Goal: Task Accomplishment & Management: Manage account settings

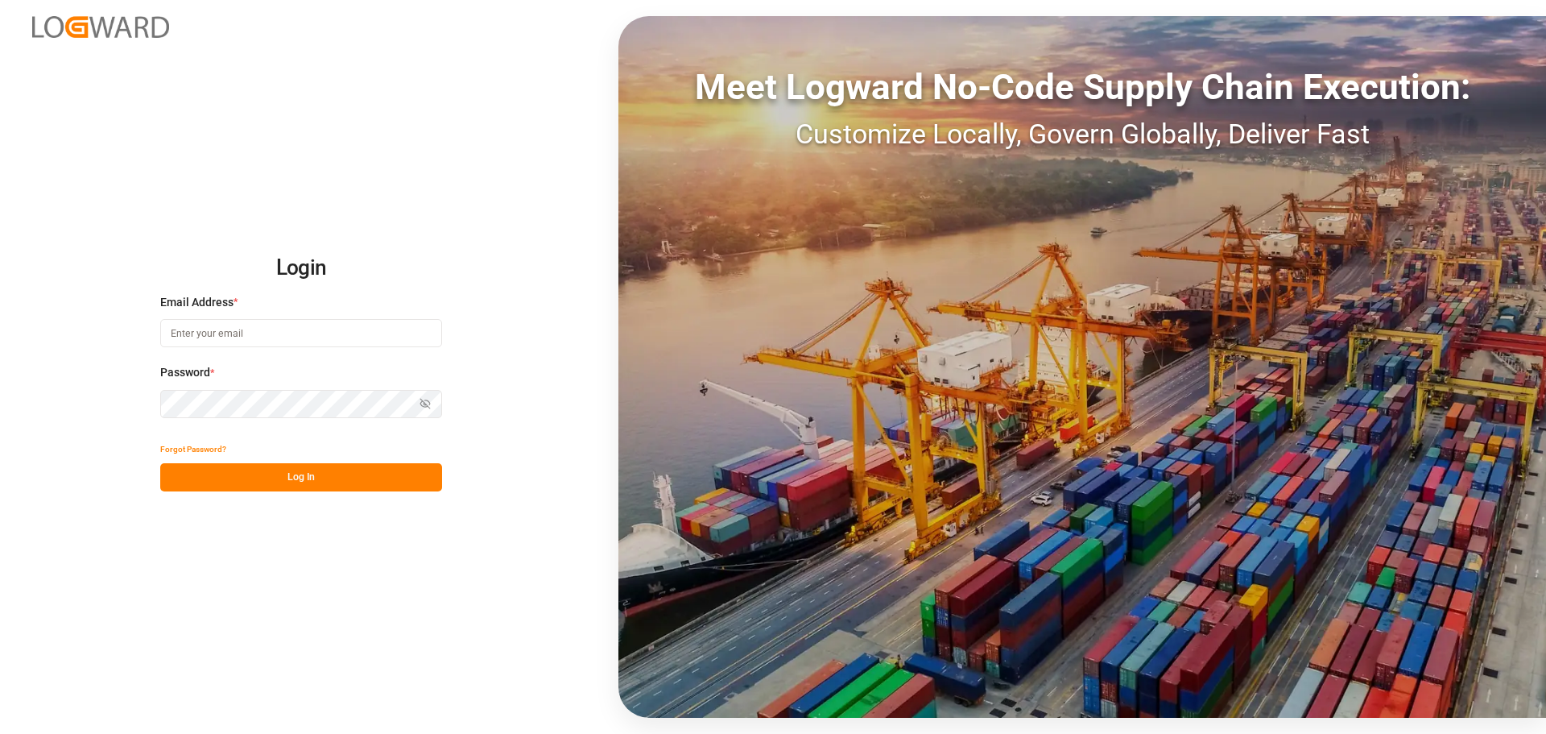
type input "manthan.sutaria@jamindustries.com"
click at [286, 473] on button "Log In" at bounding box center [301, 477] width 282 height 28
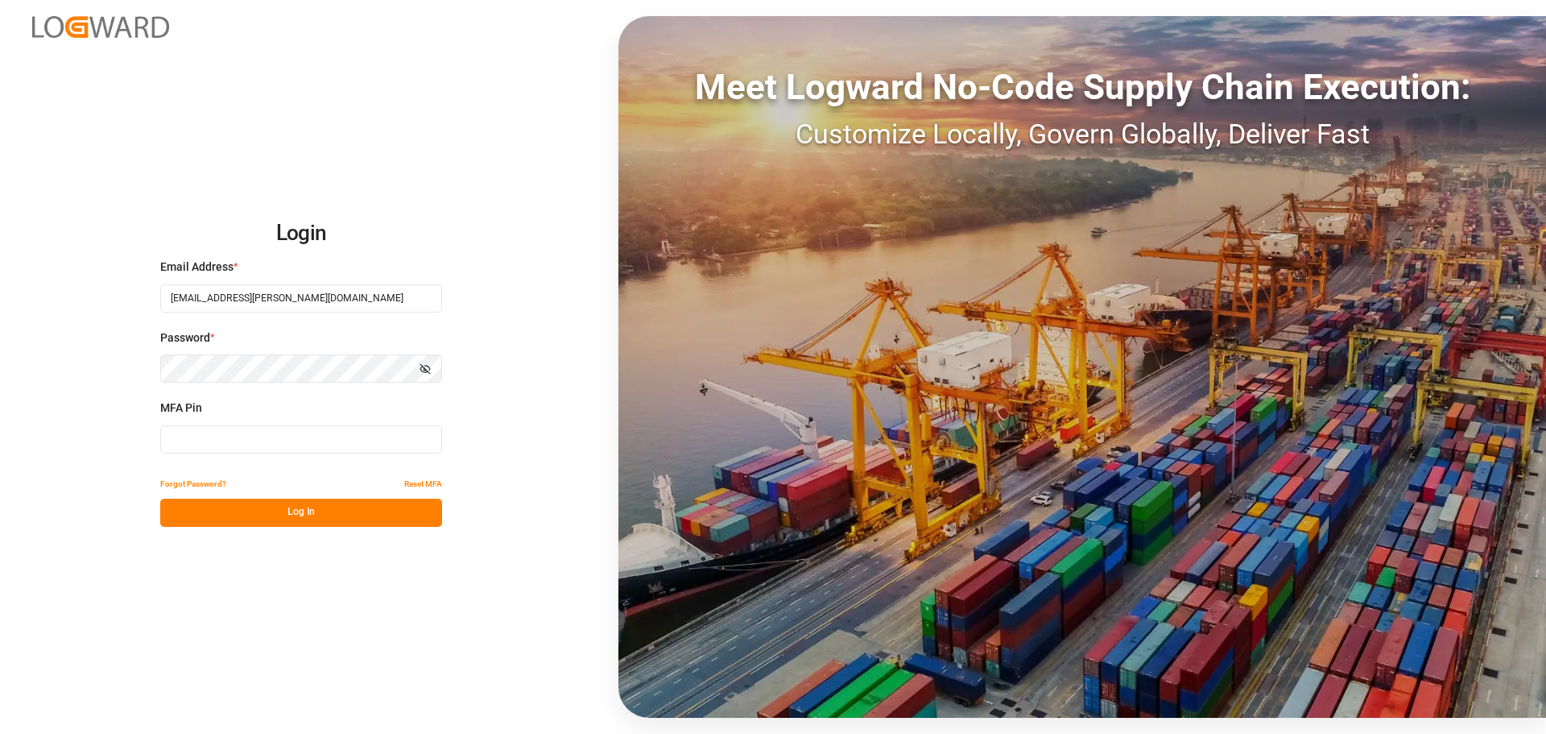
click at [336, 421] on div "MFA Pin" at bounding box center [301, 434] width 282 height 71
click at [329, 436] on input at bounding box center [301, 439] width 282 height 28
type input "380300"
click at [281, 507] on button "Log In" at bounding box center [301, 512] width 282 height 28
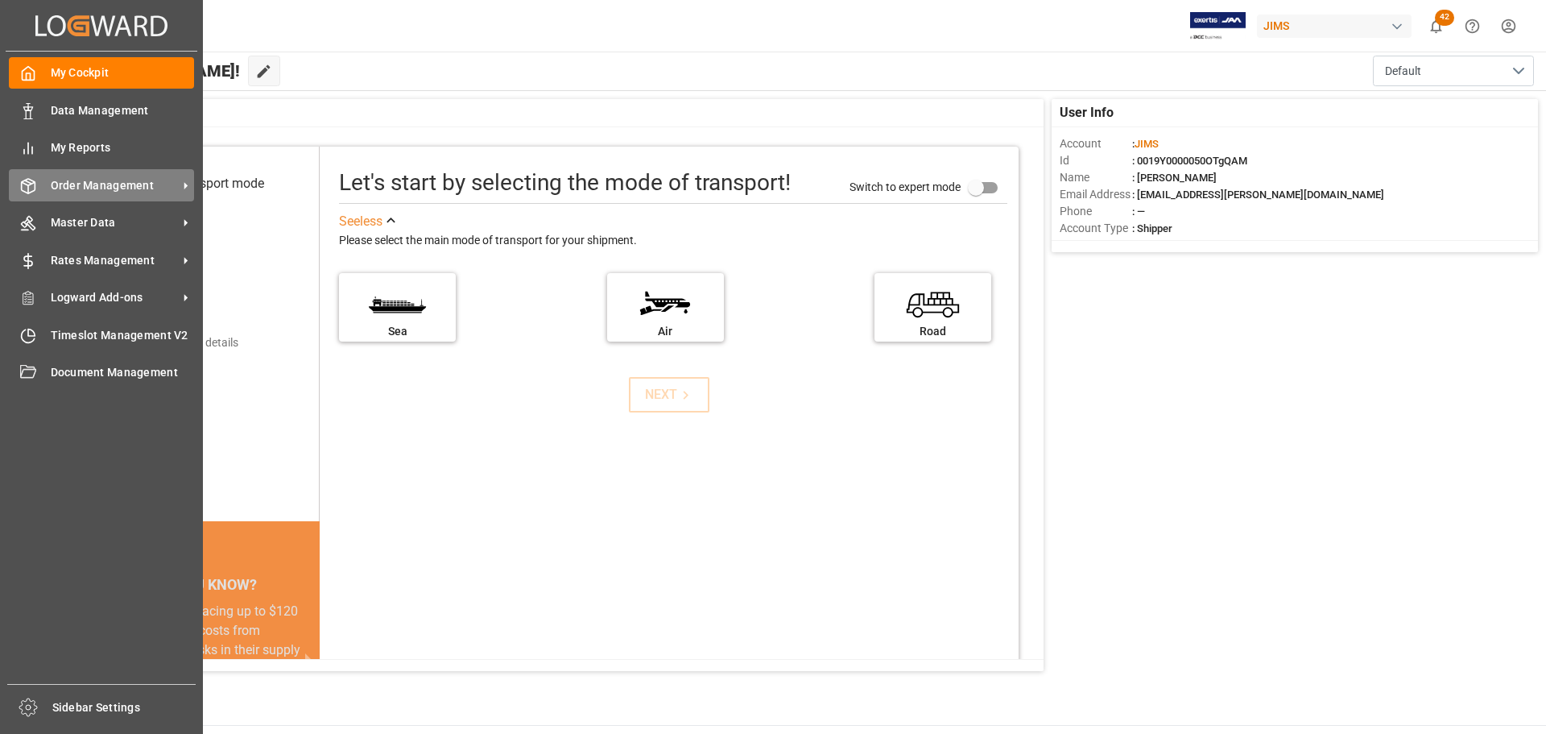
click at [58, 195] on div "Order Management Order Management" at bounding box center [101, 184] width 185 height 31
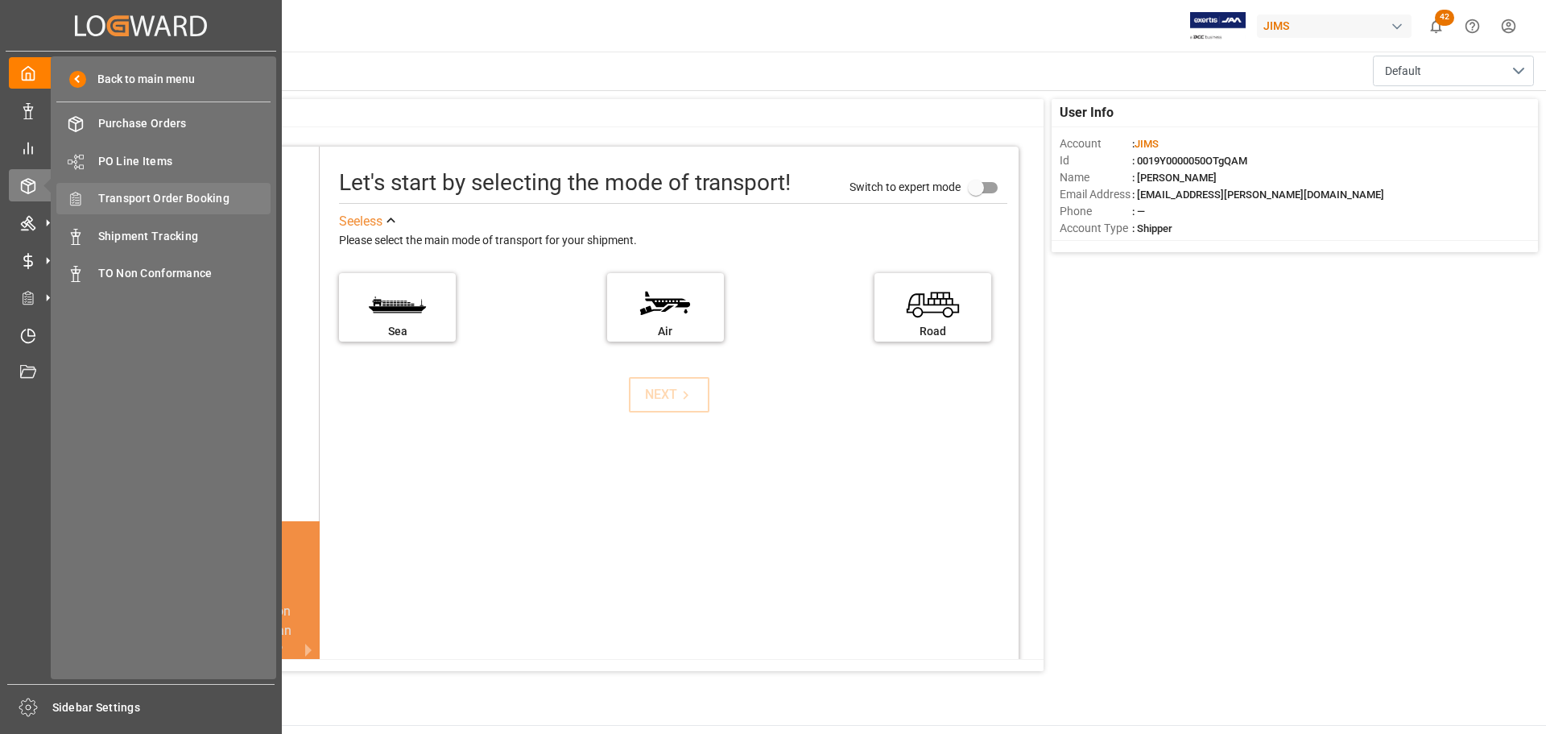
click at [188, 198] on span "Transport Order Booking" at bounding box center [184, 198] width 173 height 17
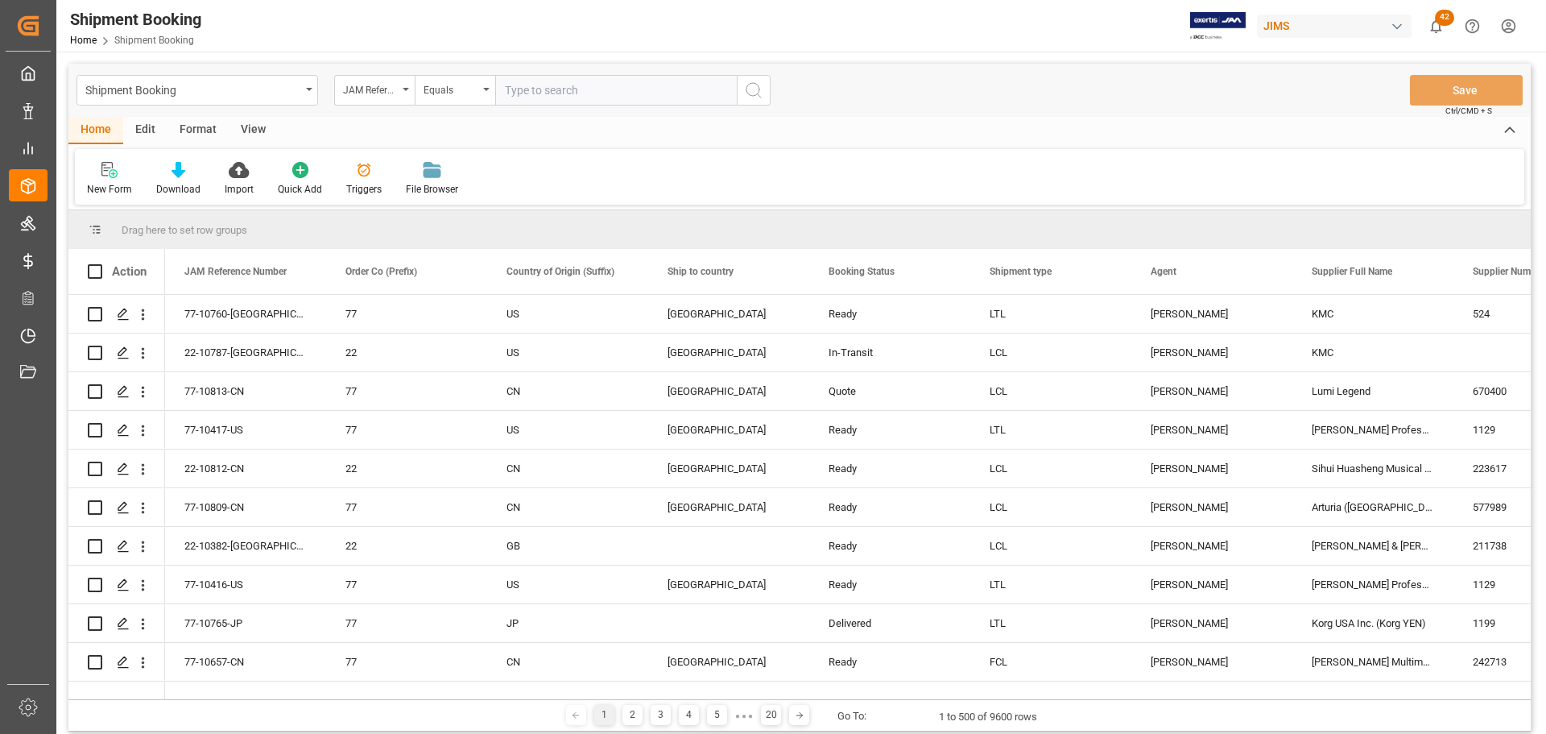
click at [530, 99] on input "text" at bounding box center [616, 90] width 242 height 31
type input "77-10782-[GEOGRAPHIC_DATA]"
click at [753, 89] on icon "search button" at bounding box center [753, 90] width 19 height 19
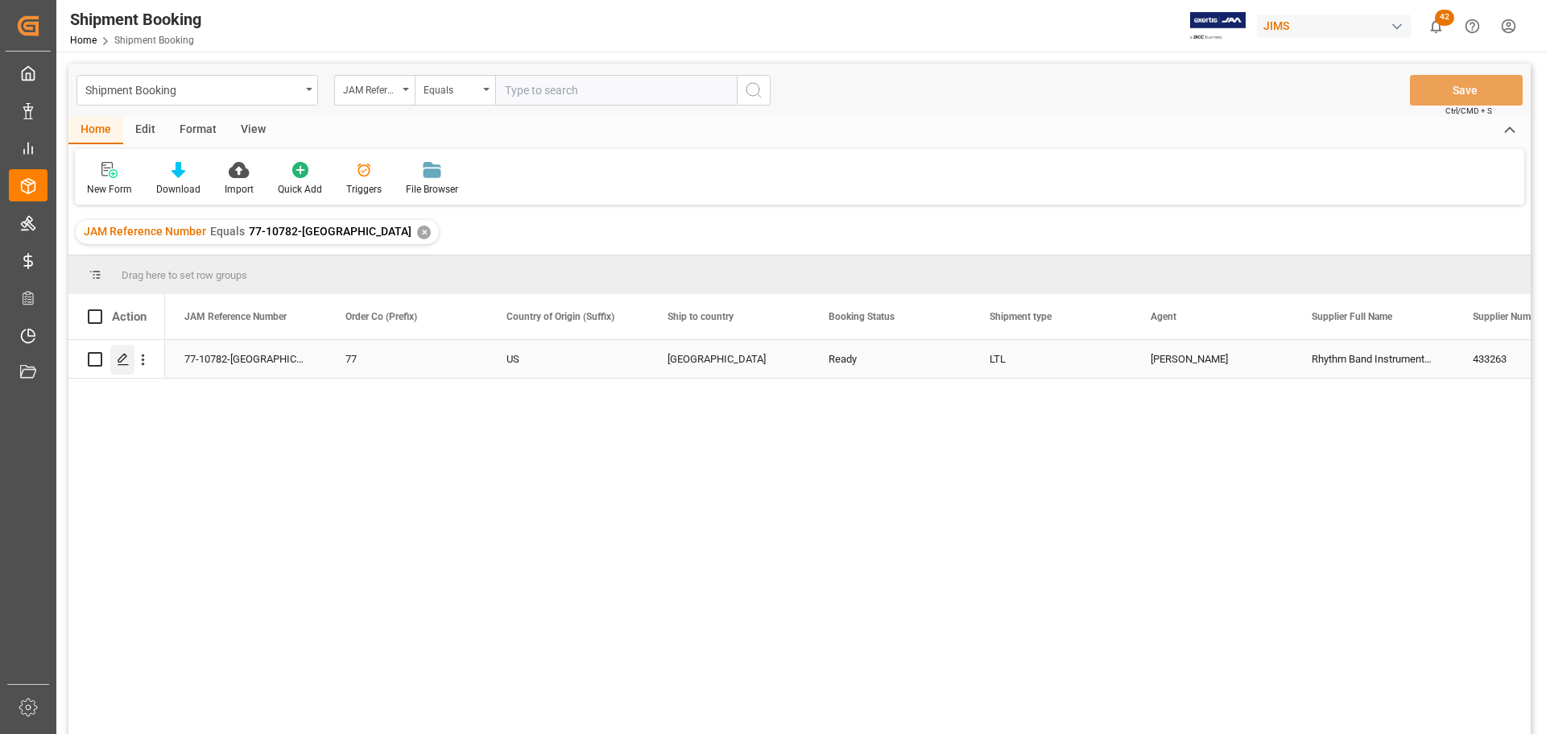
click at [129, 357] on icon "Press SPACE to select this row." at bounding box center [123, 359] width 13 height 13
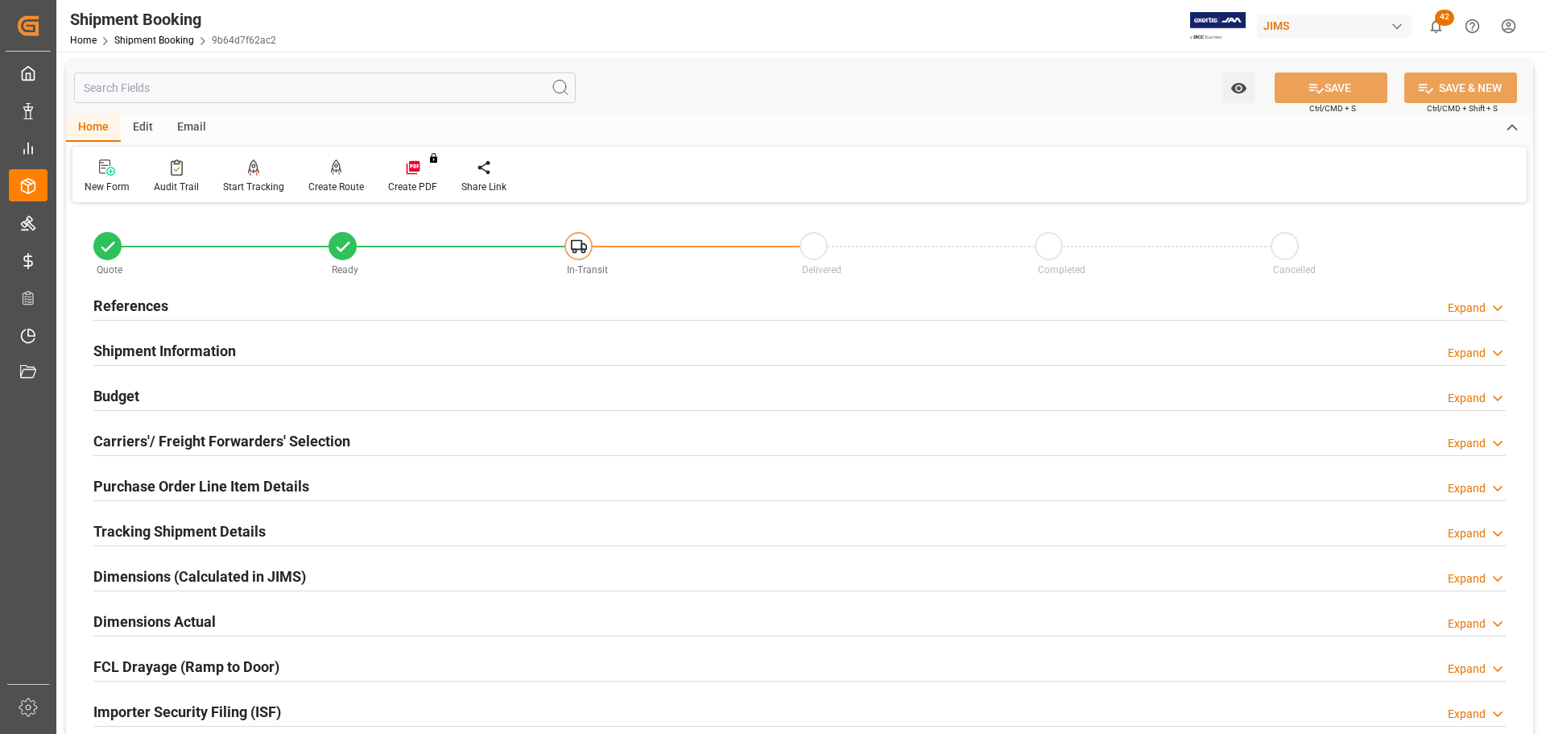
click at [219, 307] on div "References Expand" at bounding box center [799, 304] width 1412 height 31
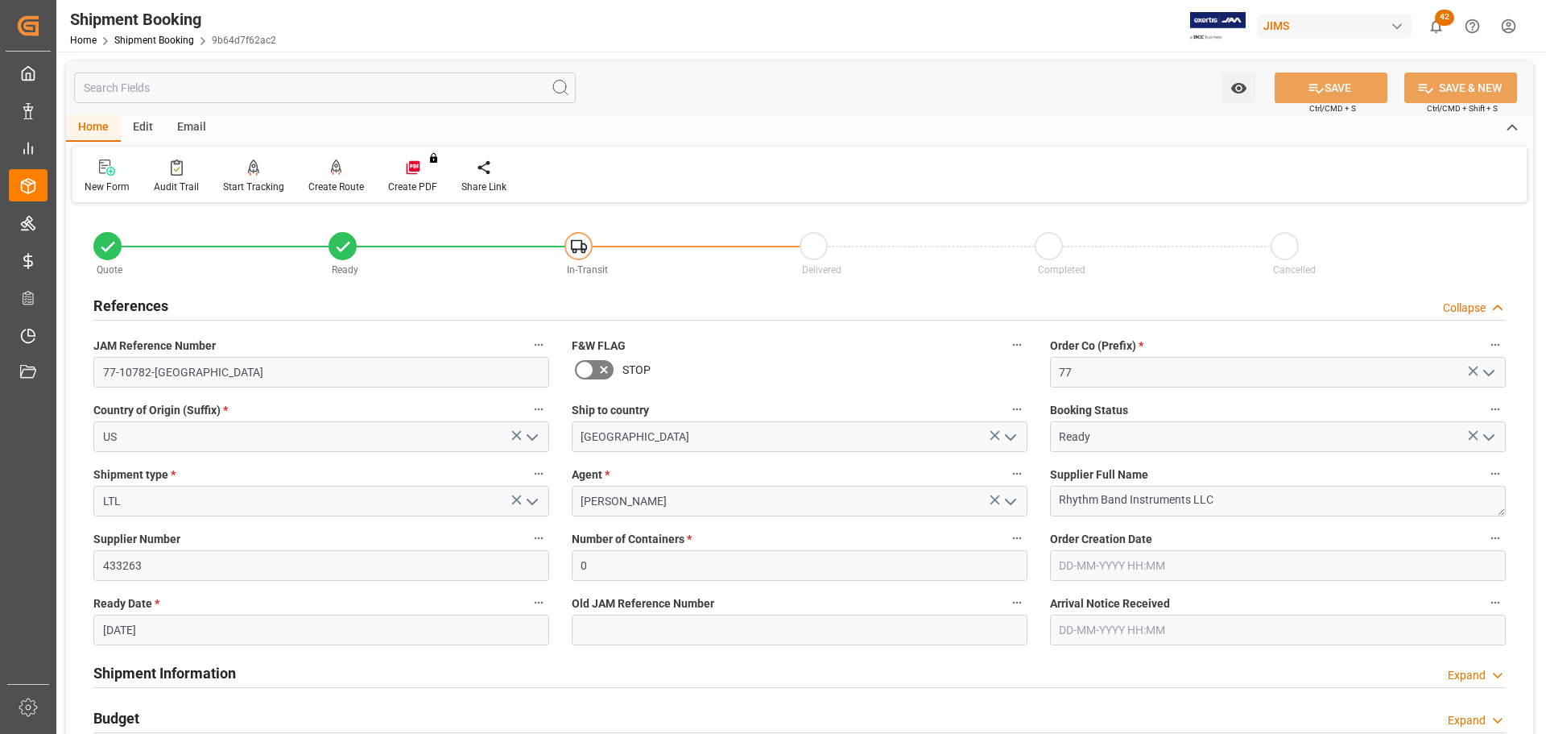
click at [219, 306] on div "References Collapse" at bounding box center [799, 304] width 1412 height 31
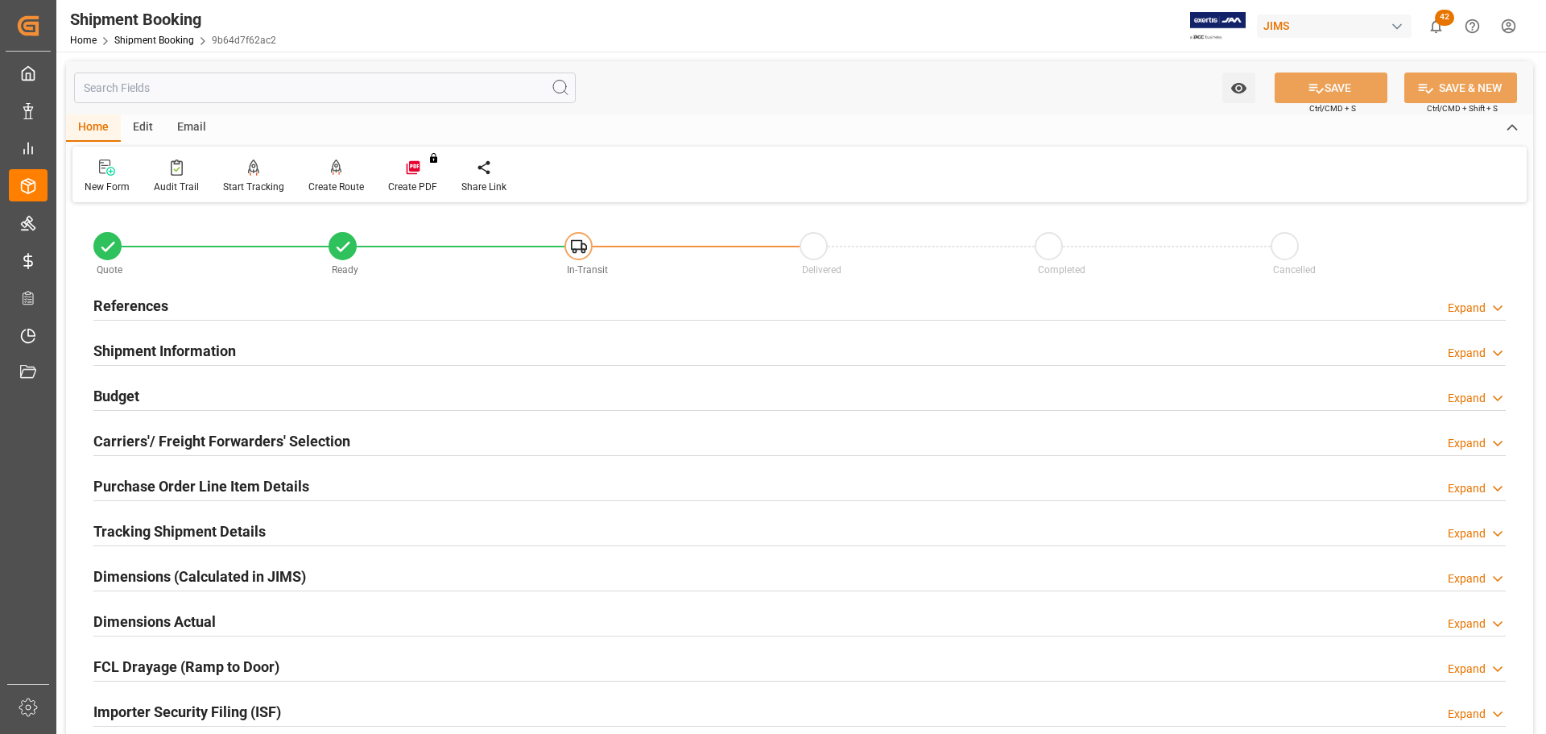
click at [213, 343] on h2 "Shipment Information" at bounding box center [164, 351] width 143 height 22
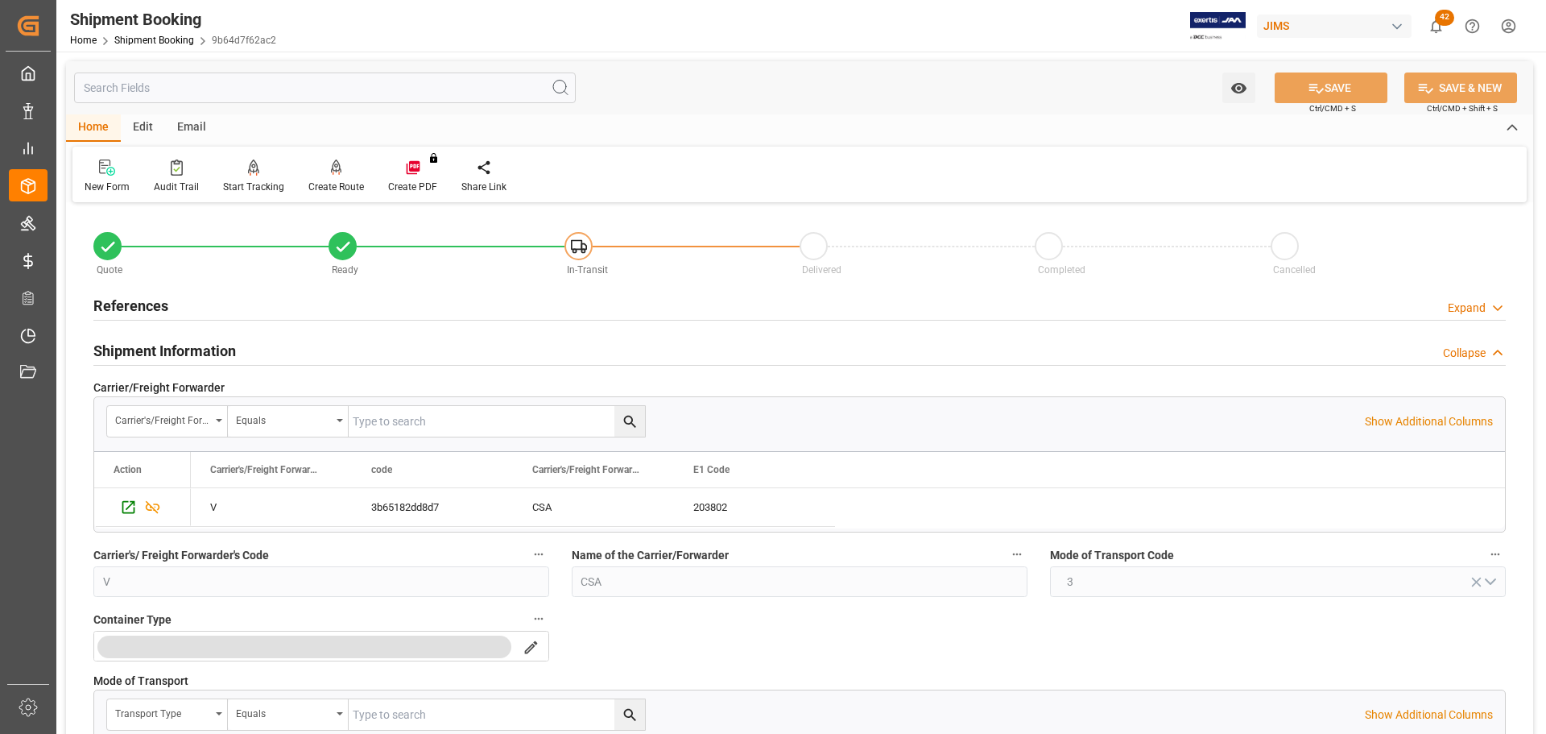
click at [210, 342] on h2 "Shipment Information" at bounding box center [164, 351] width 143 height 22
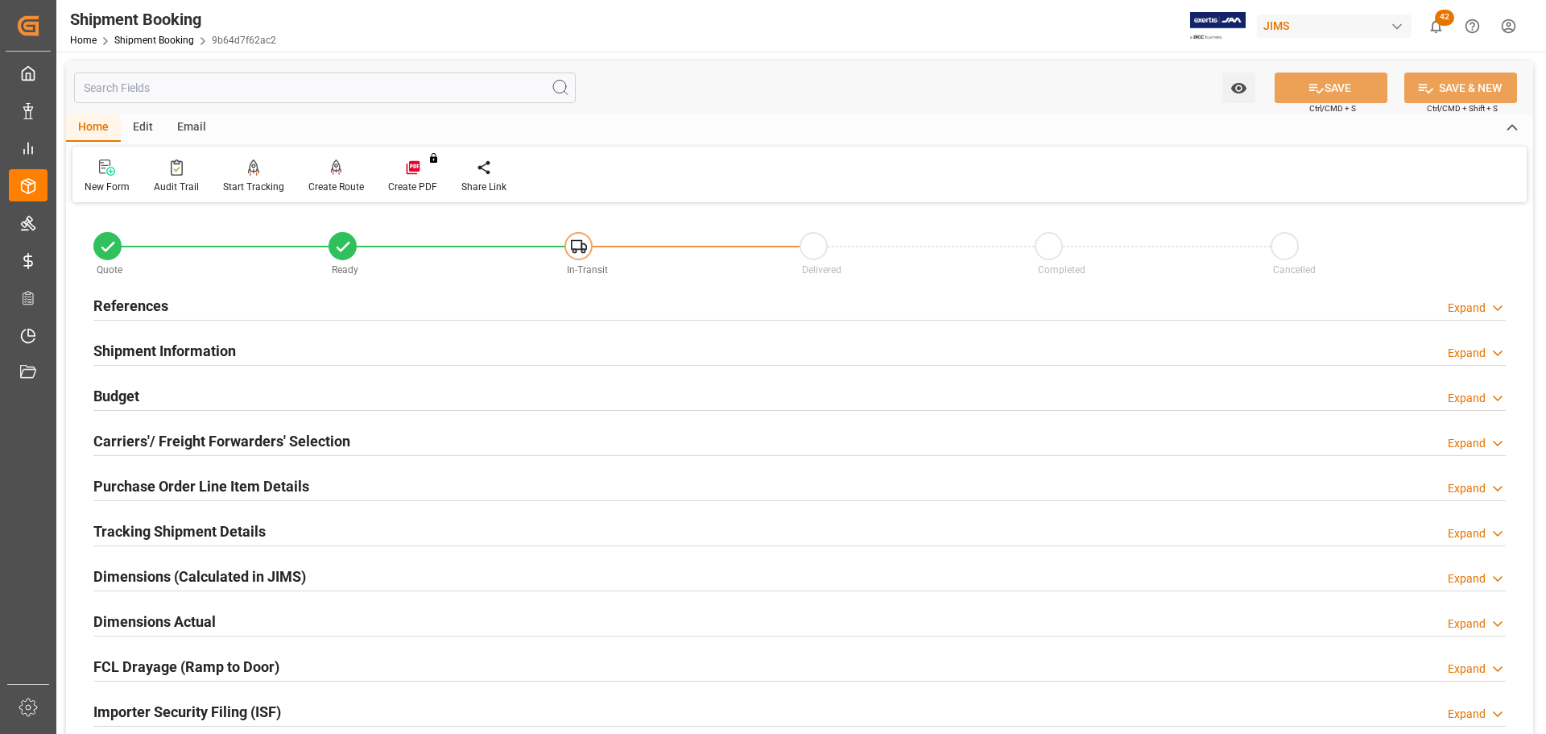
click at [217, 400] on div "Budget Expand" at bounding box center [799, 394] width 1412 height 31
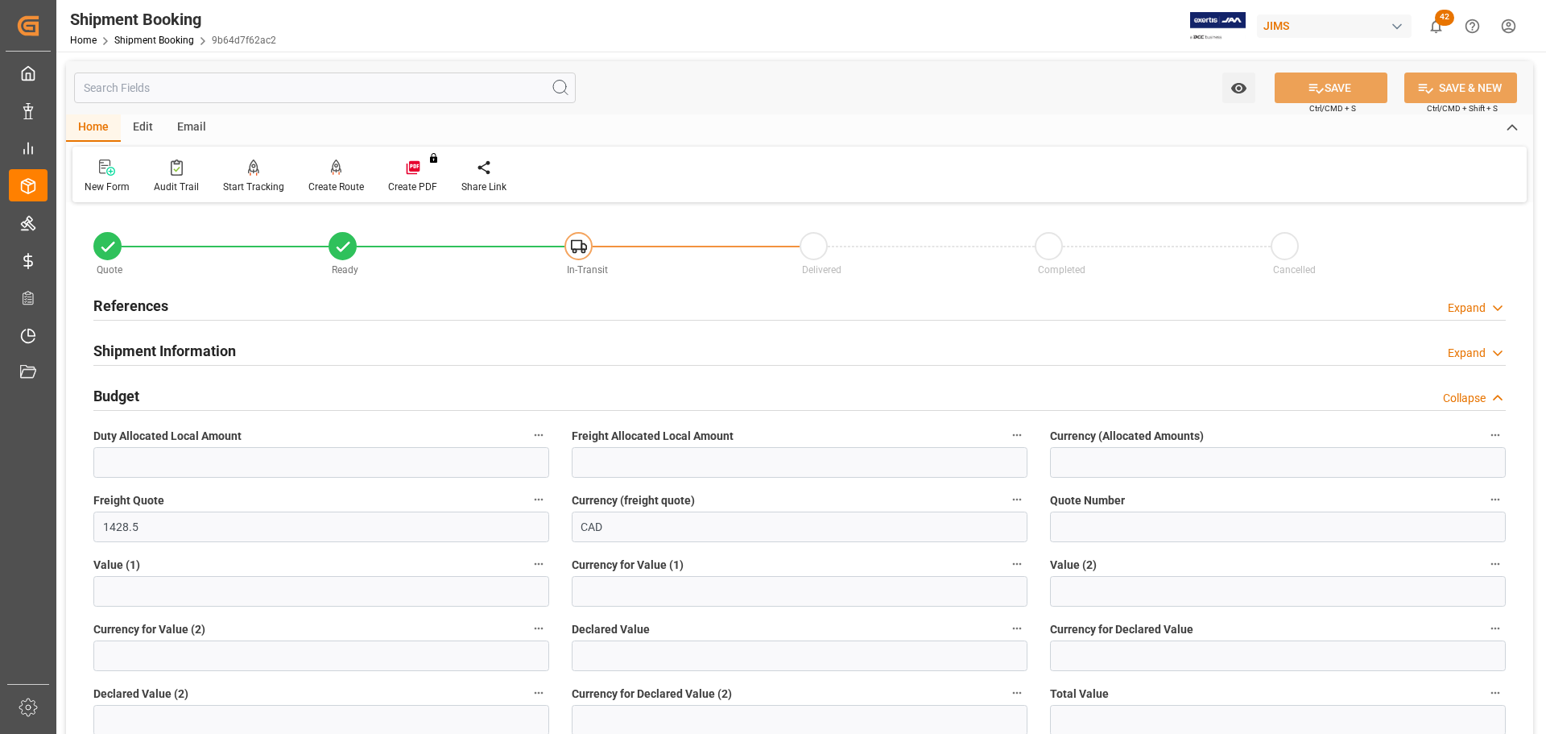
click at [217, 399] on div "Budget Collapse" at bounding box center [799, 394] width 1412 height 31
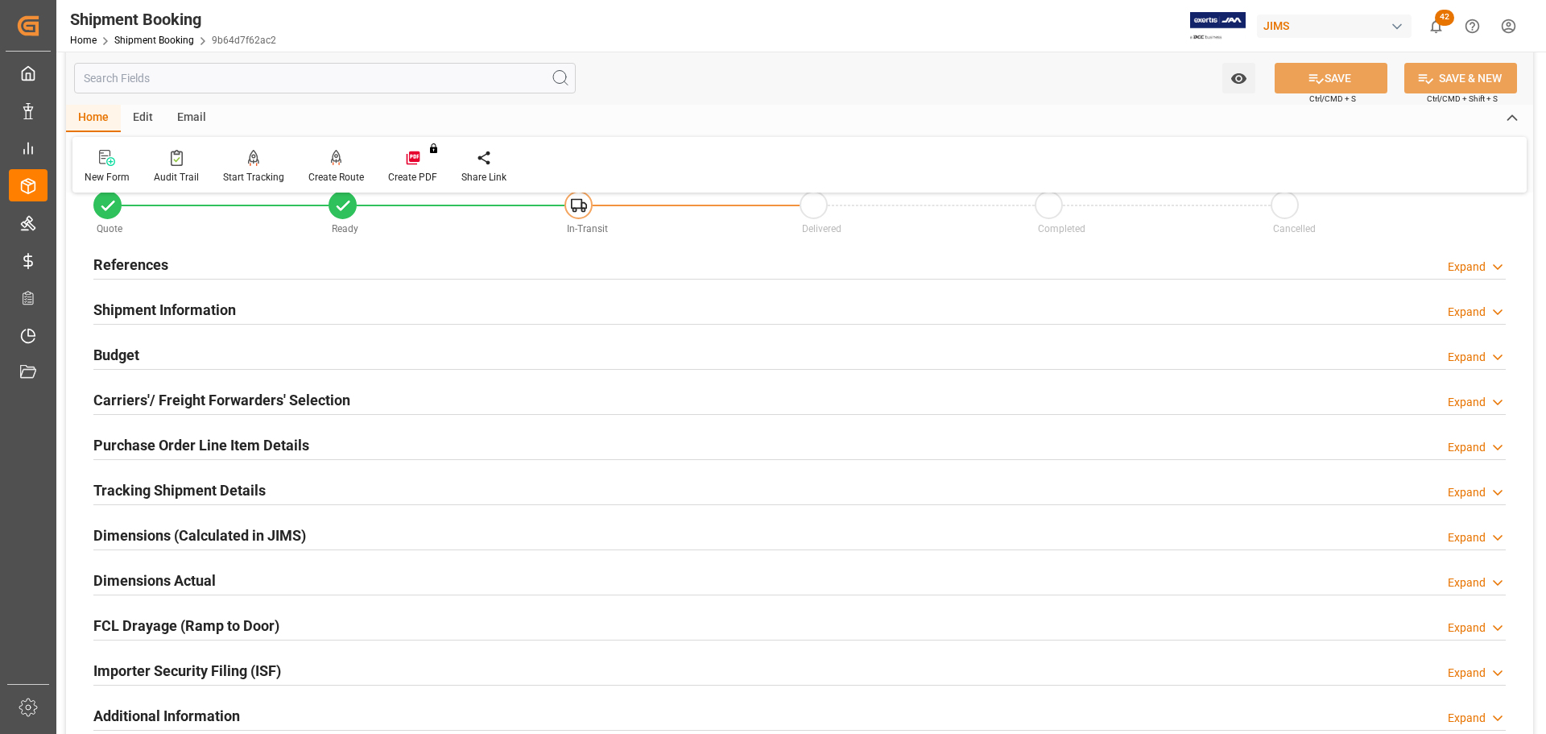
scroll to position [161, 0]
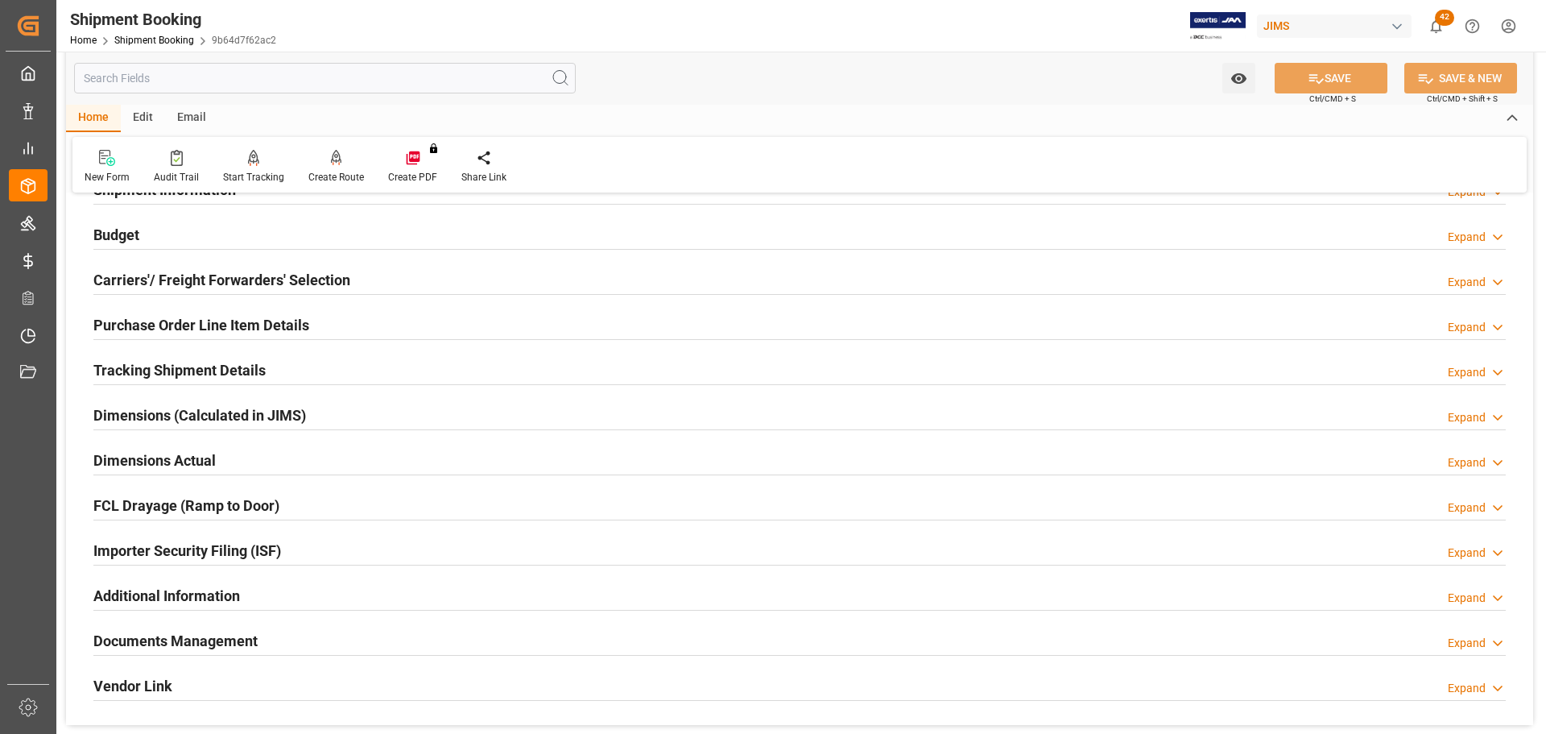
click at [227, 275] on h2 "Carriers'/ Freight Forwarders' Selection" at bounding box center [221, 280] width 257 height 22
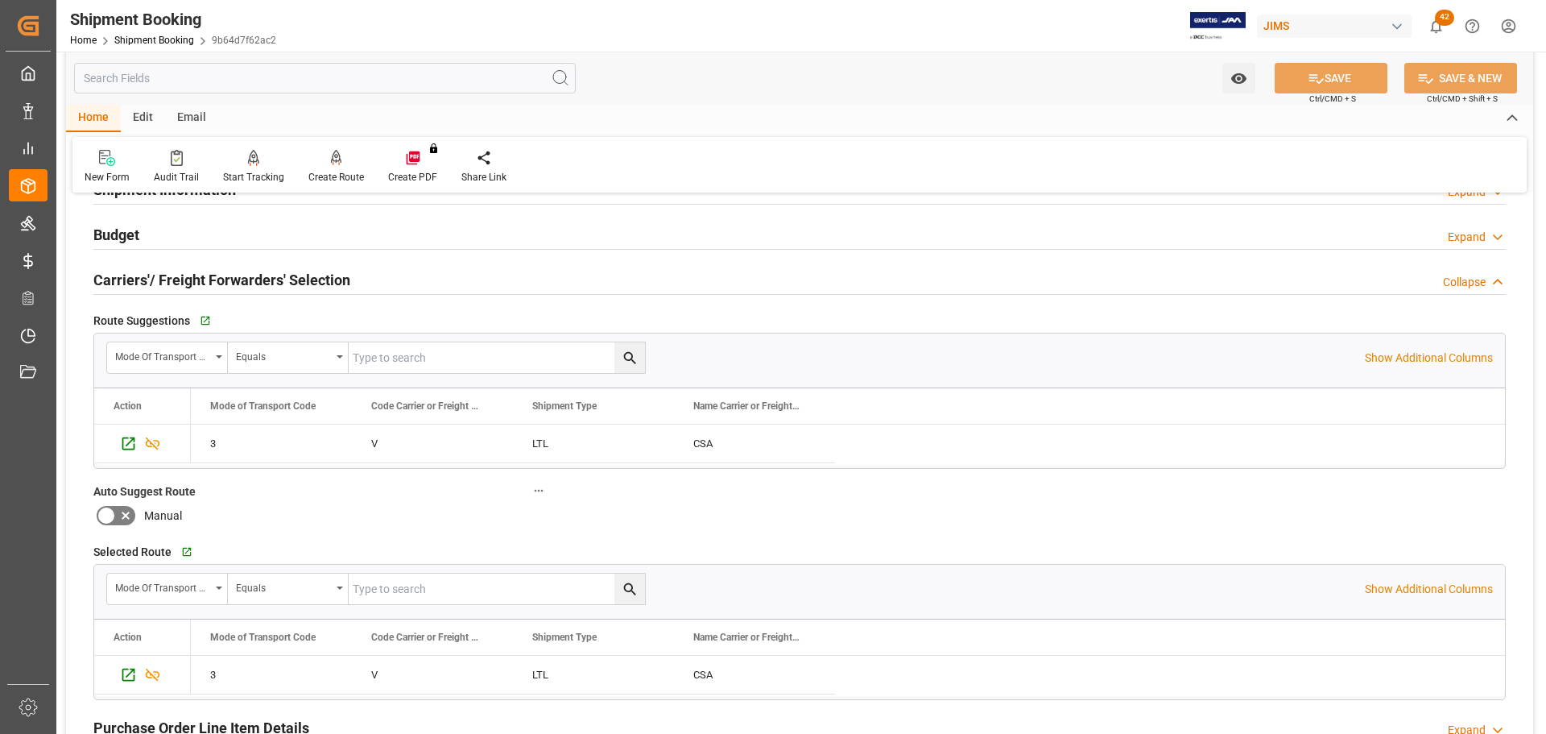
click at [241, 266] on div "Carriers'/ Freight Forwarders' Selection" at bounding box center [221, 278] width 257 height 31
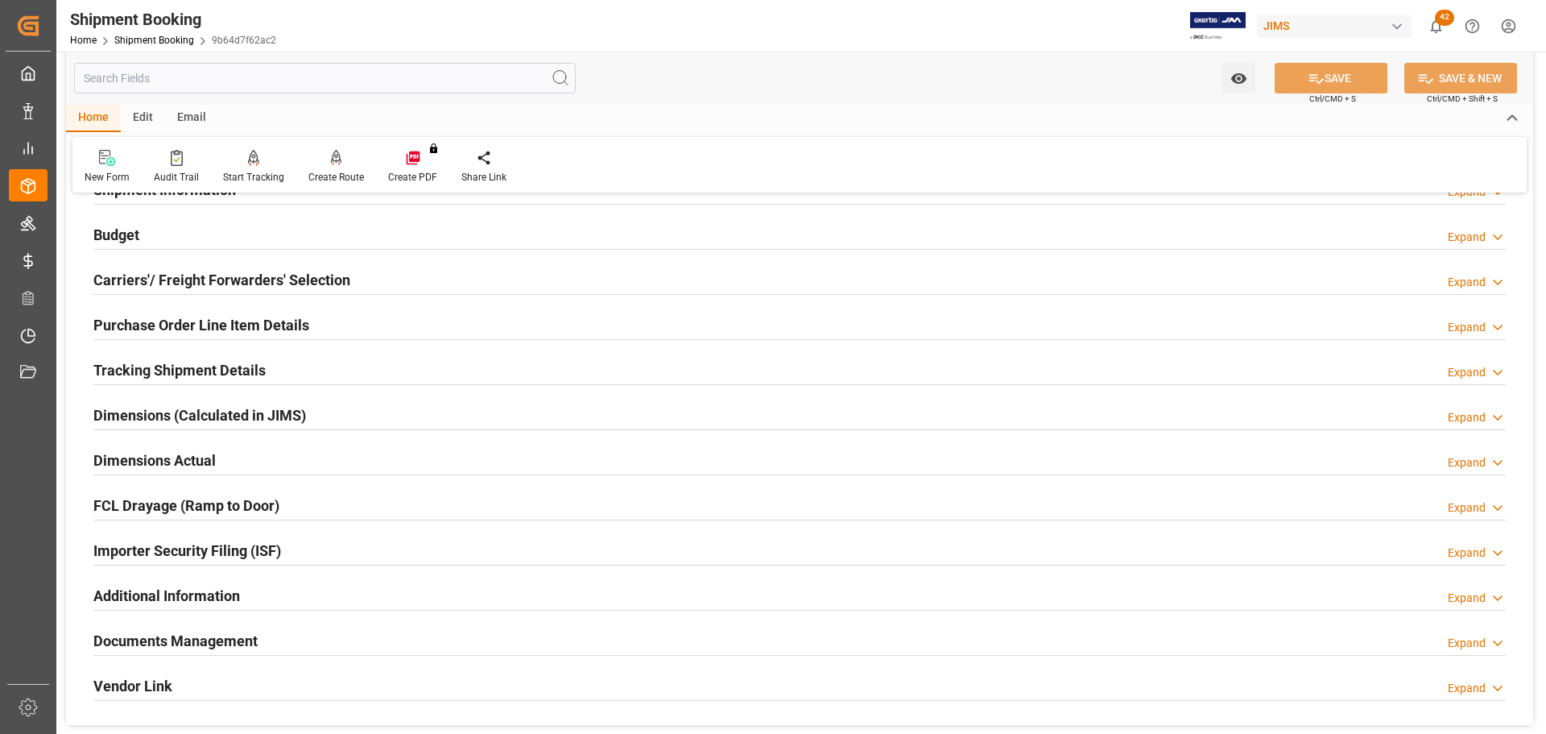
click at [243, 329] on h2 "Purchase Order Line Item Details" at bounding box center [201, 325] width 216 height 22
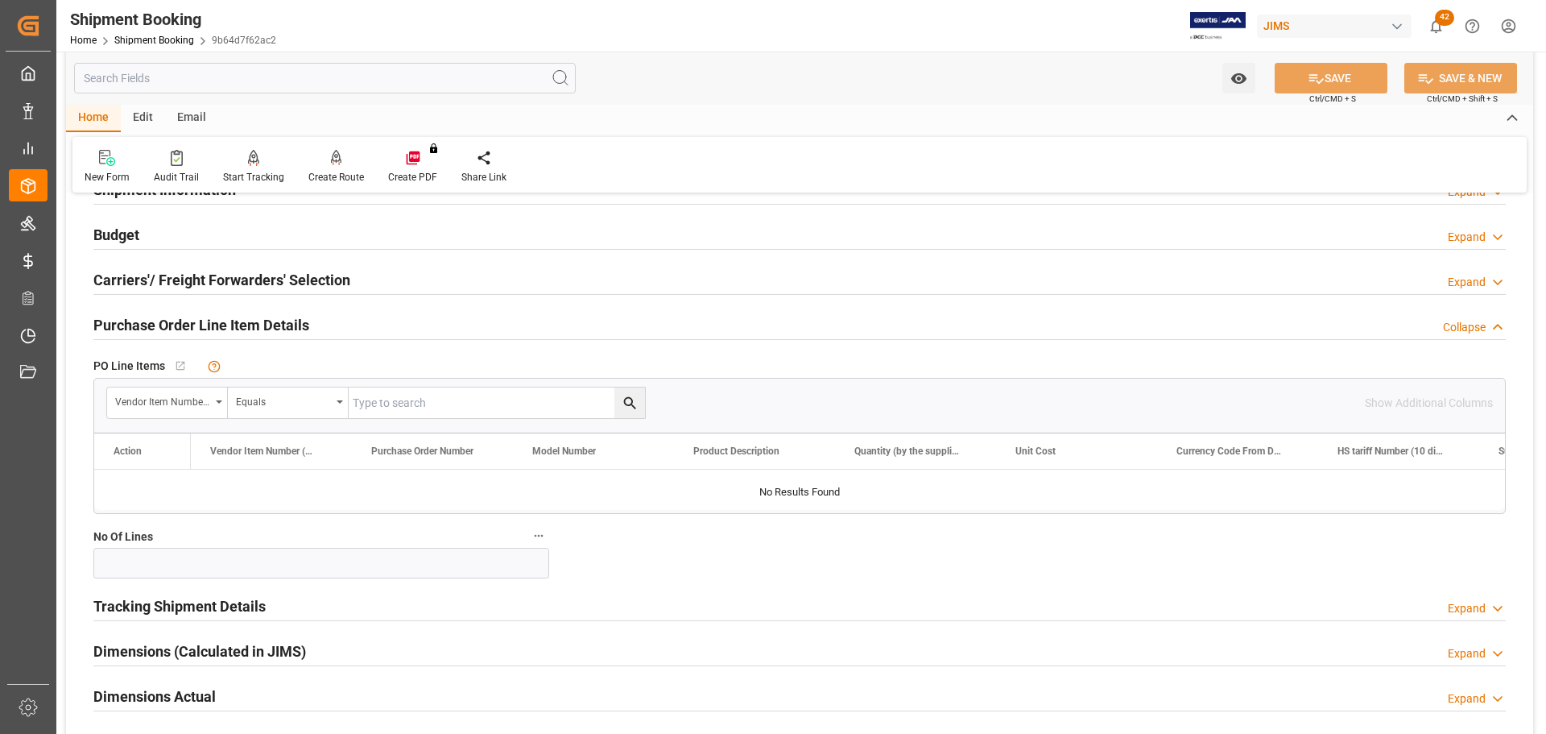
click at [243, 329] on h2 "Purchase Order Line Item Details" at bounding box center [201, 325] width 216 height 22
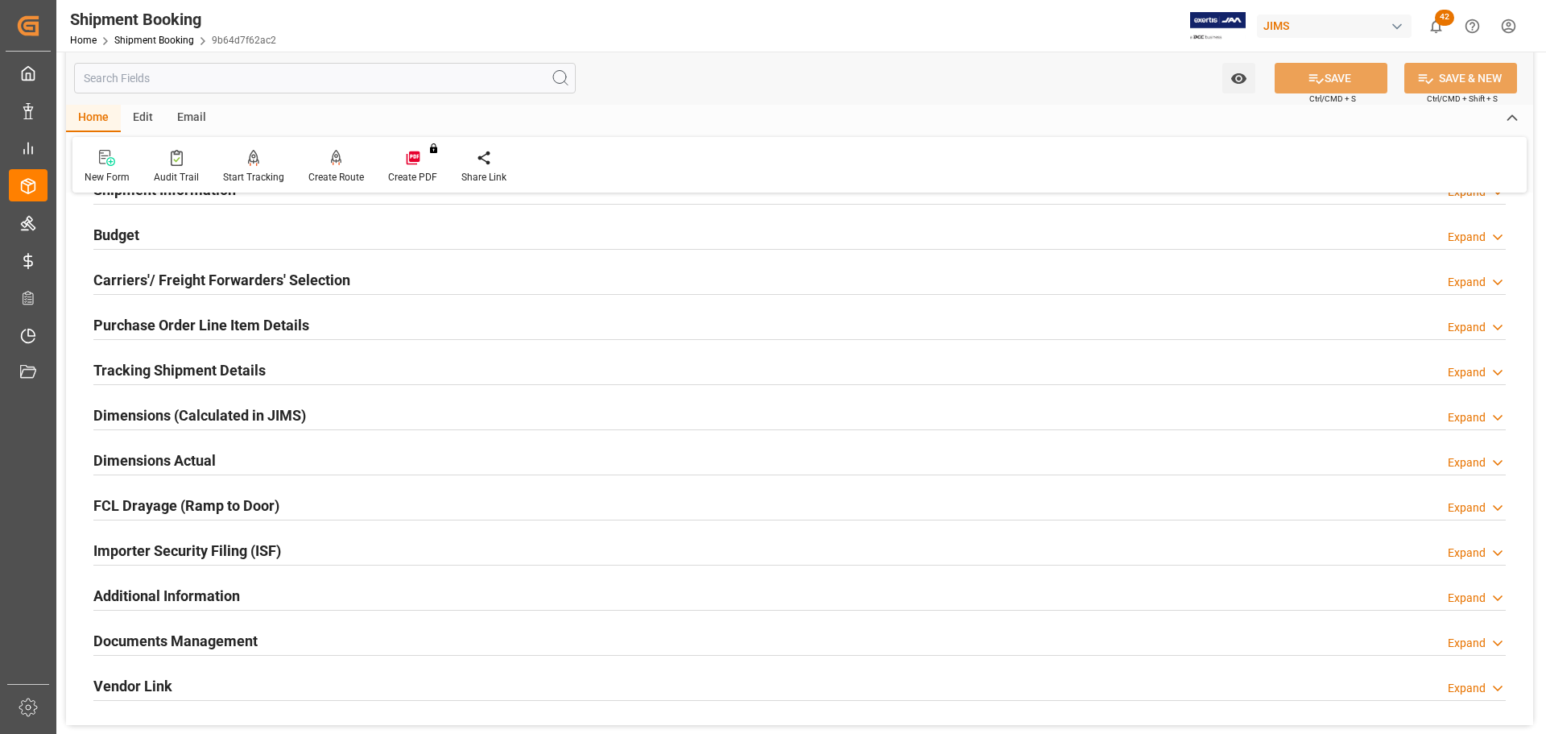
click at [232, 353] on div "Tracking Shipment Details" at bounding box center [179, 368] width 172 height 31
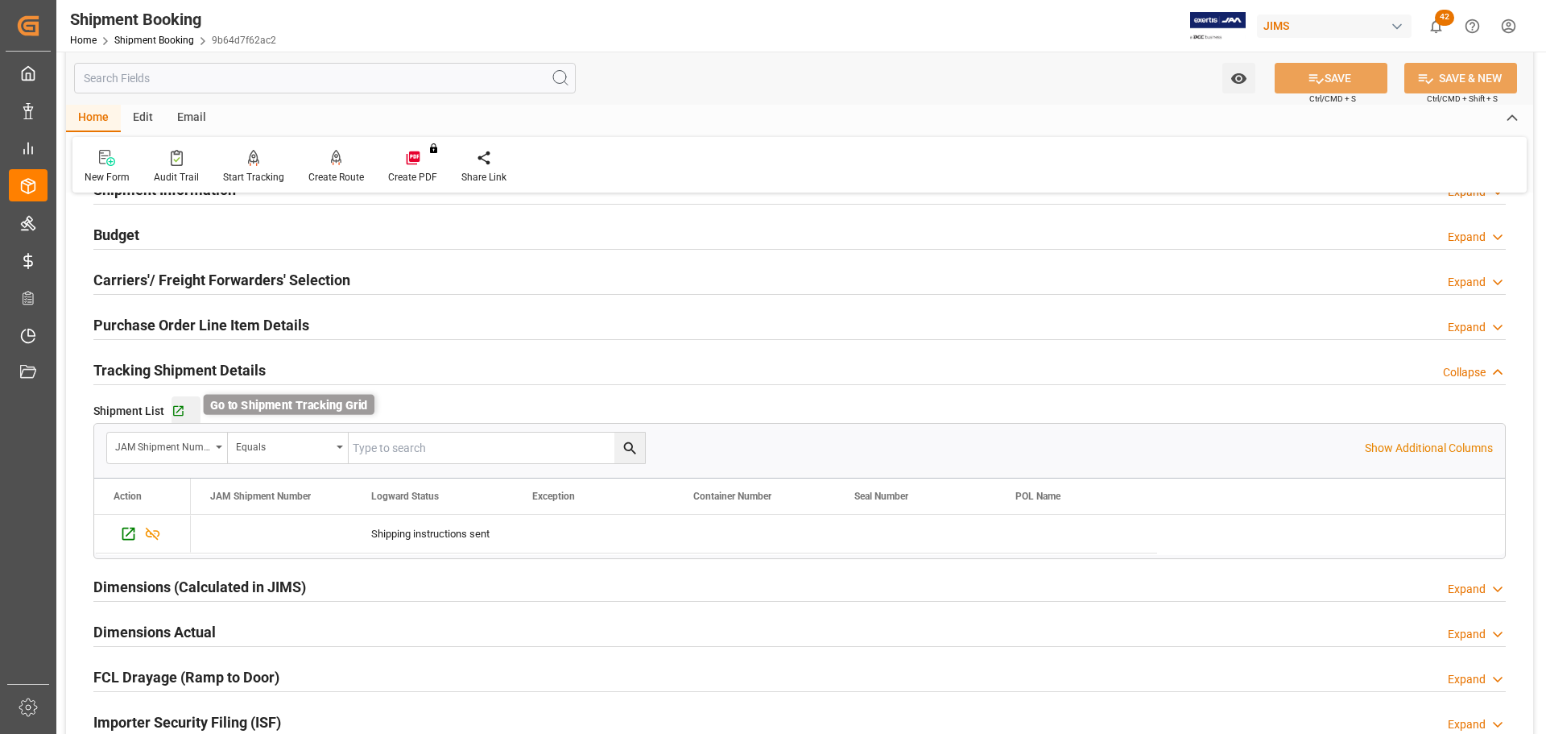
click at [183, 413] on icon "button" at bounding box center [179, 411] width 14 height 14
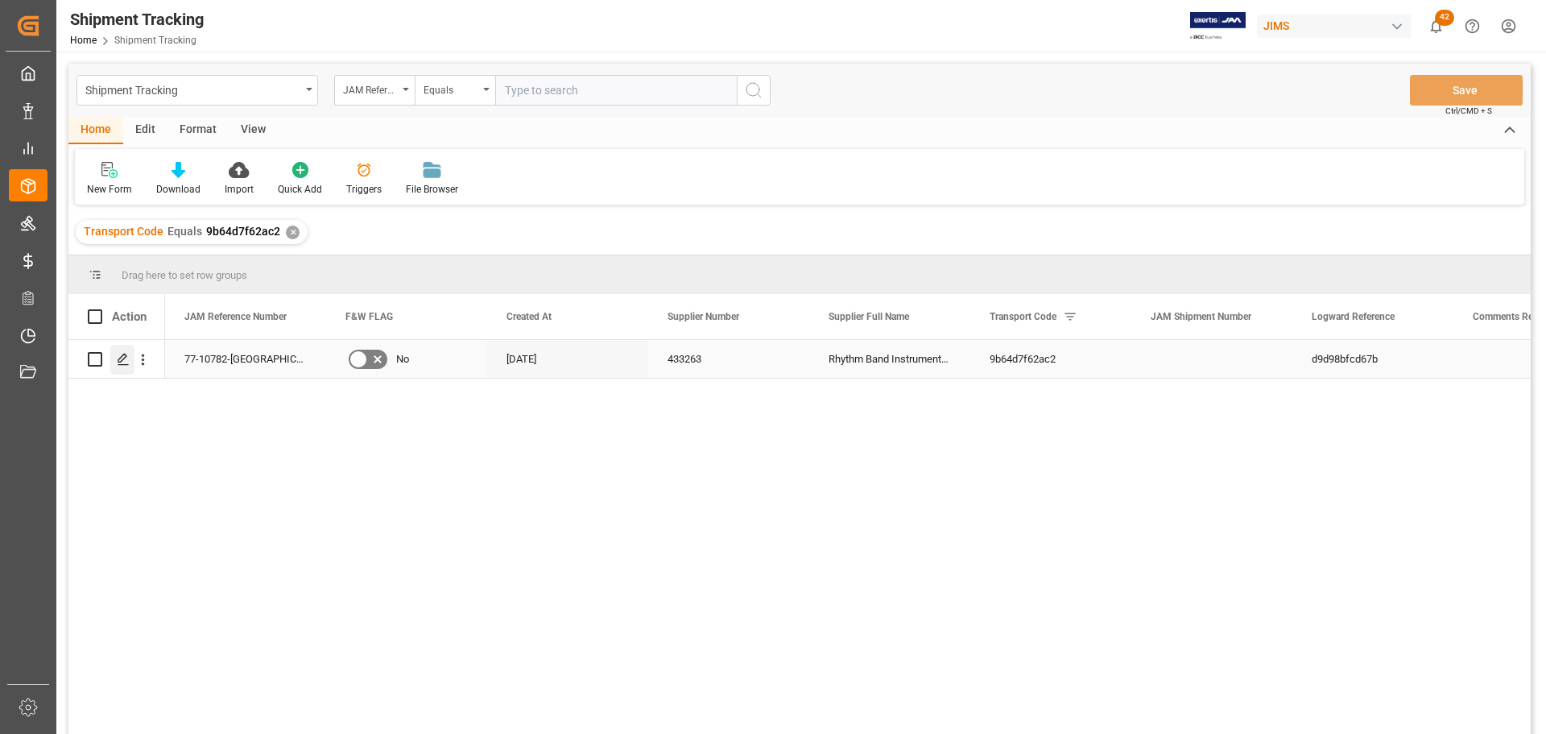
click at [121, 366] on div "Press SPACE to select this row." at bounding box center [122, 360] width 24 height 30
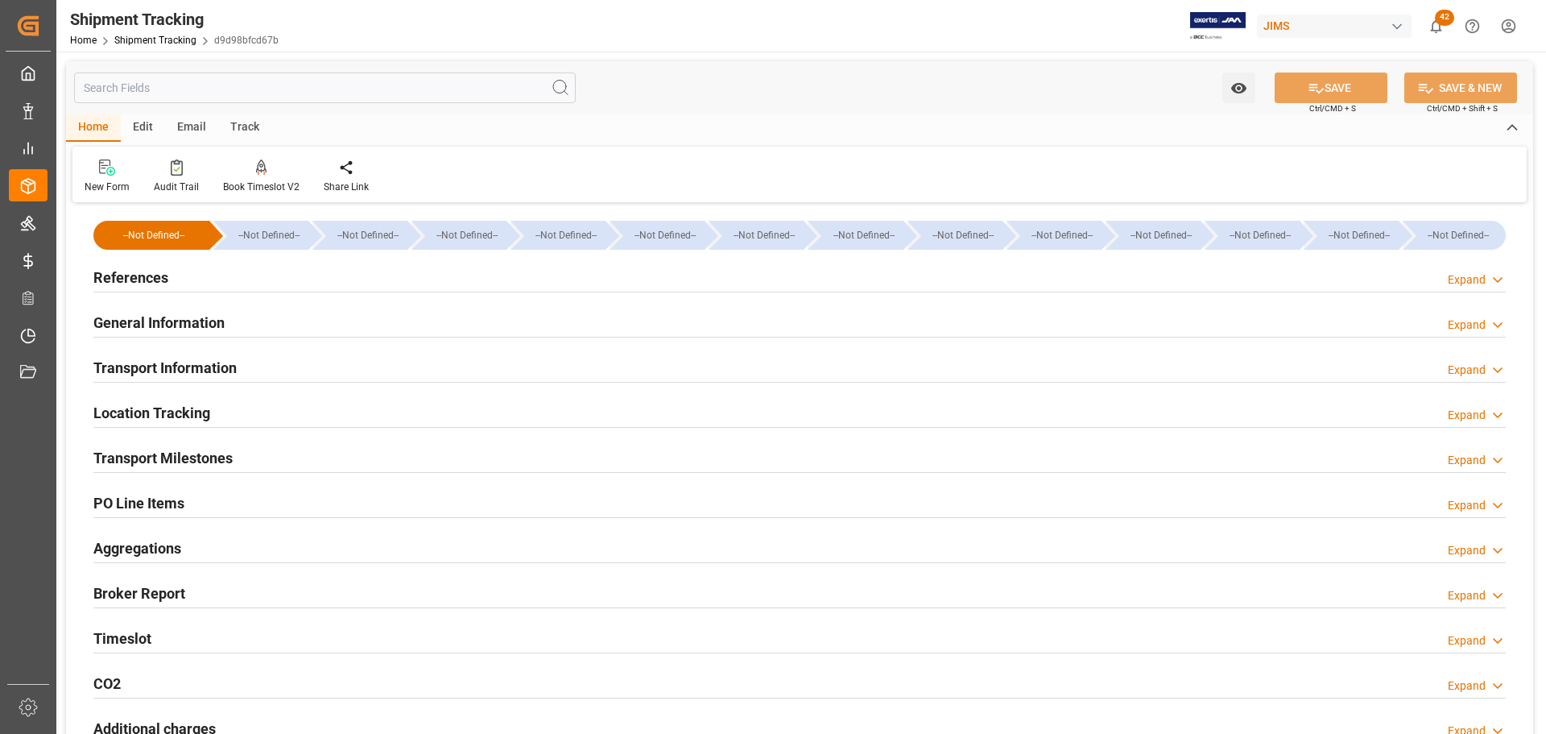
type input "[DATE]"
click at [348, 291] on div at bounding box center [799, 291] width 1412 height 1
click at [350, 278] on div "References Expand" at bounding box center [799, 276] width 1412 height 31
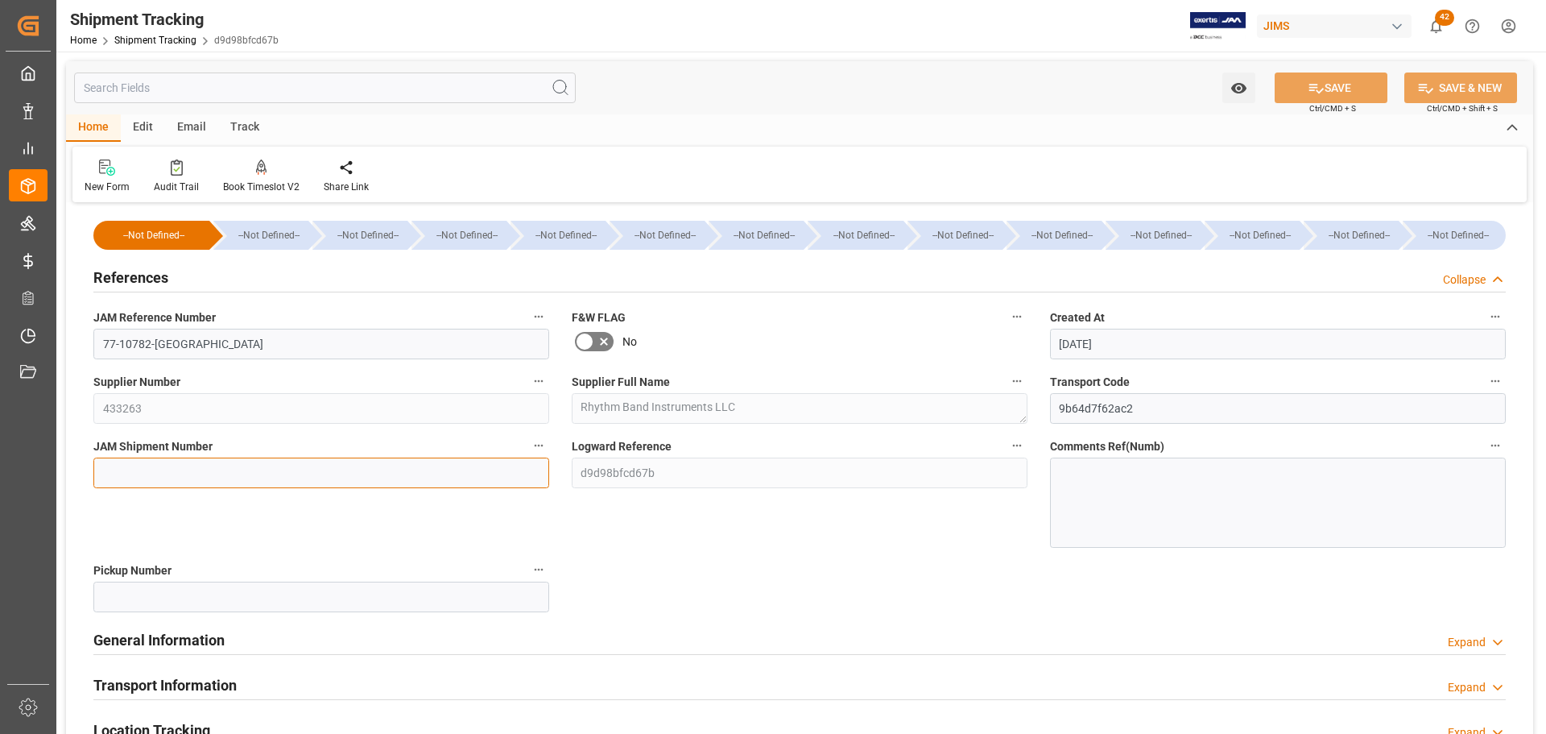
click at [155, 475] on input at bounding box center [321, 472] width 456 height 31
paste input "77-10782-[GEOGRAPHIC_DATA]"
drag, startPoint x: 213, startPoint y: 482, endPoint x: 0, endPoint y: 482, distance: 212.6
click at [0, 482] on div "Created by potrace 1.15, written by Peter Selinger 2001-2017 Created by potrace…" at bounding box center [773, 367] width 1546 height 734
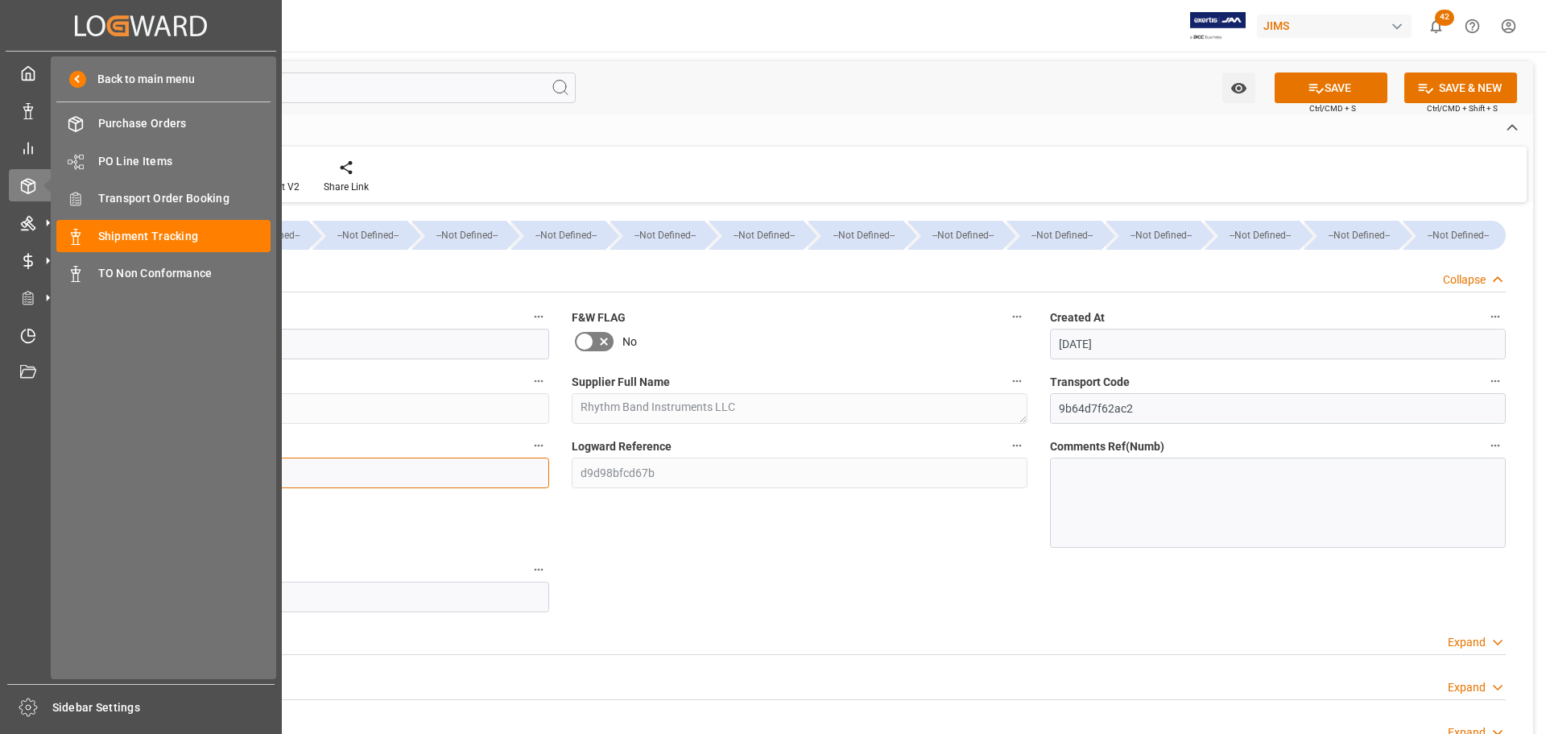
paste input "2811"
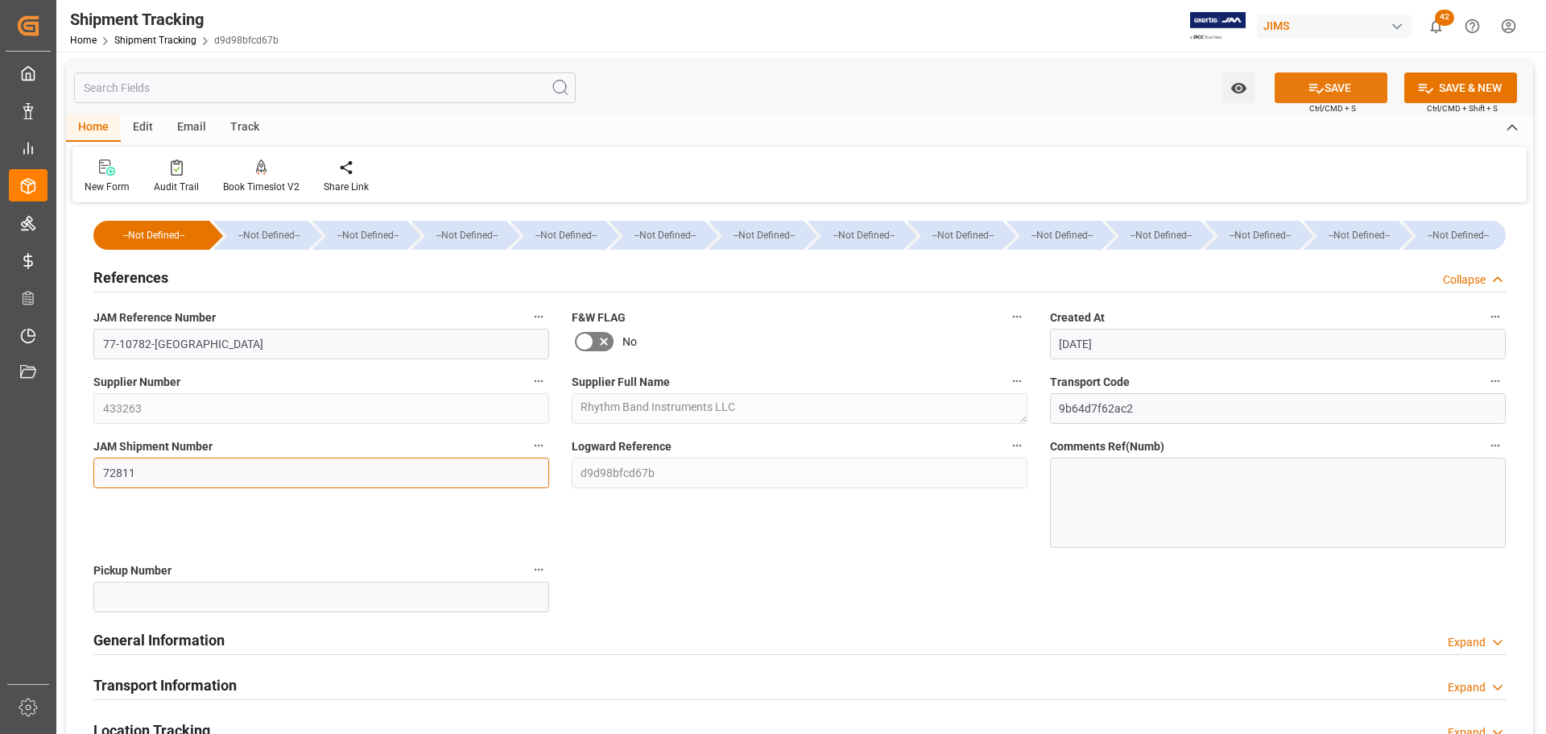
type input "72811"
click at [1318, 82] on icon at bounding box center [1316, 88] width 17 height 17
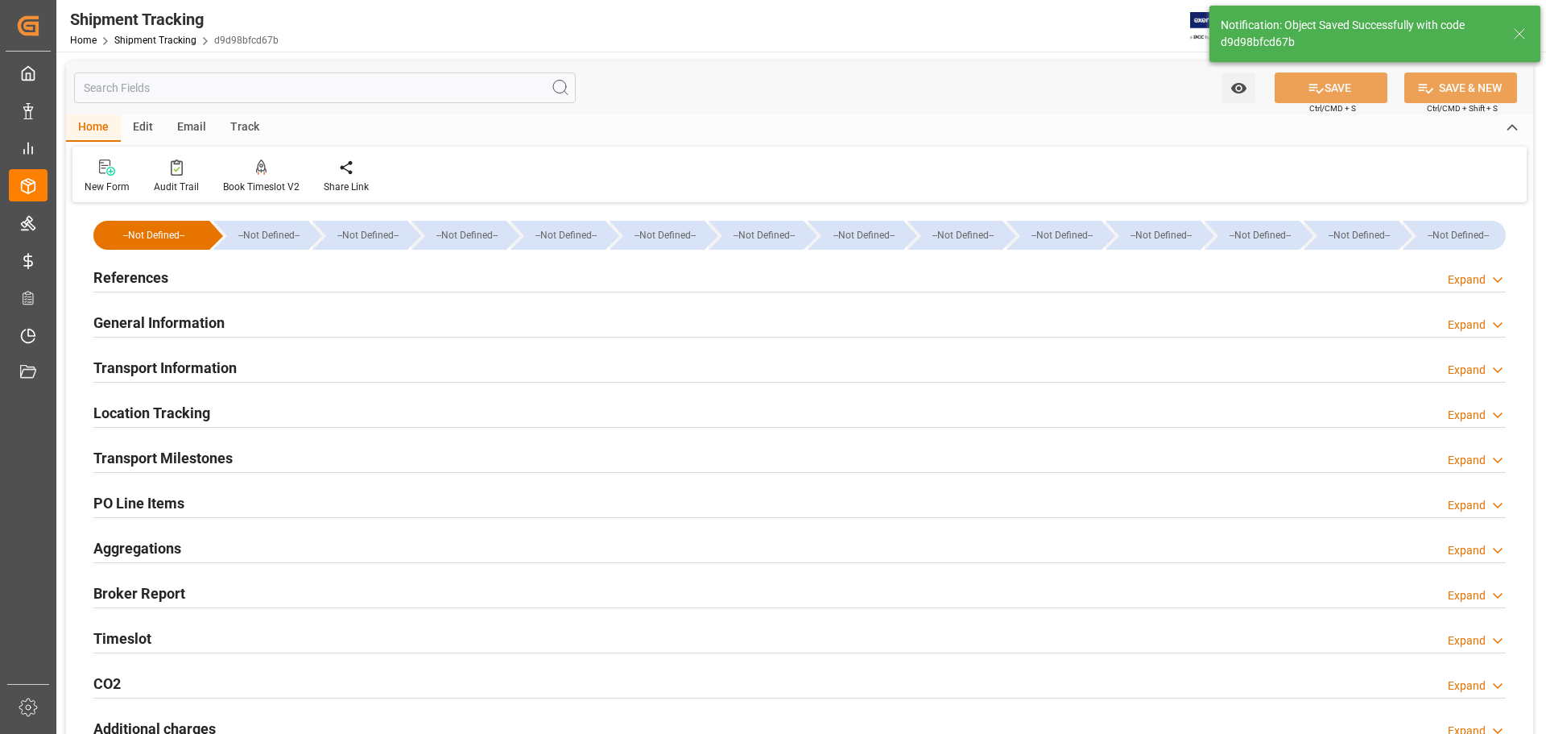
click at [320, 280] on div "References Expand" at bounding box center [799, 276] width 1412 height 31
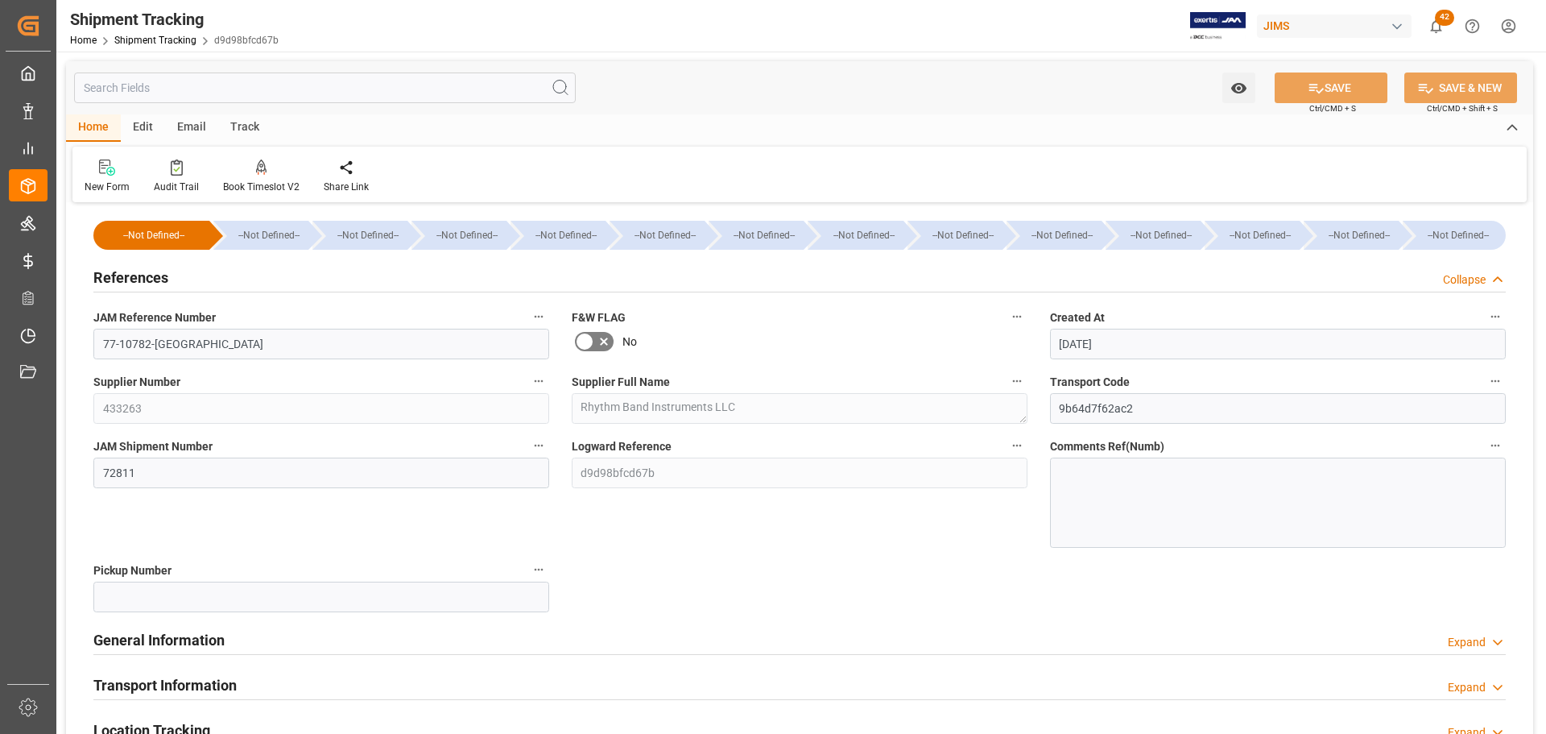
click at [290, 279] on div "References Collapse" at bounding box center [799, 276] width 1412 height 31
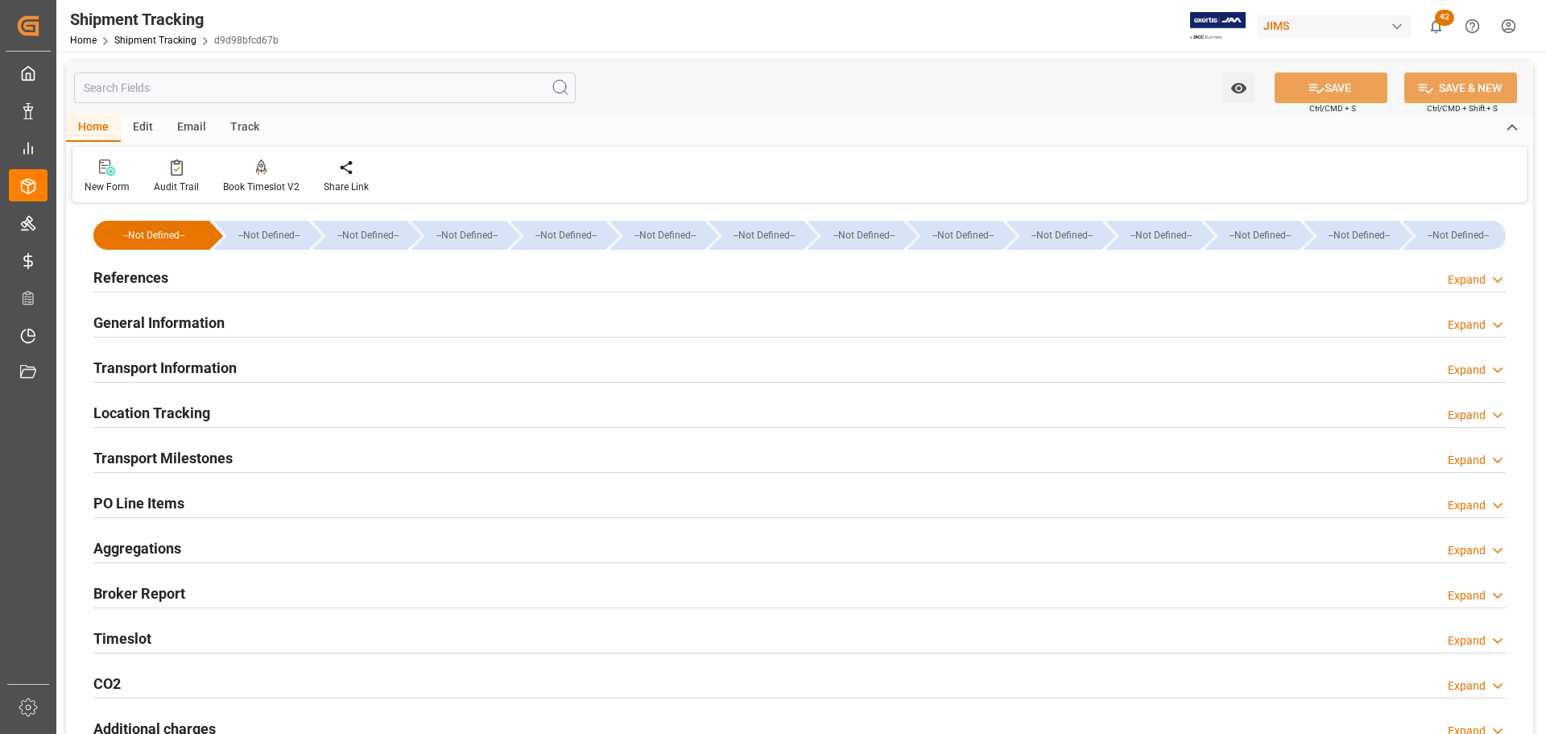
click at [284, 326] on div "General Information Expand" at bounding box center [799, 321] width 1412 height 31
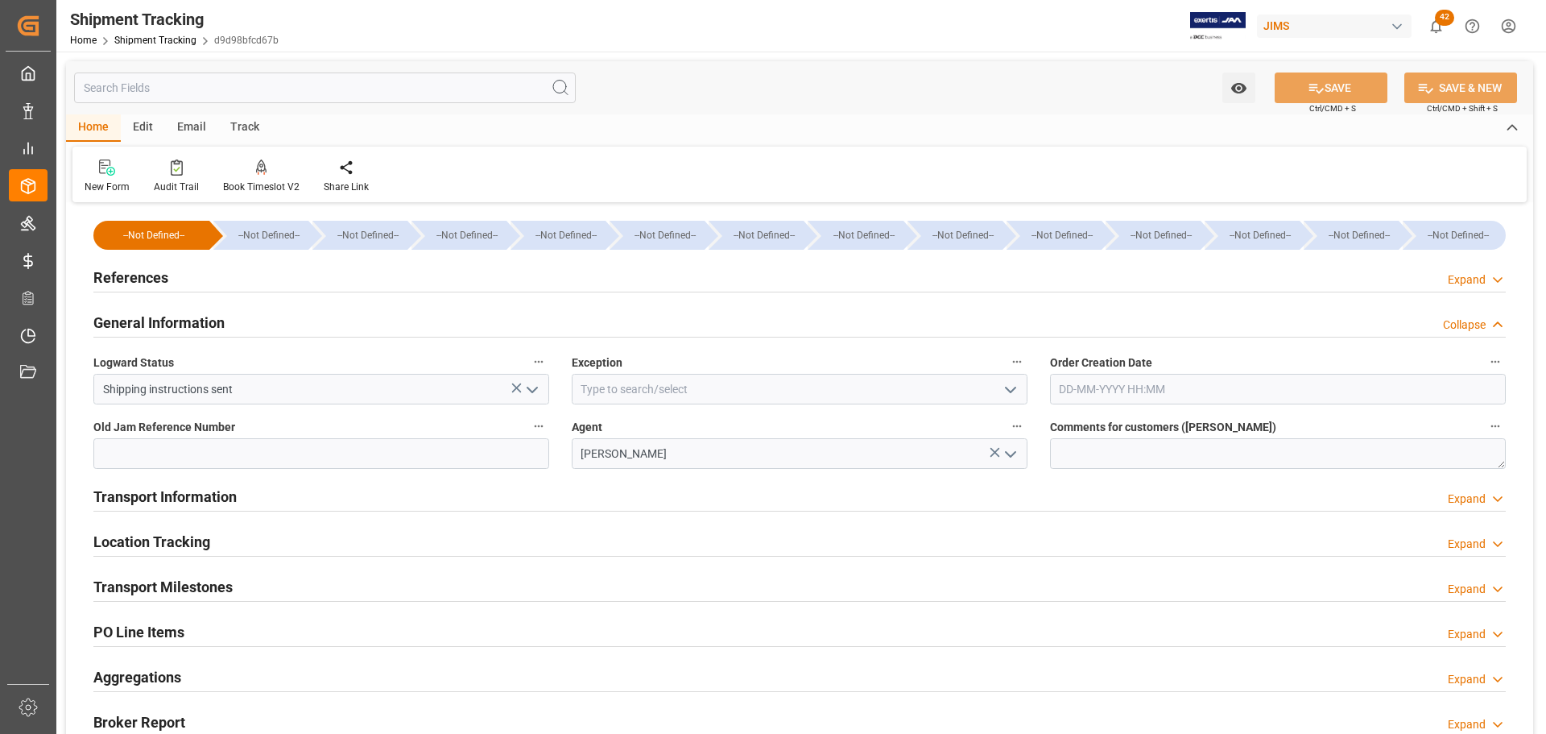
click at [263, 325] on div "General Information Collapse" at bounding box center [799, 321] width 1412 height 31
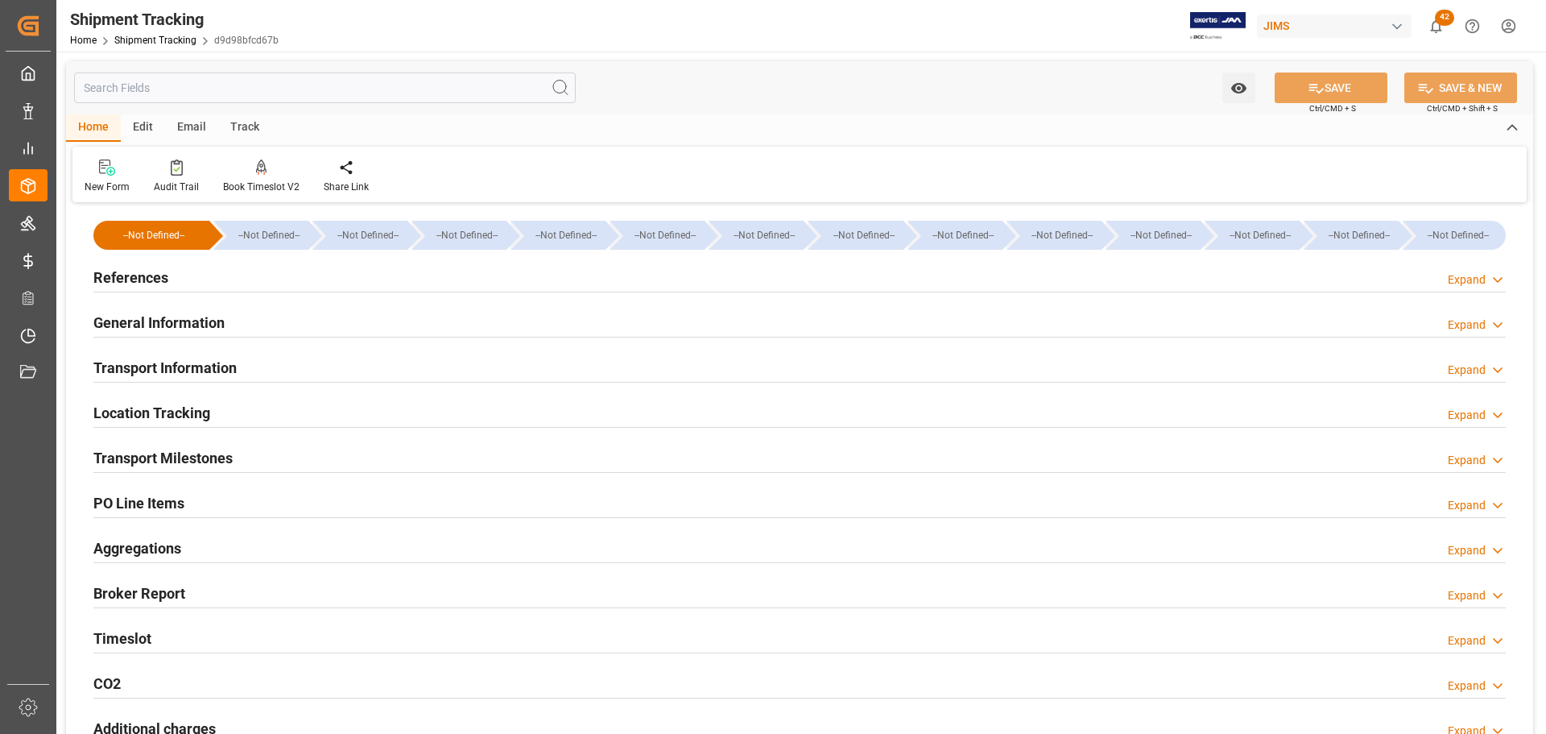
click at [242, 364] on div "Transport Information Expand" at bounding box center [799, 366] width 1412 height 31
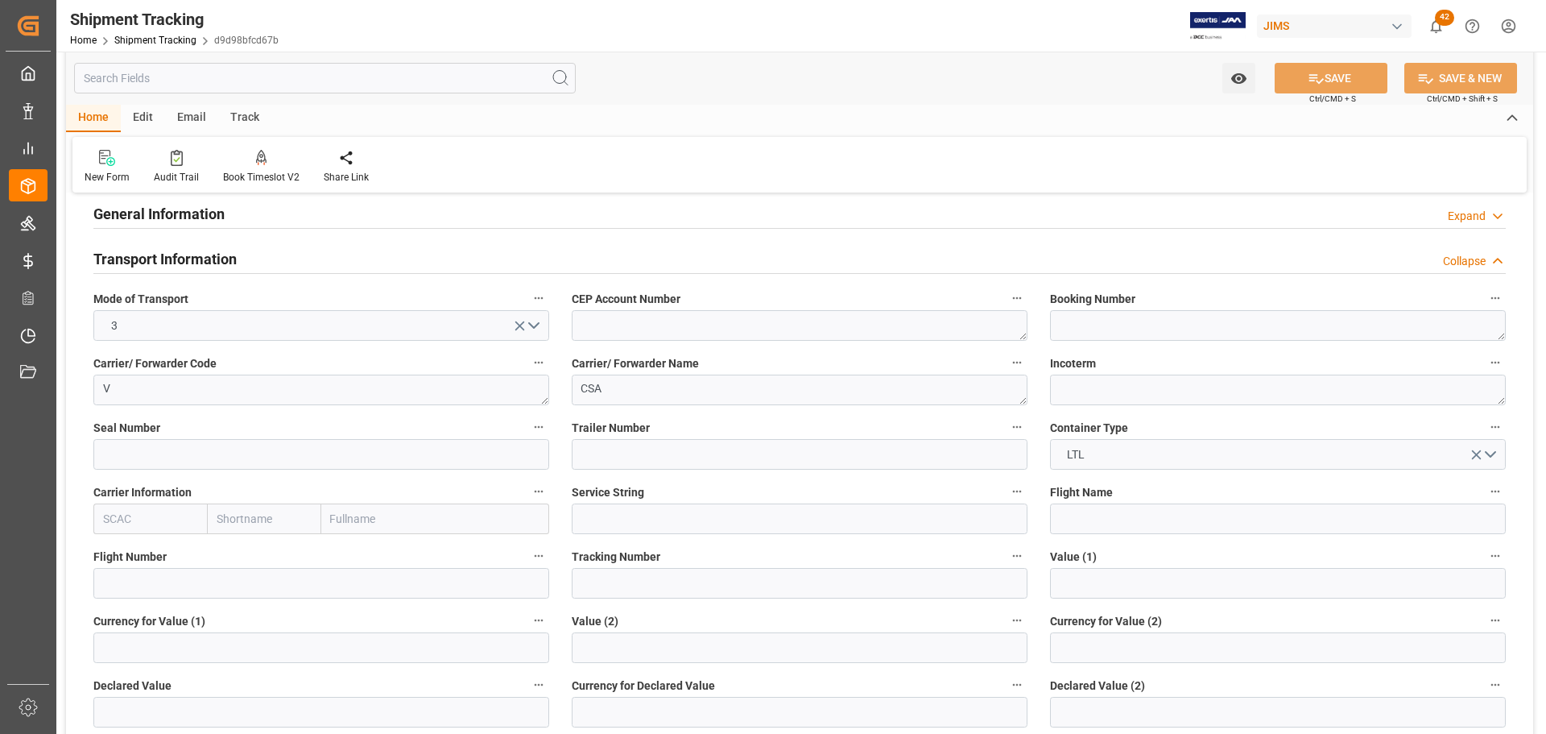
scroll to position [81, 0]
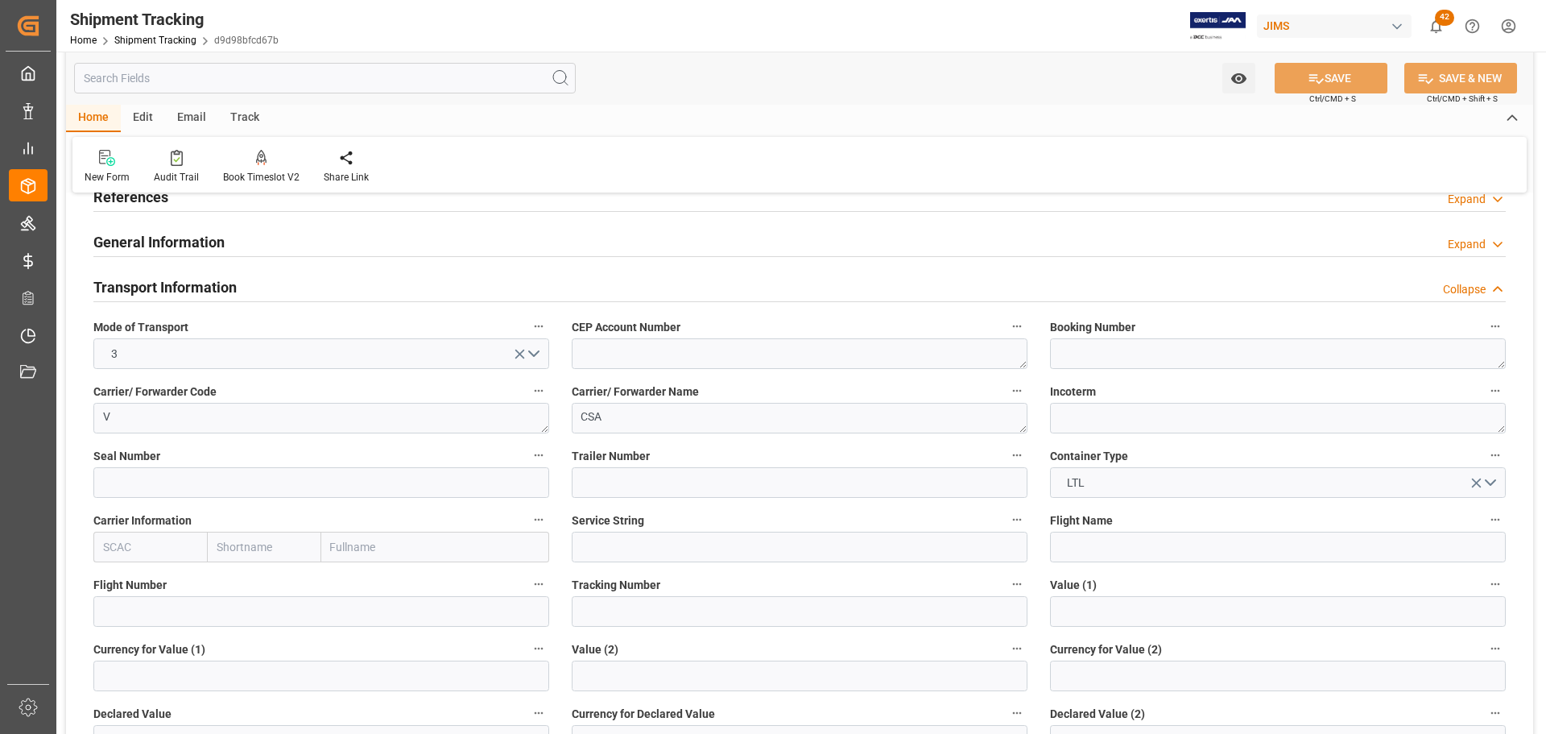
click at [263, 275] on div "Transport Information Collapse" at bounding box center [799, 286] width 1412 height 31
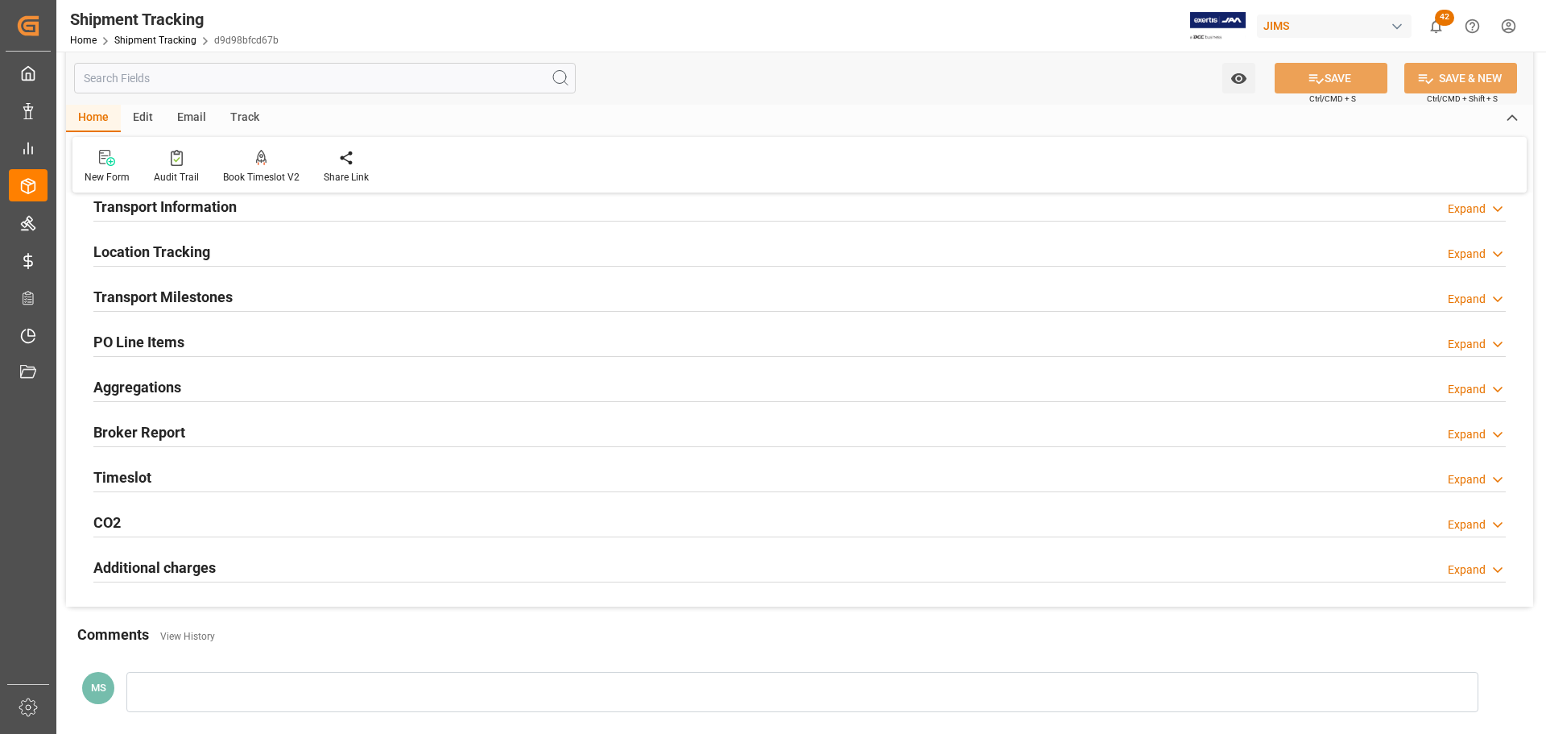
click at [269, 289] on div "Transport Milestones Expand" at bounding box center [799, 295] width 1412 height 31
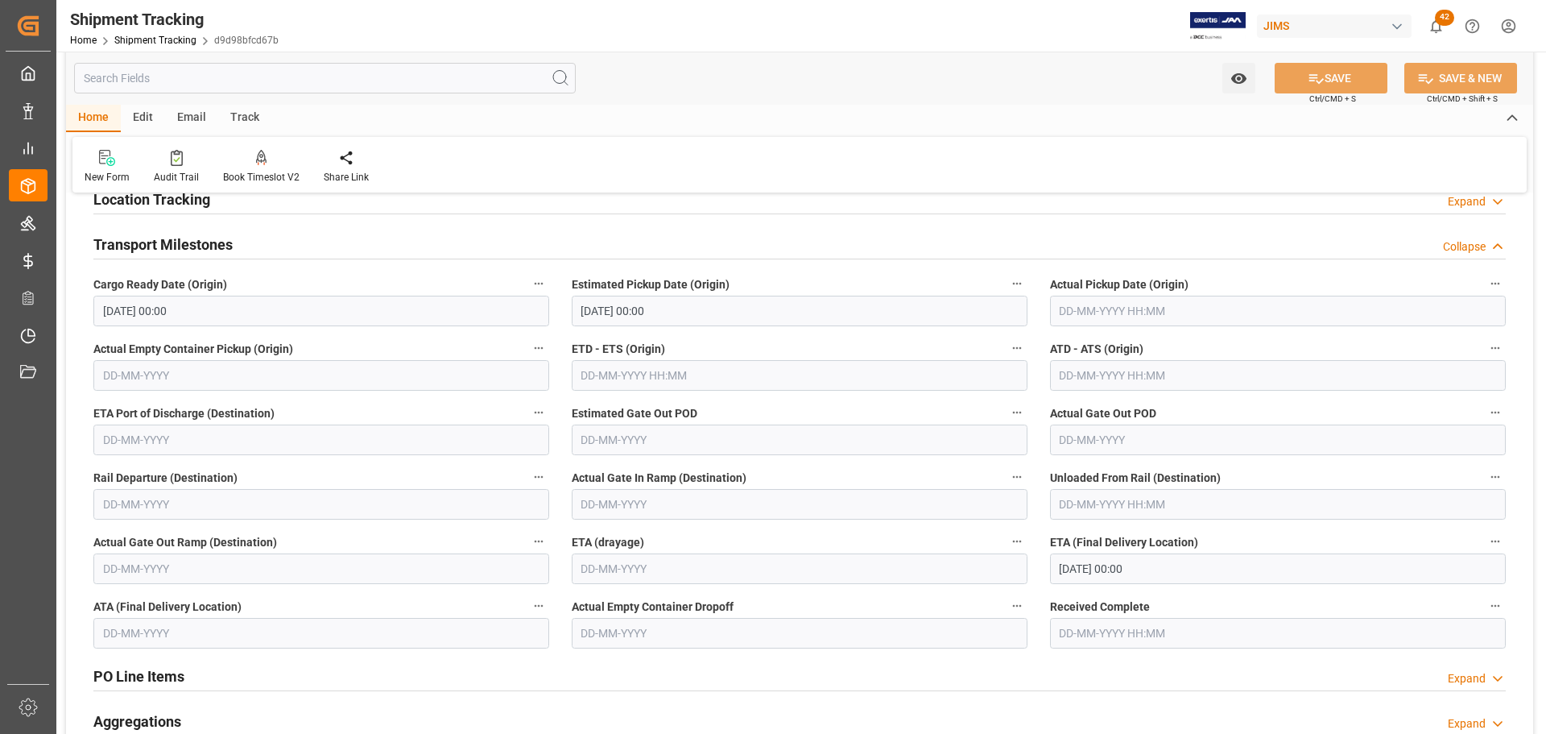
scroll to position [242, 0]
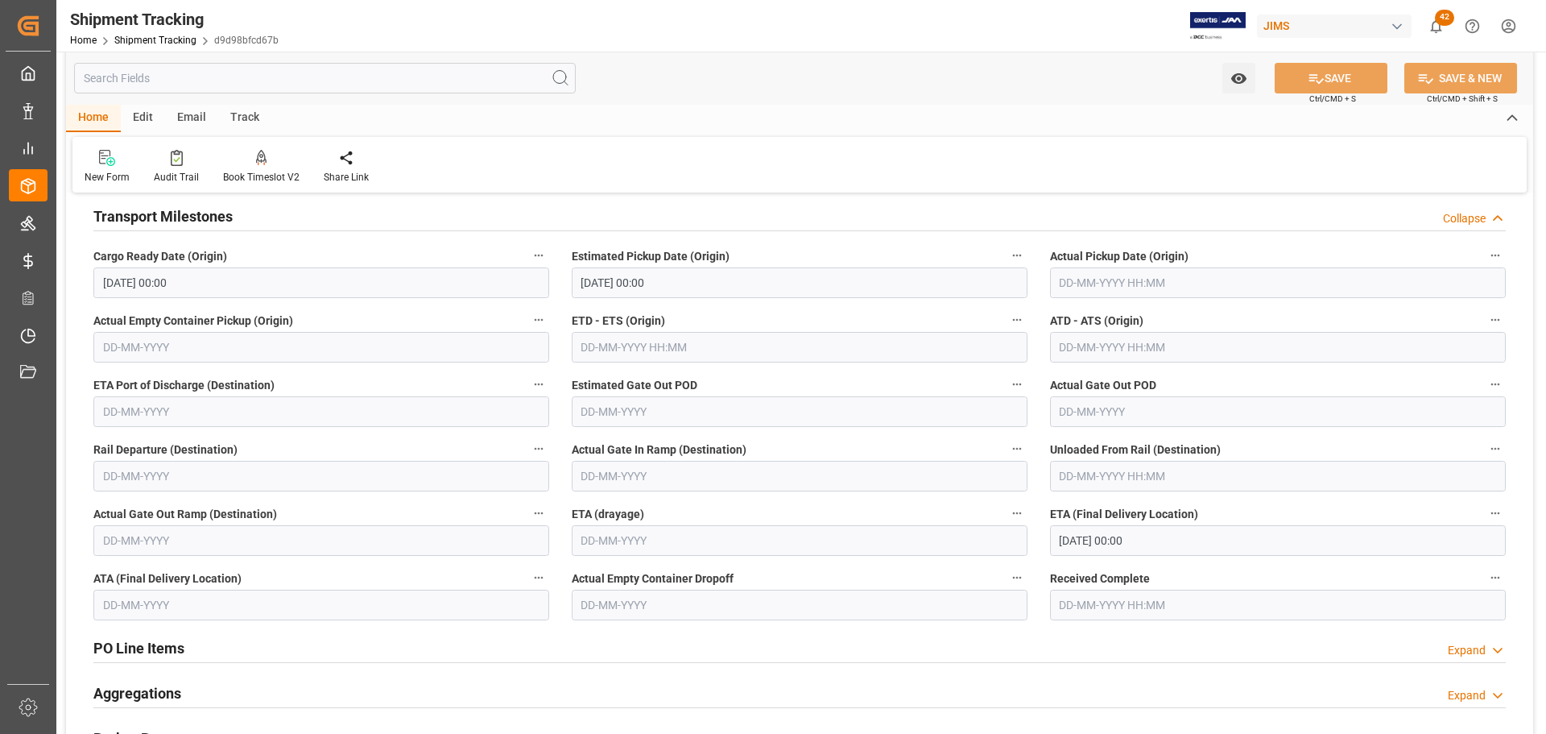
click at [1155, 283] on input "text" at bounding box center [1278, 282] width 456 height 31
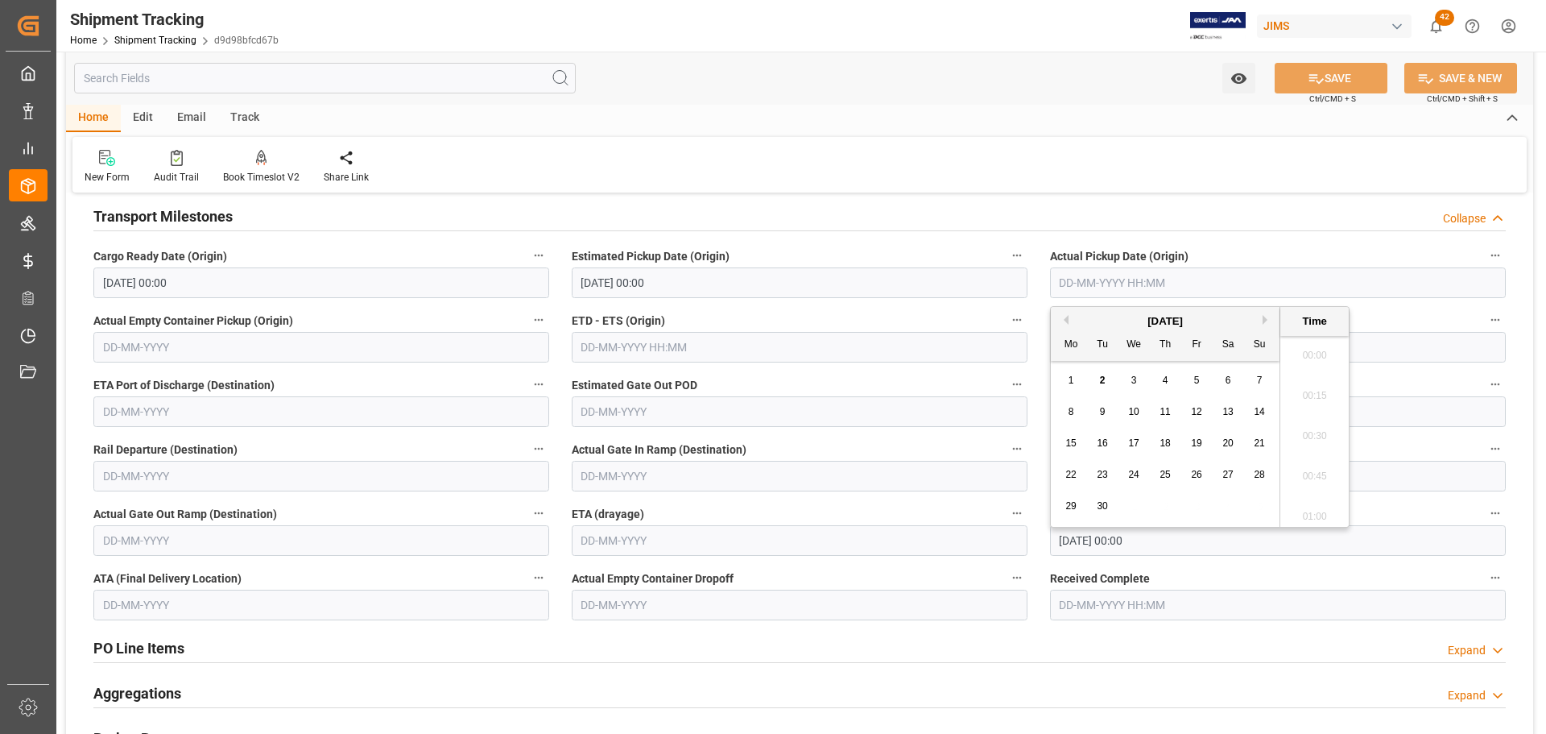
scroll to position [1536, 0]
click at [1069, 320] on div "September 2025" at bounding box center [1165, 321] width 229 height 16
click at [1067, 324] on button "Previous Month" at bounding box center [1064, 320] width 10 height 10
click at [1198, 503] on span "29" at bounding box center [1196, 505] width 10 height 11
type input "29-08-2025 00:00"
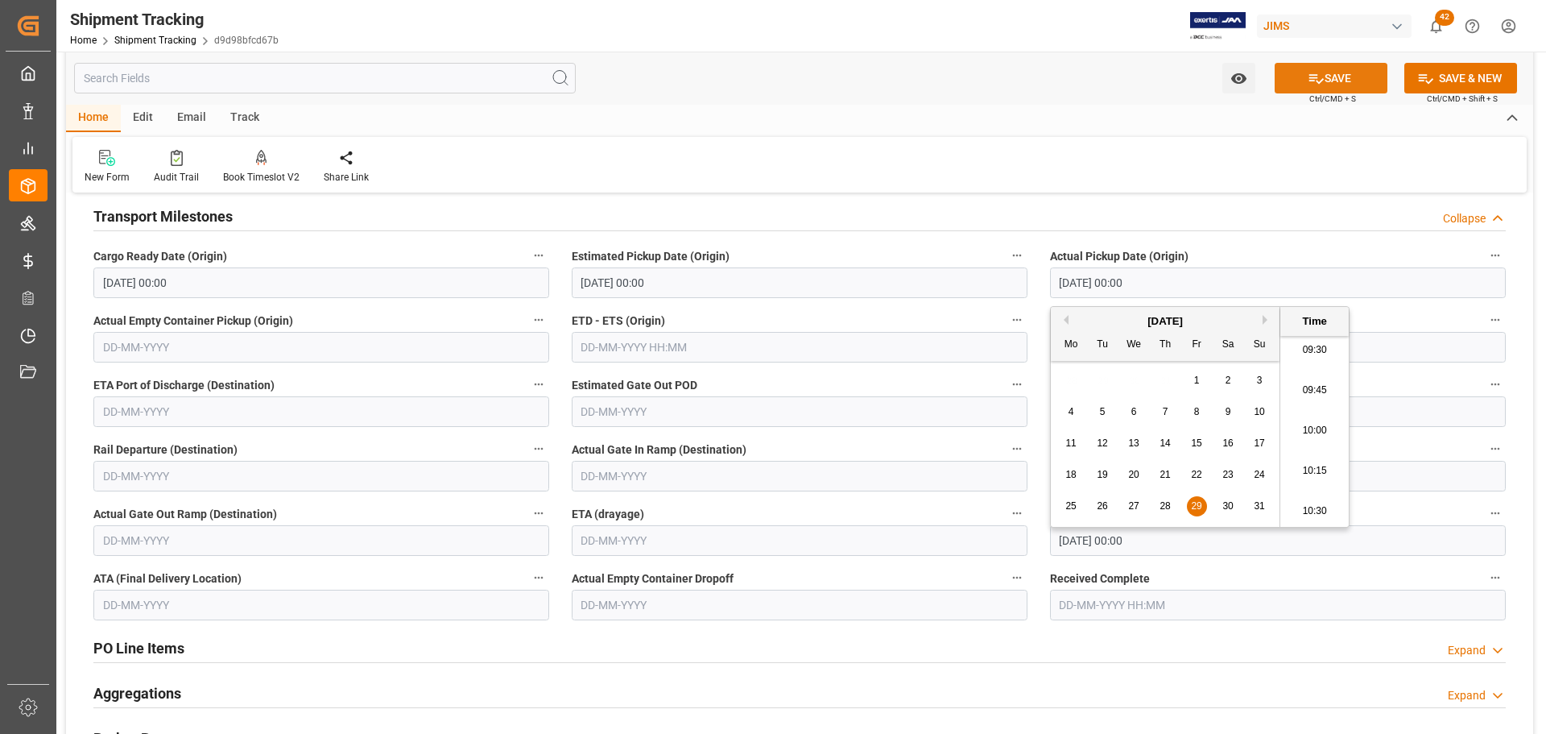
click at [1329, 81] on button "SAVE" at bounding box center [1331, 78] width 113 height 31
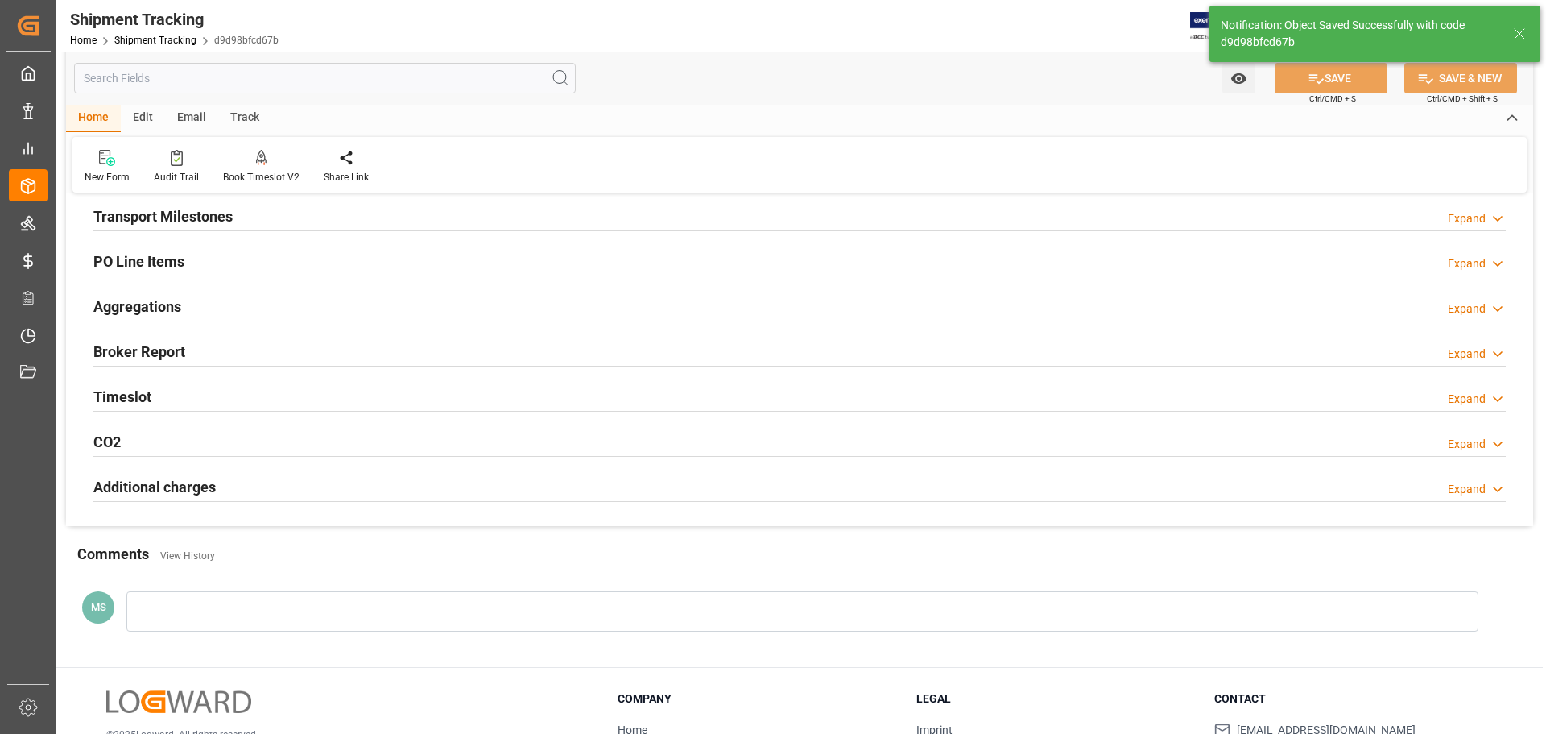
click at [209, 220] on h2 "Transport Milestones" at bounding box center [162, 216] width 139 height 22
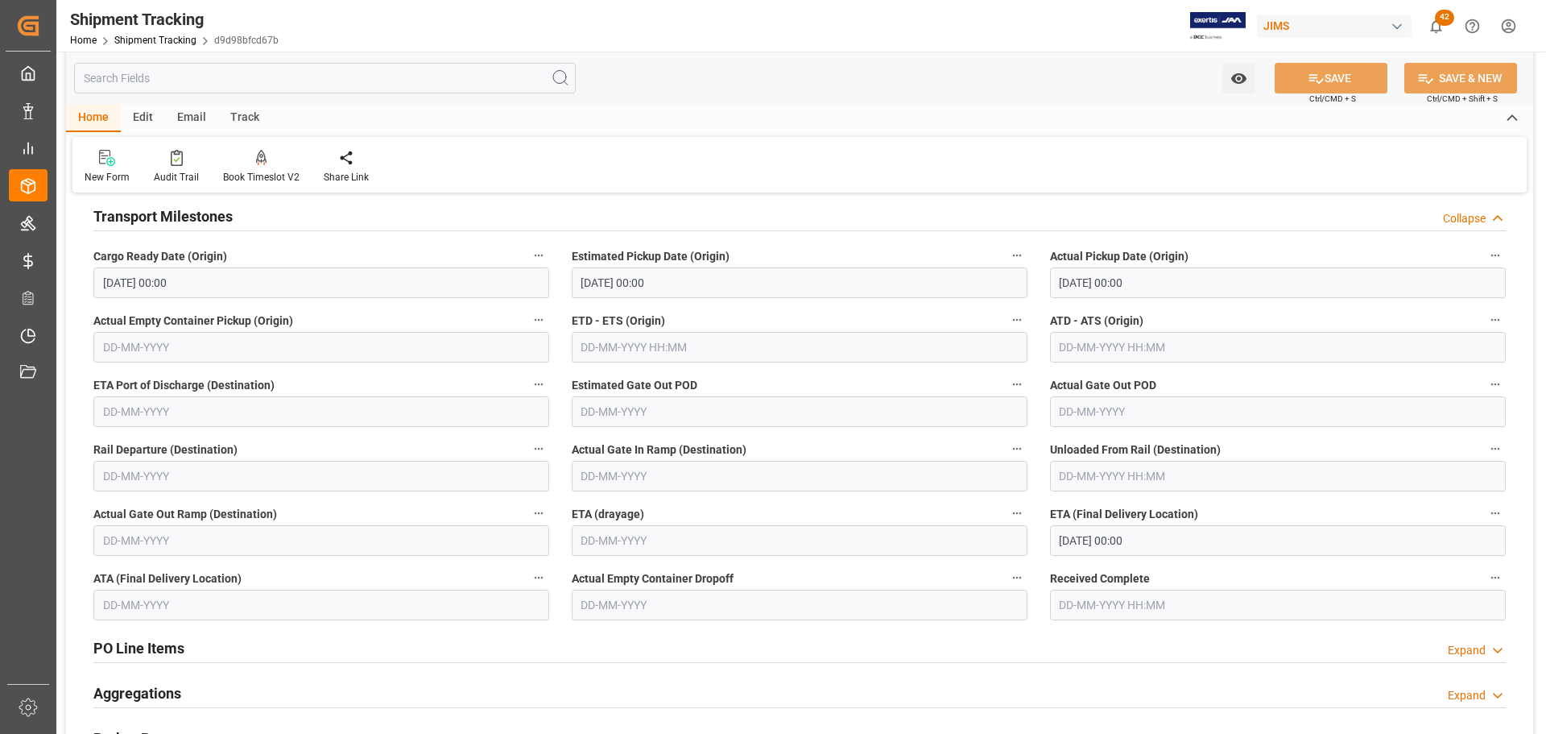
click at [219, 217] on h2 "Transport Milestones" at bounding box center [162, 216] width 139 height 22
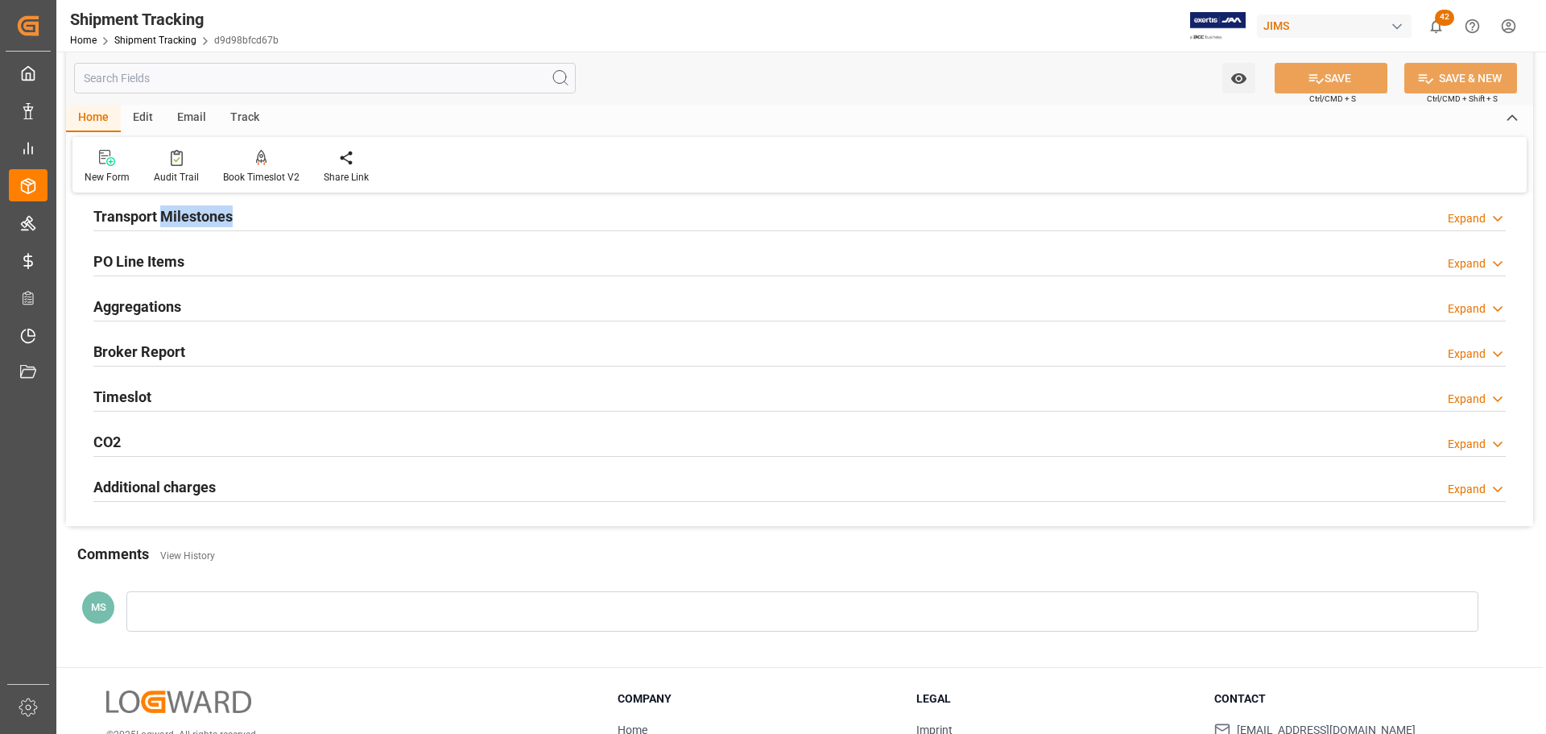
click at [219, 217] on h2 "Transport Milestones" at bounding box center [162, 216] width 139 height 22
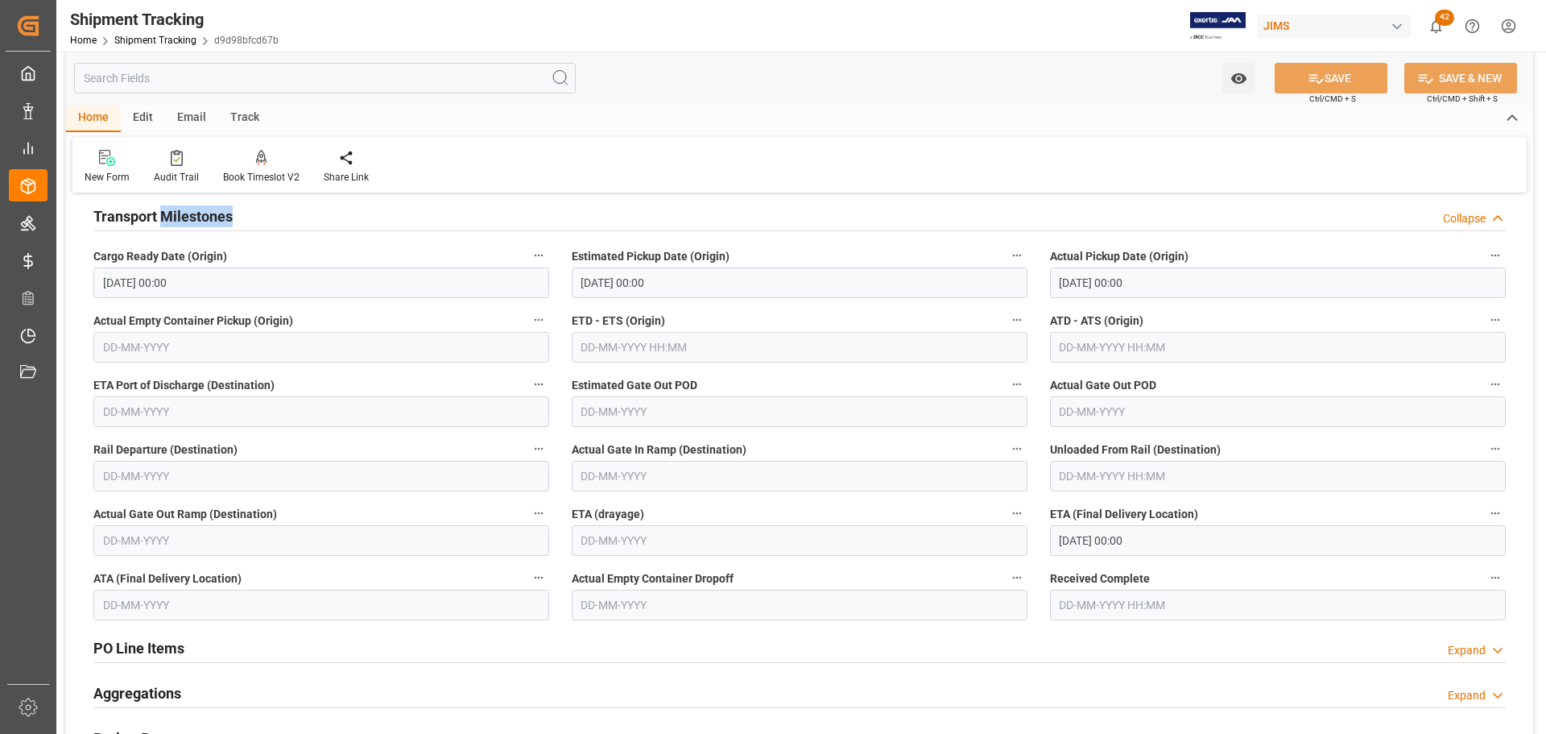
click at [300, 216] on div "Transport Milestones Collapse" at bounding box center [799, 215] width 1412 height 31
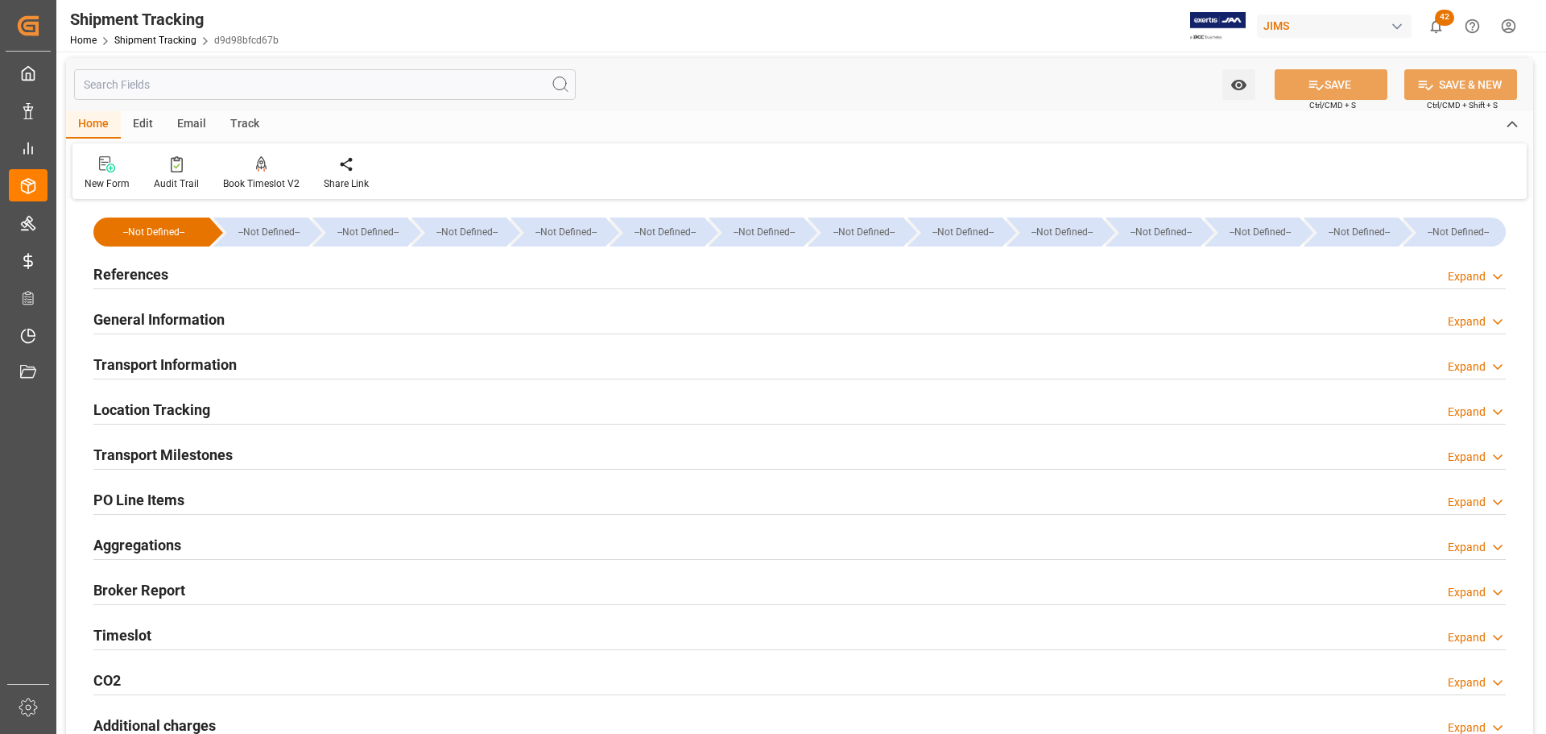
scroll to position [0, 0]
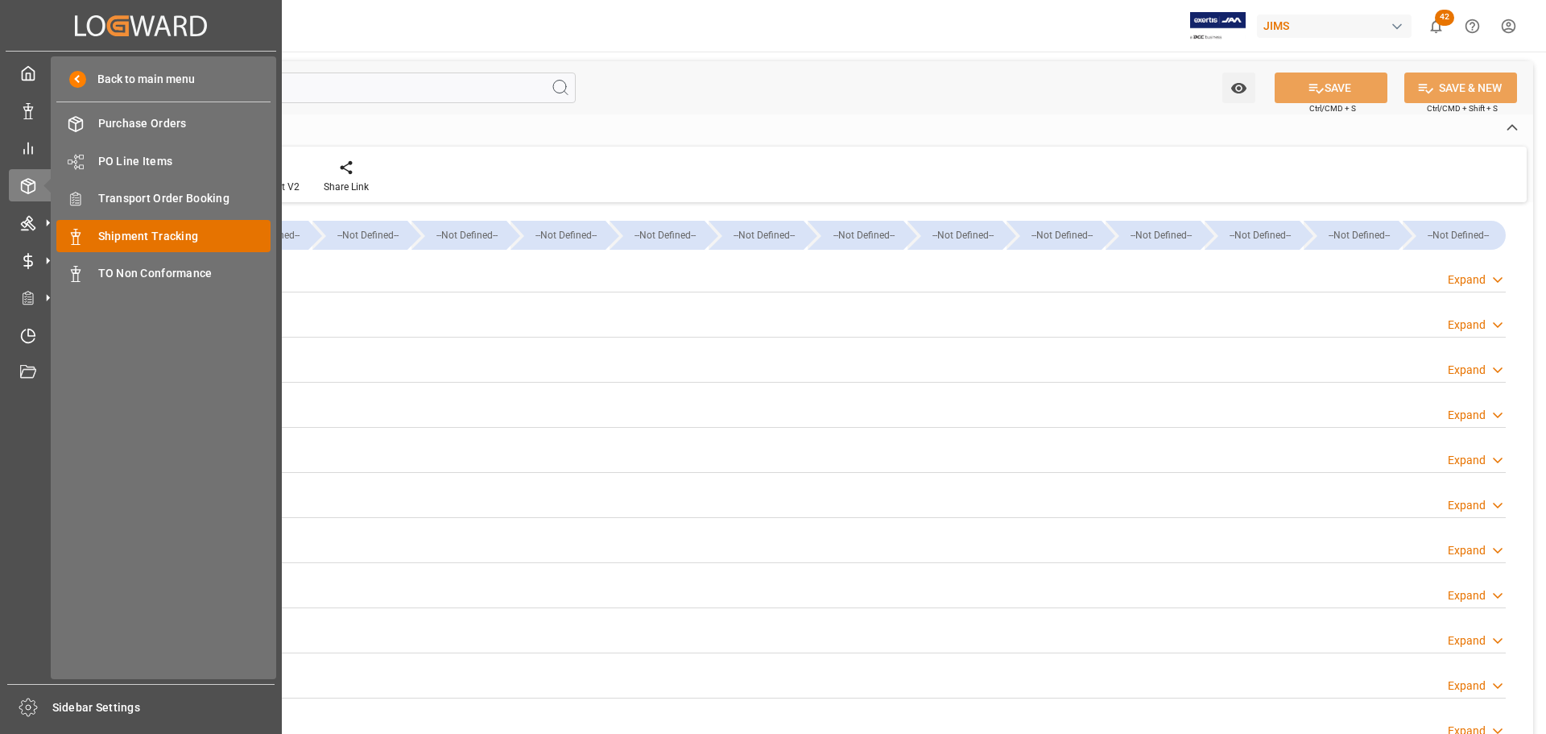
click at [117, 237] on span "Shipment Tracking" at bounding box center [184, 236] width 173 height 17
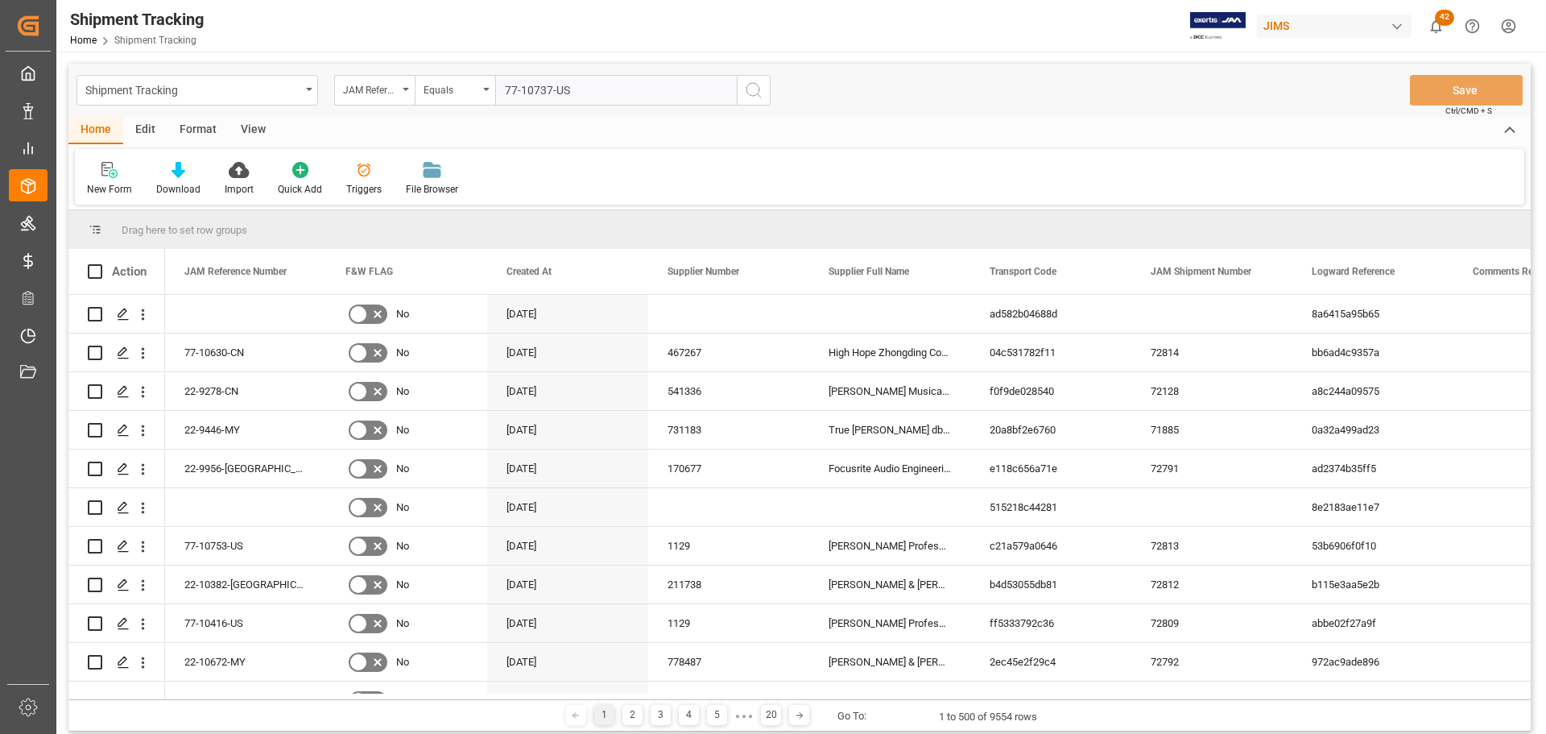
type input "77-10737-US"
click at [757, 97] on icon "search button" at bounding box center [753, 90] width 19 height 19
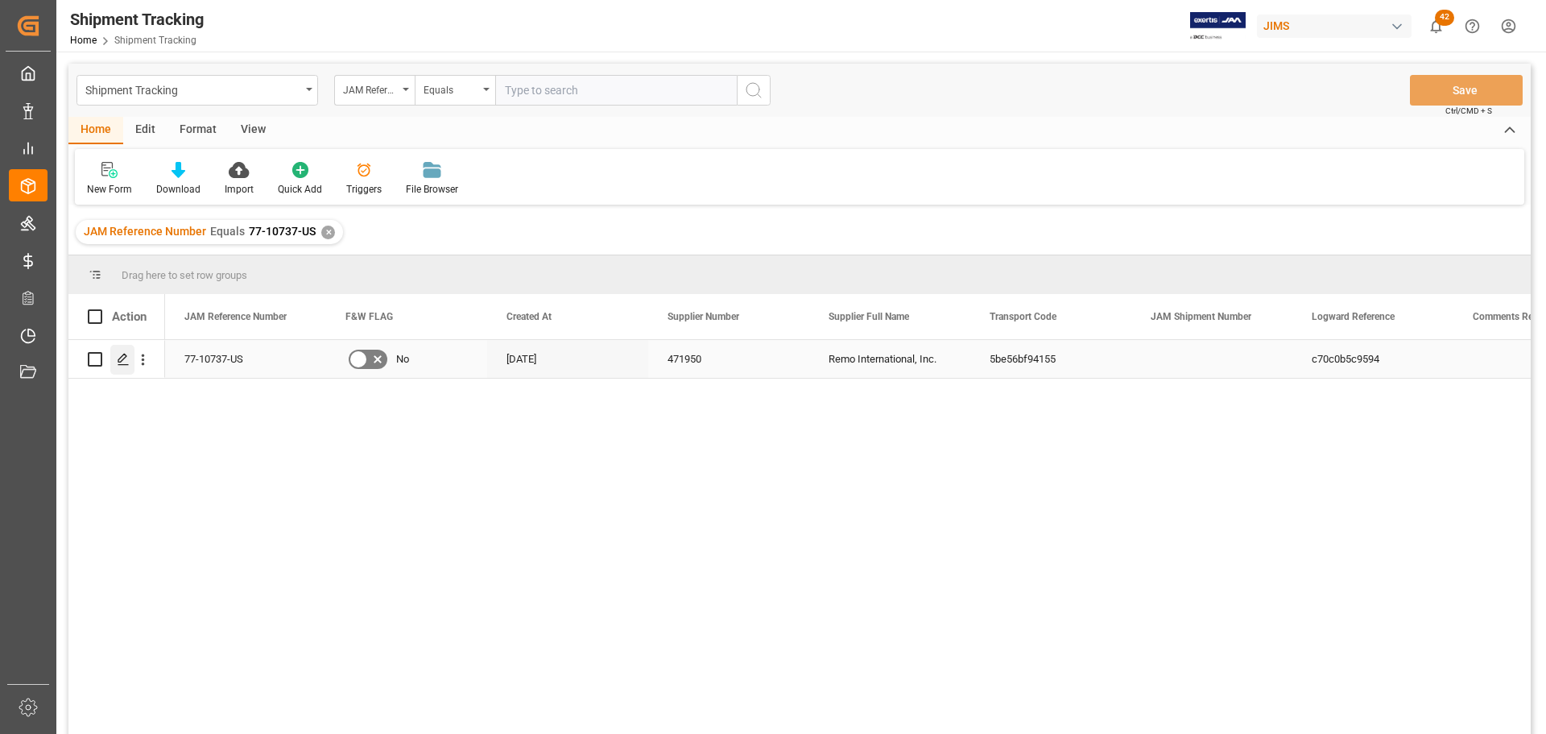
click at [117, 354] on icon "Press SPACE to select this row." at bounding box center [123, 359] width 13 height 13
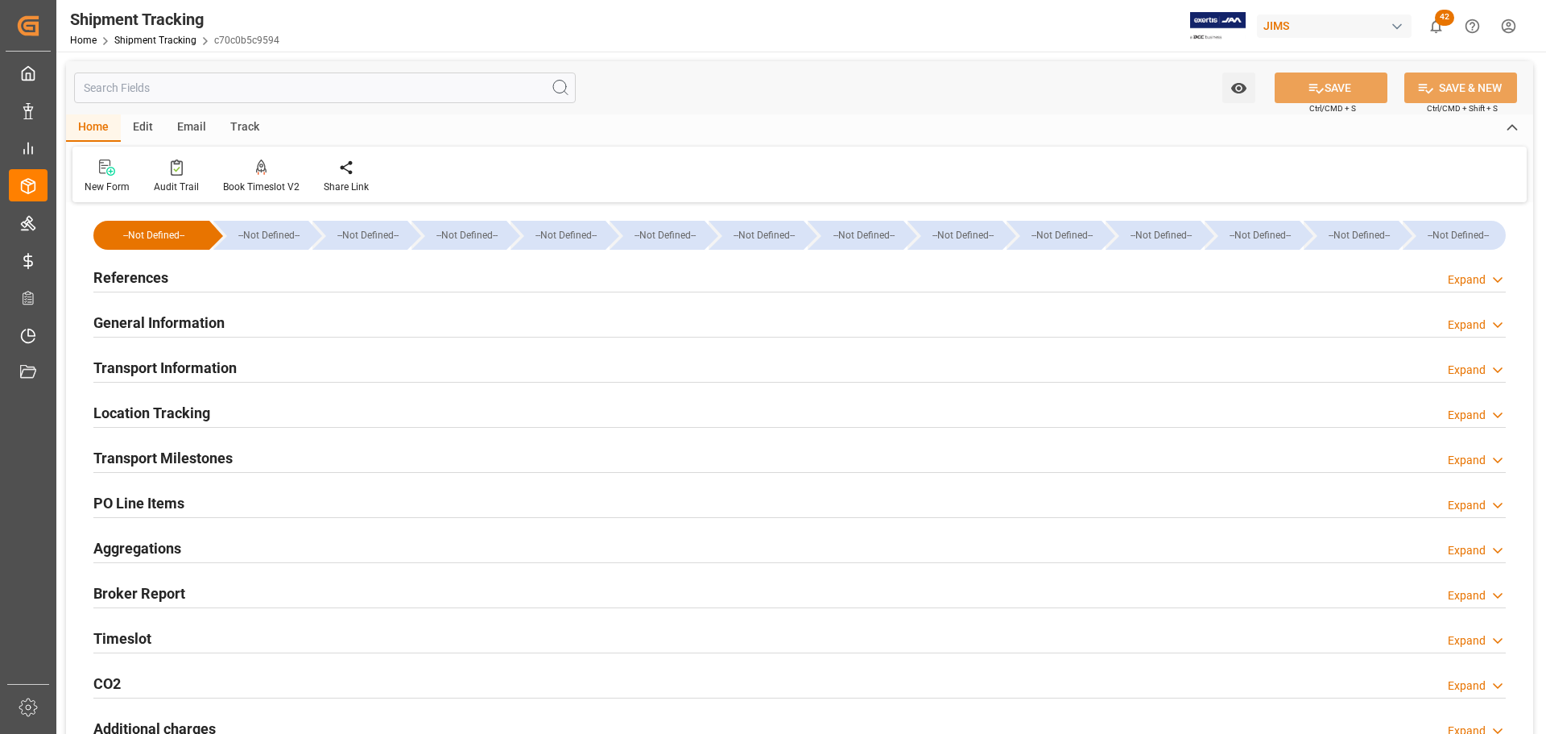
type input "27-08-2025 00:00"
type input "04-09-2025 00:00"
click at [205, 453] on h2 "Transport Milestones" at bounding box center [162, 458] width 139 height 22
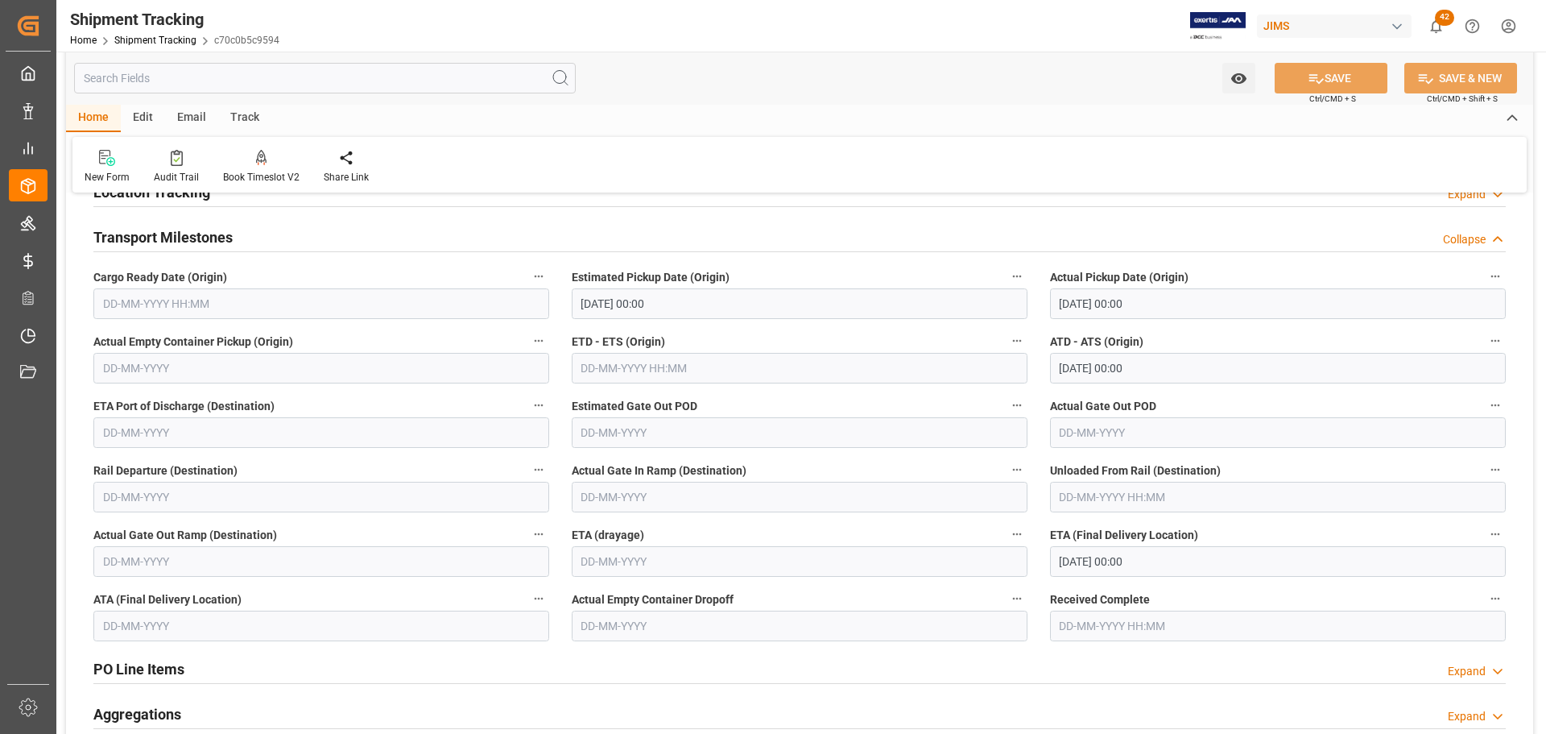
scroll to position [322, 0]
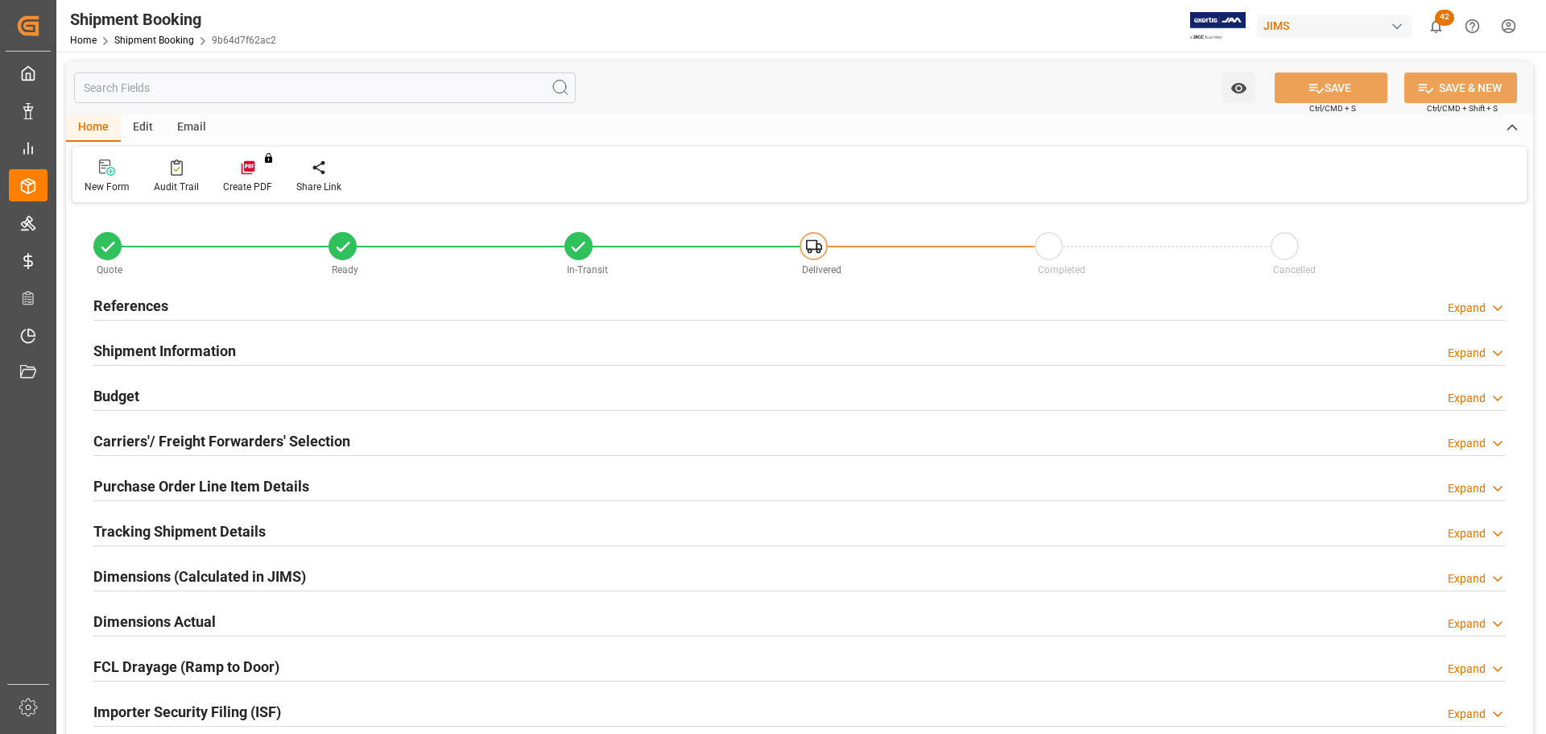
type input "1365"
type input "136"
type input "5"
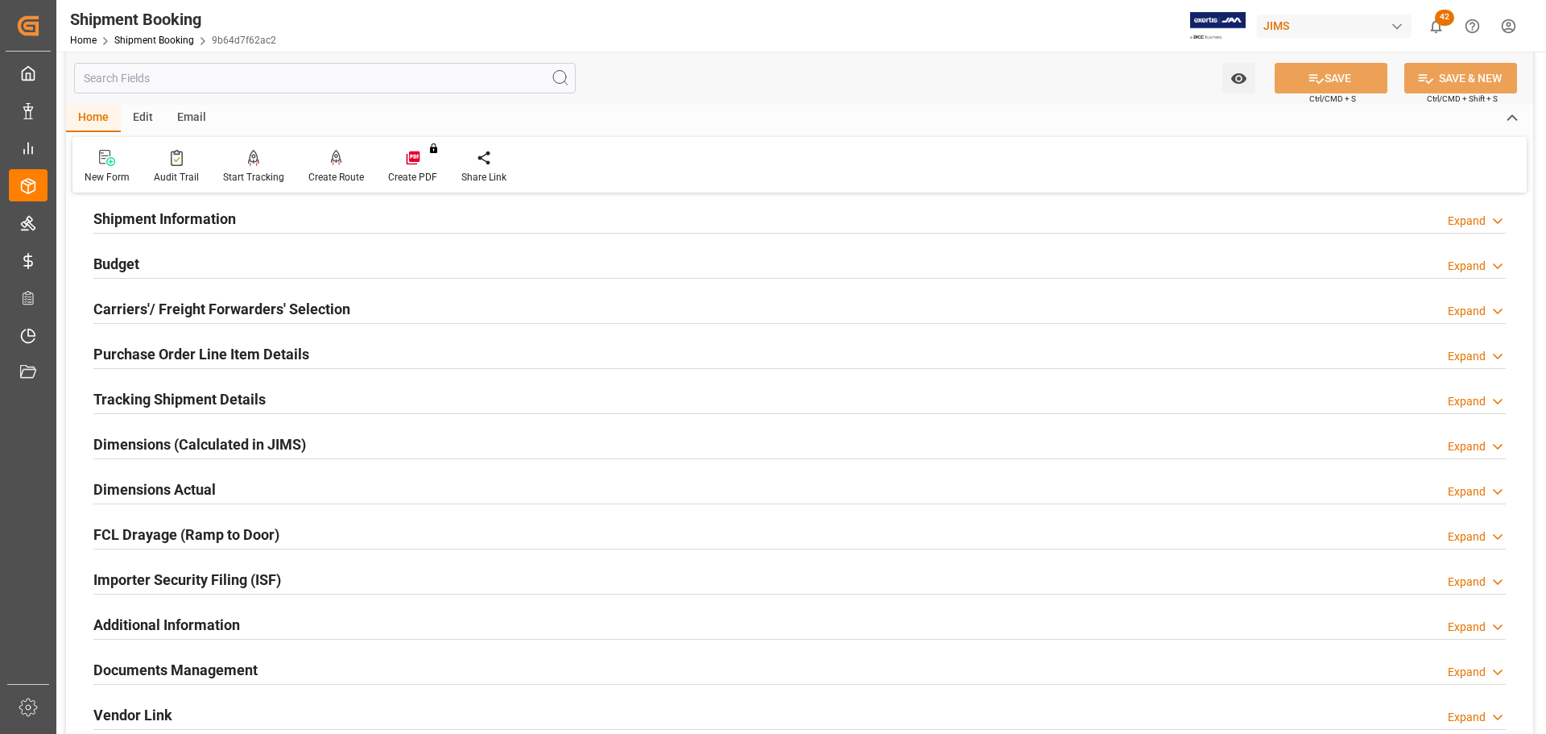
scroll to position [161, 0]
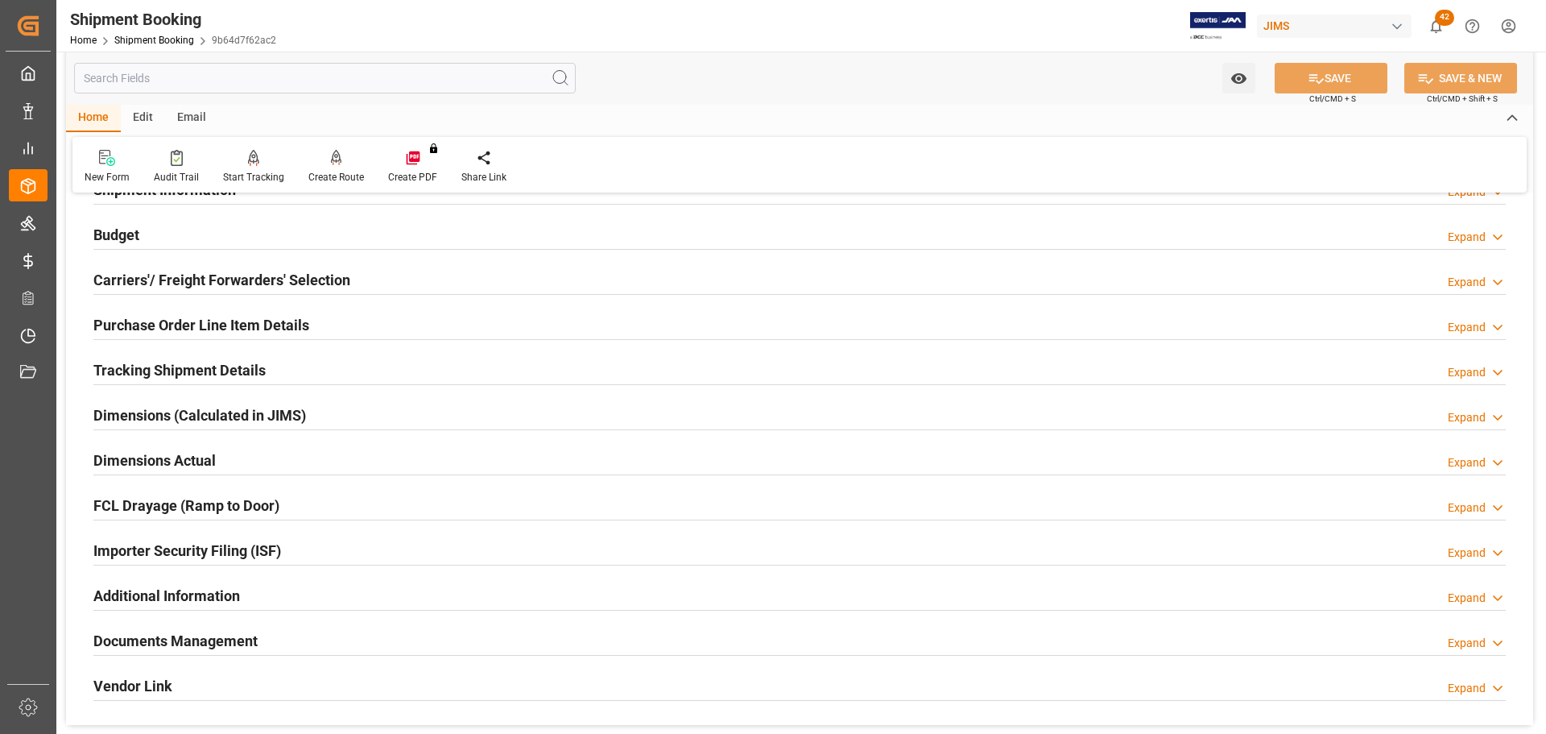
click at [239, 363] on h2 "Tracking Shipment Details" at bounding box center [179, 370] width 172 height 22
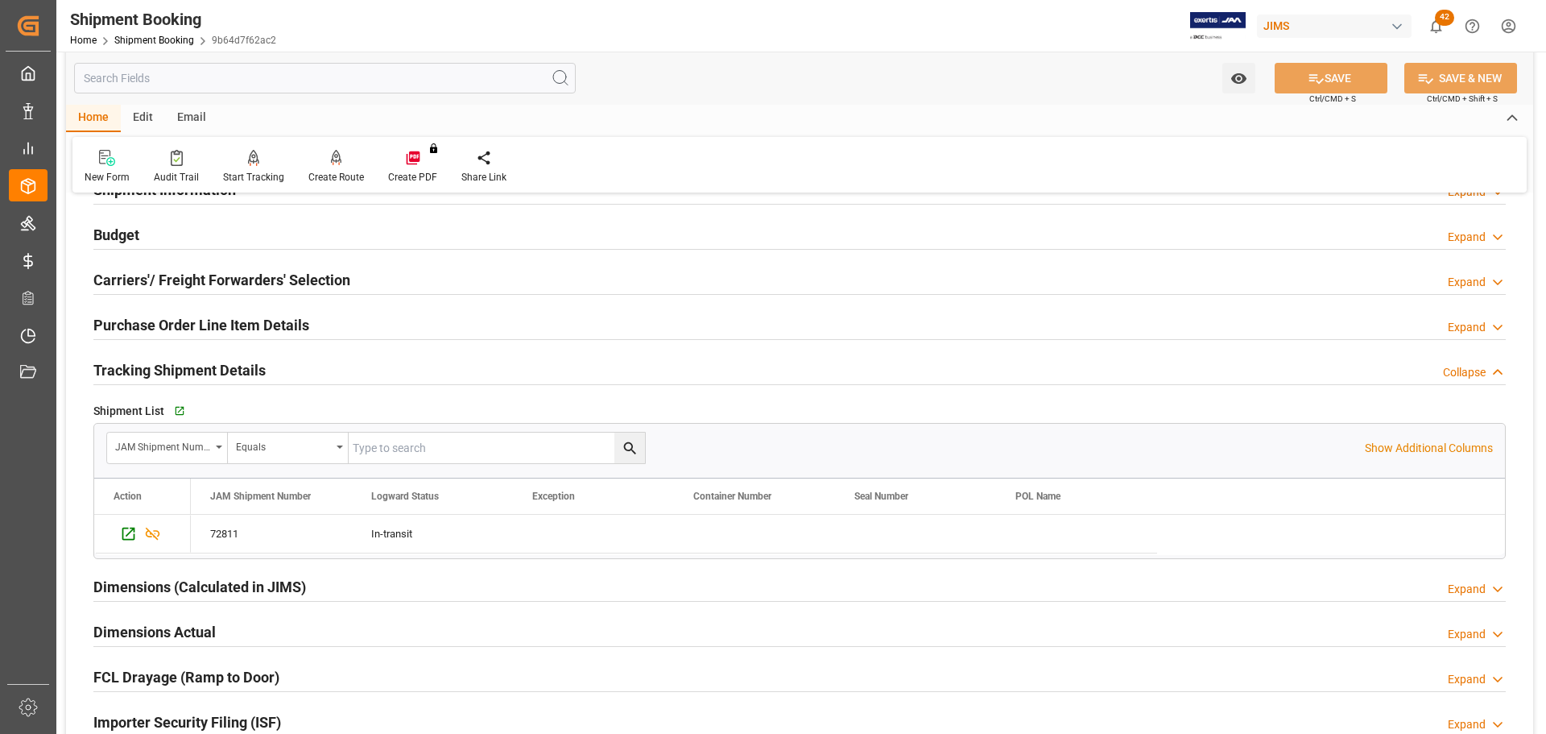
click at [263, 363] on h2 "Tracking Shipment Details" at bounding box center [179, 370] width 172 height 22
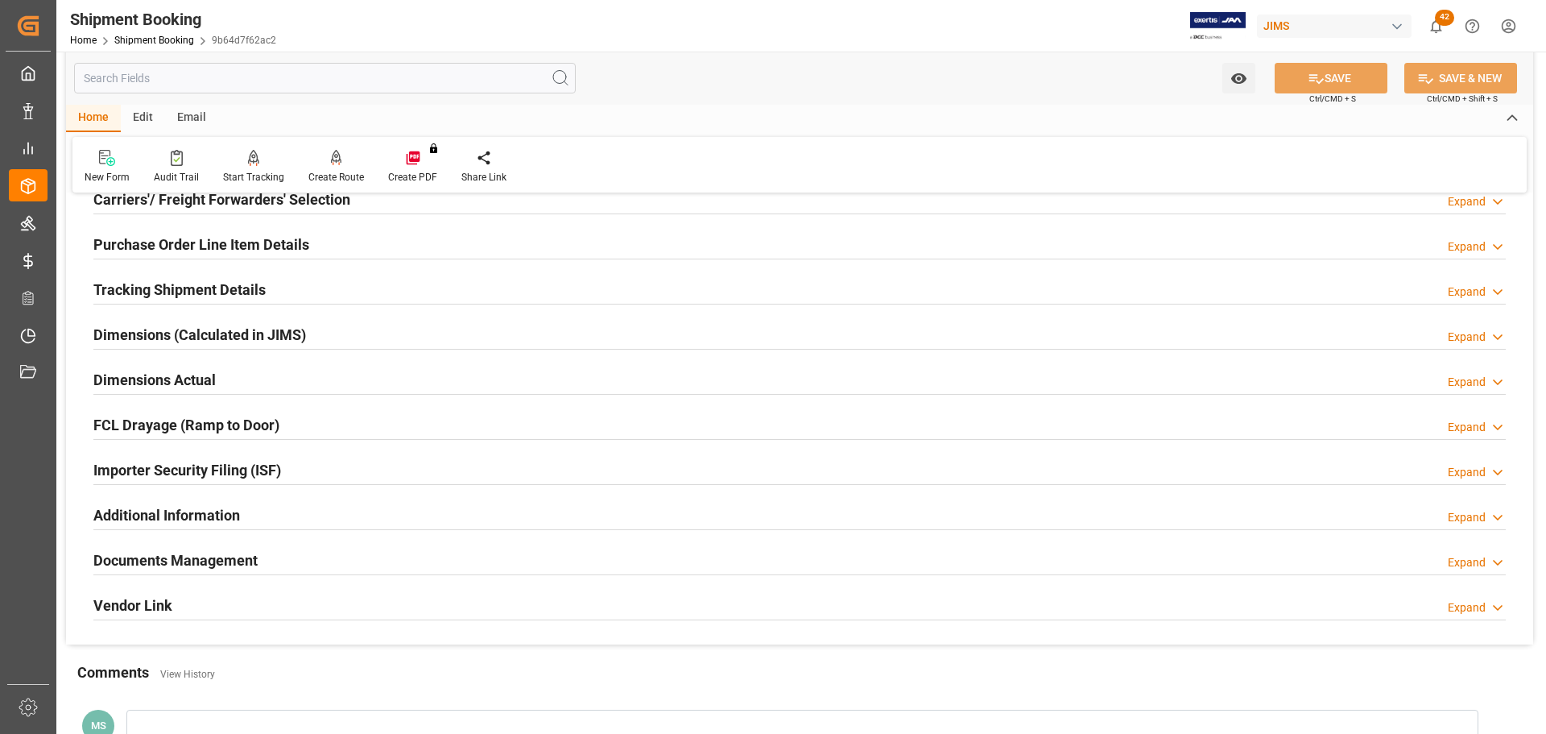
click at [268, 365] on div "Dimensions Actual Expand" at bounding box center [799, 378] width 1412 height 31
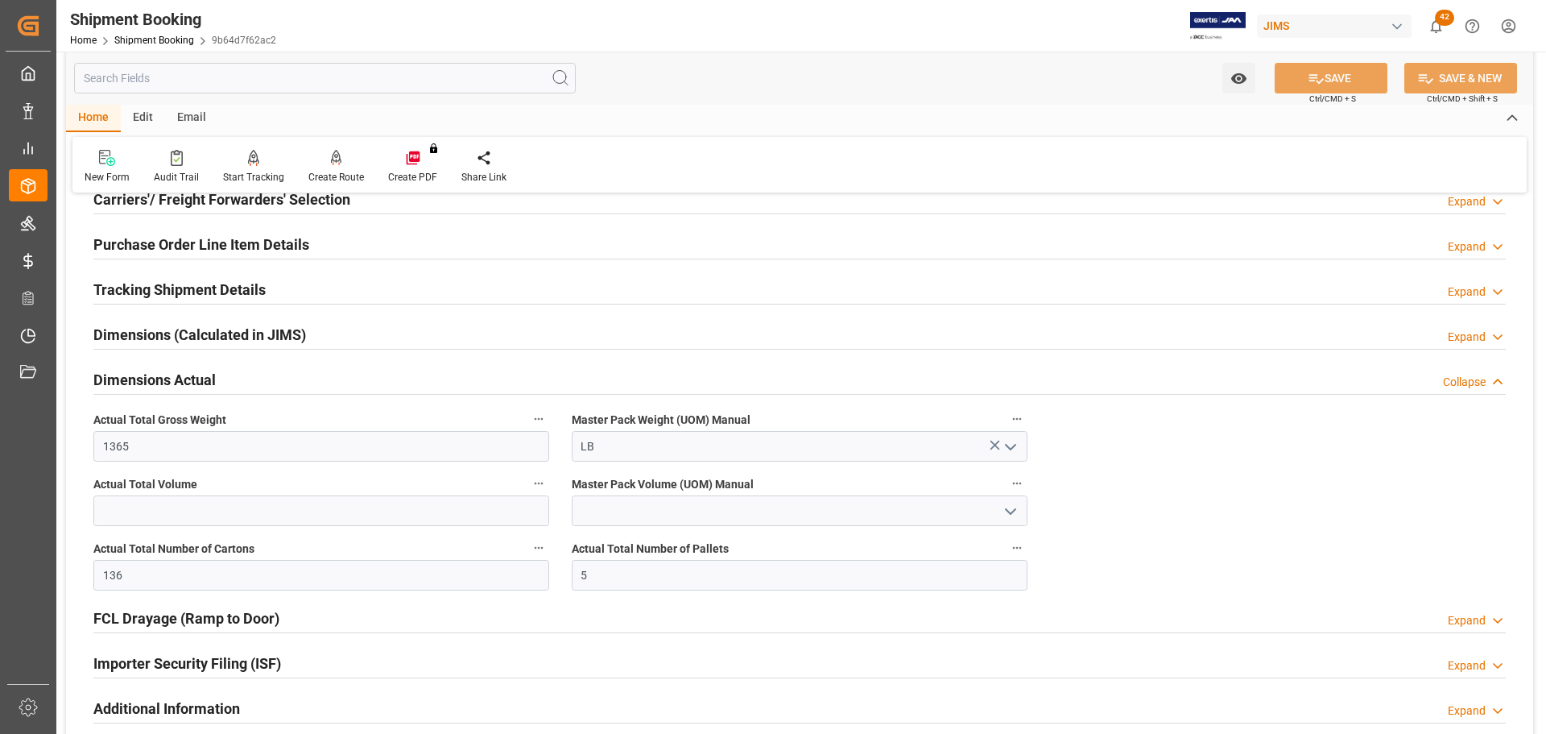
scroll to position [322, 0]
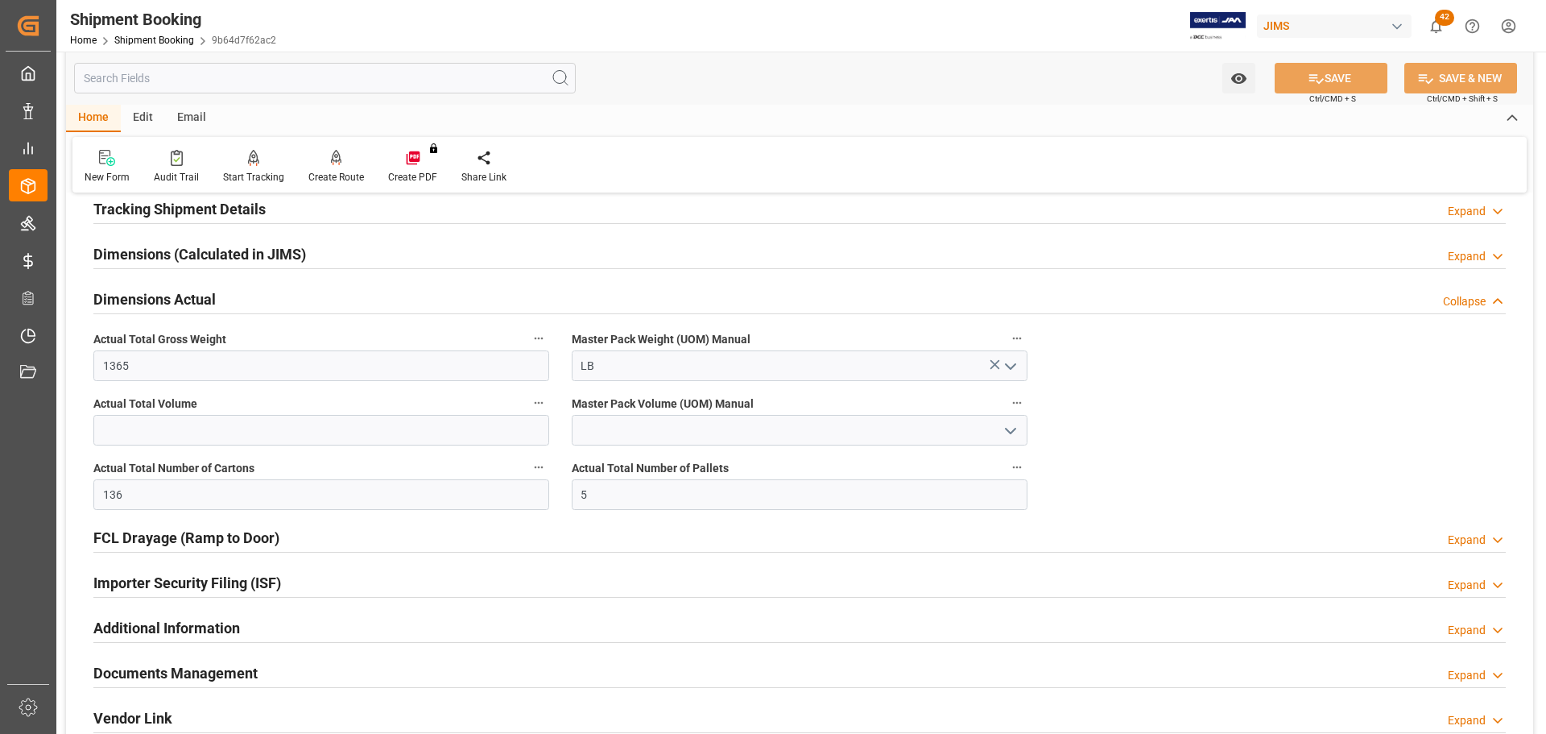
click at [219, 305] on div "Dimensions Actual Collapse" at bounding box center [799, 298] width 1412 height 31
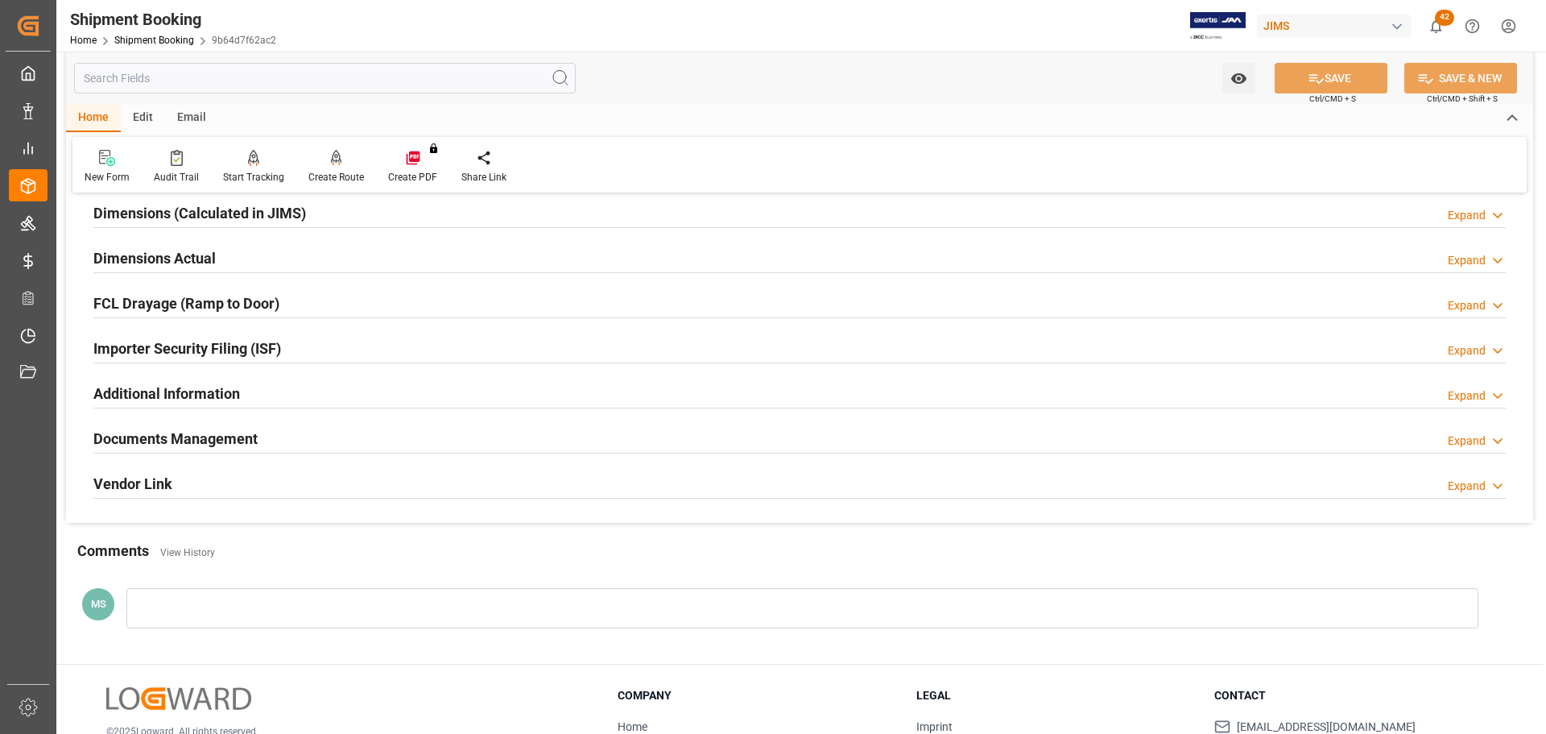
scroll to position [403, 0]
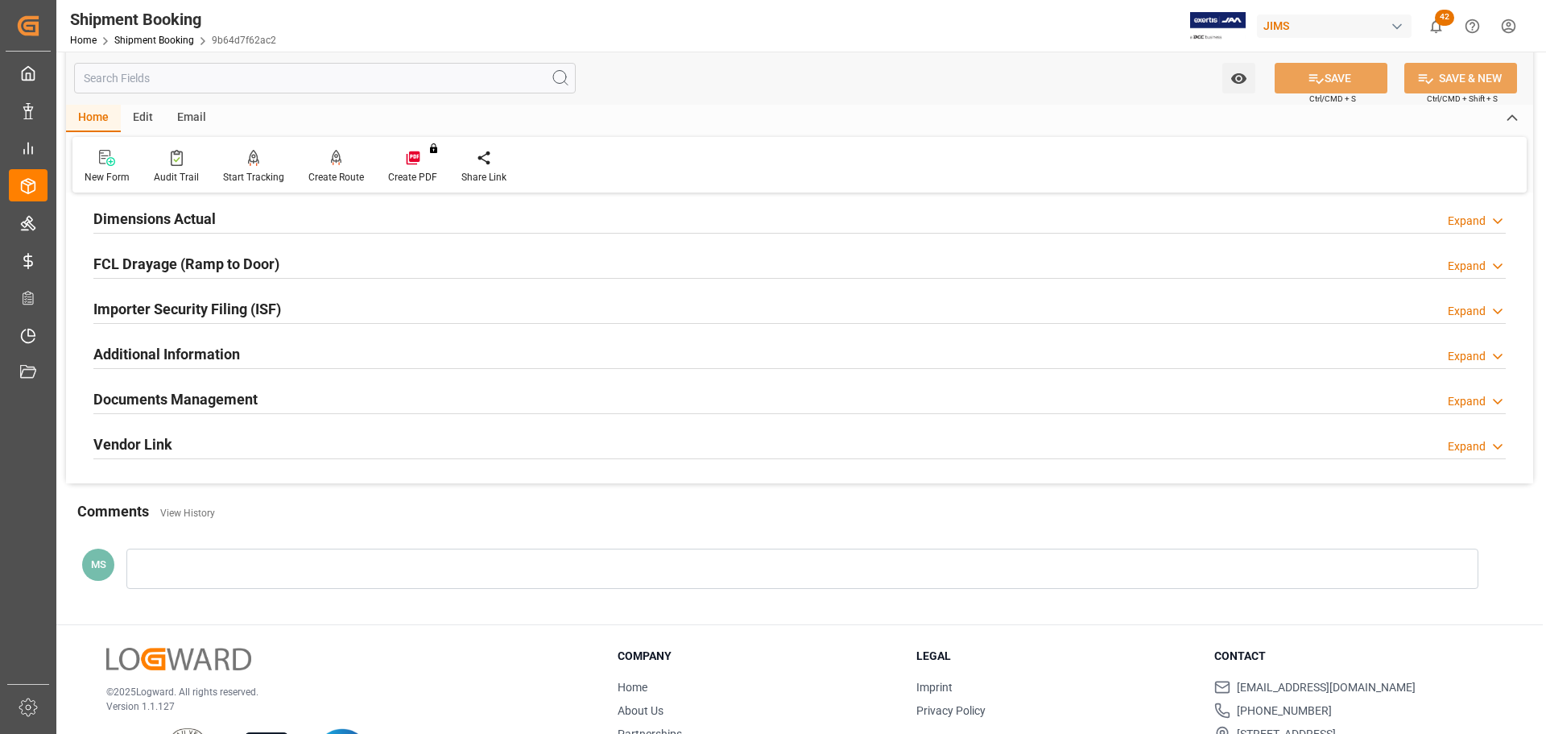
click at [244, 404] on h2 "Documents Management" at bounding box center [175, 399] width 164 height 22
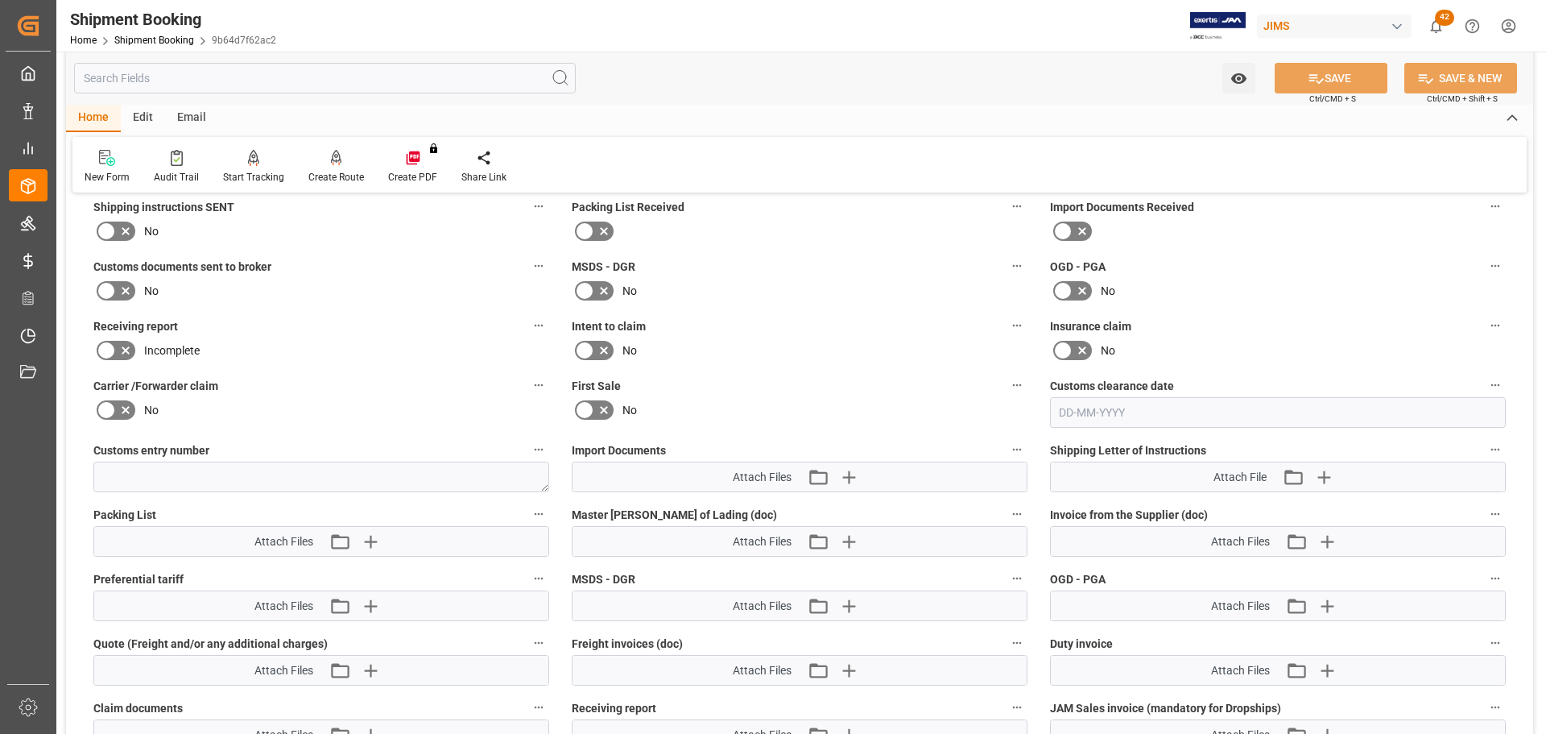
scroll to position [644, 0]
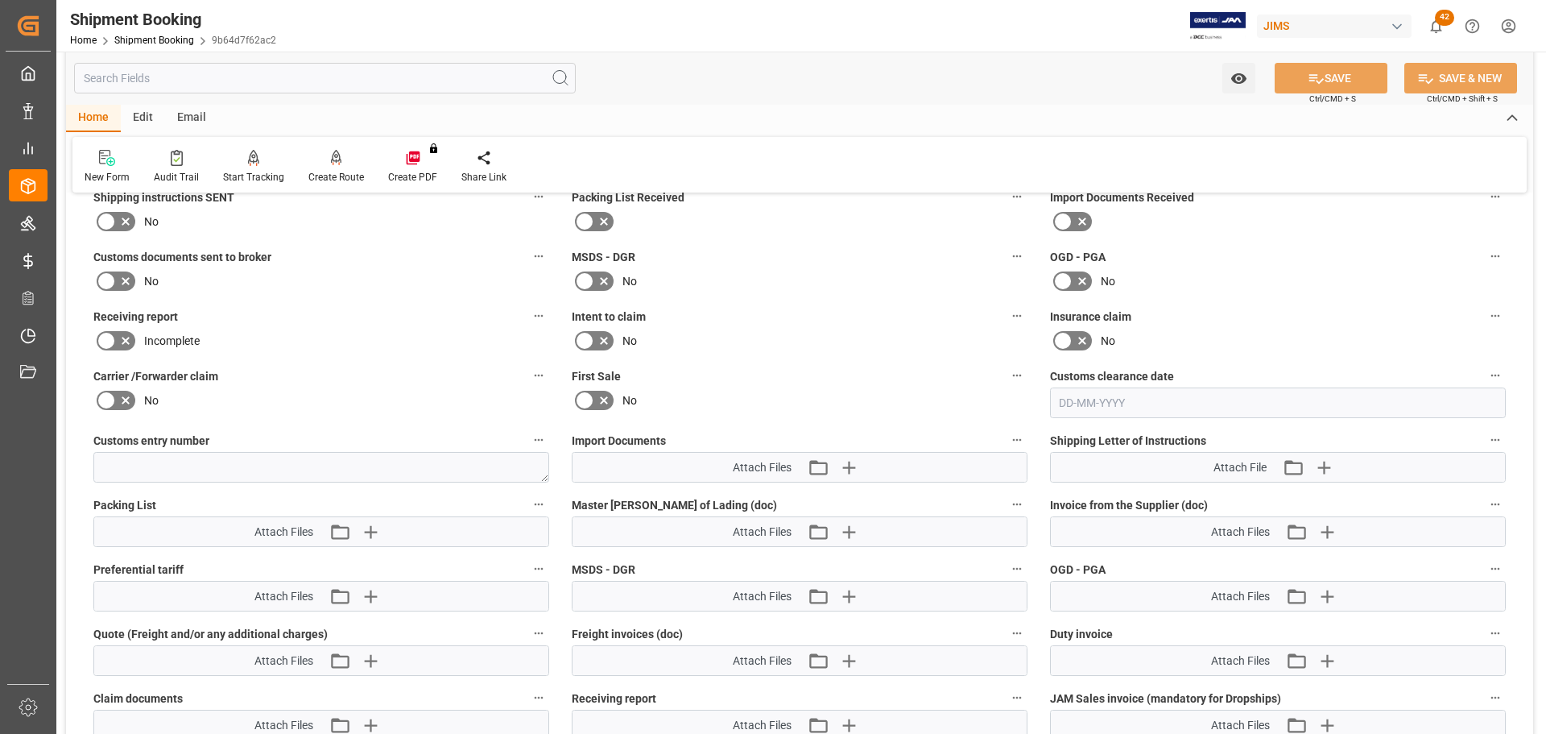
click at [122, 225] on icon at bounding box center [125, 221] width 19 height 19
click at [0, 0] on input "checkbox" at bounding box center [0, 0] width 0 height 0
click at [119, 286] on icon at bounding box center [125, 280] width 19 height 19
click at [0, 0] on input "checkbox" at bounding box center [0, 0] width 0 height 0
click at [1345, 81] on button "SAVE" at bounding box center [1331, 78] width 113 height 31
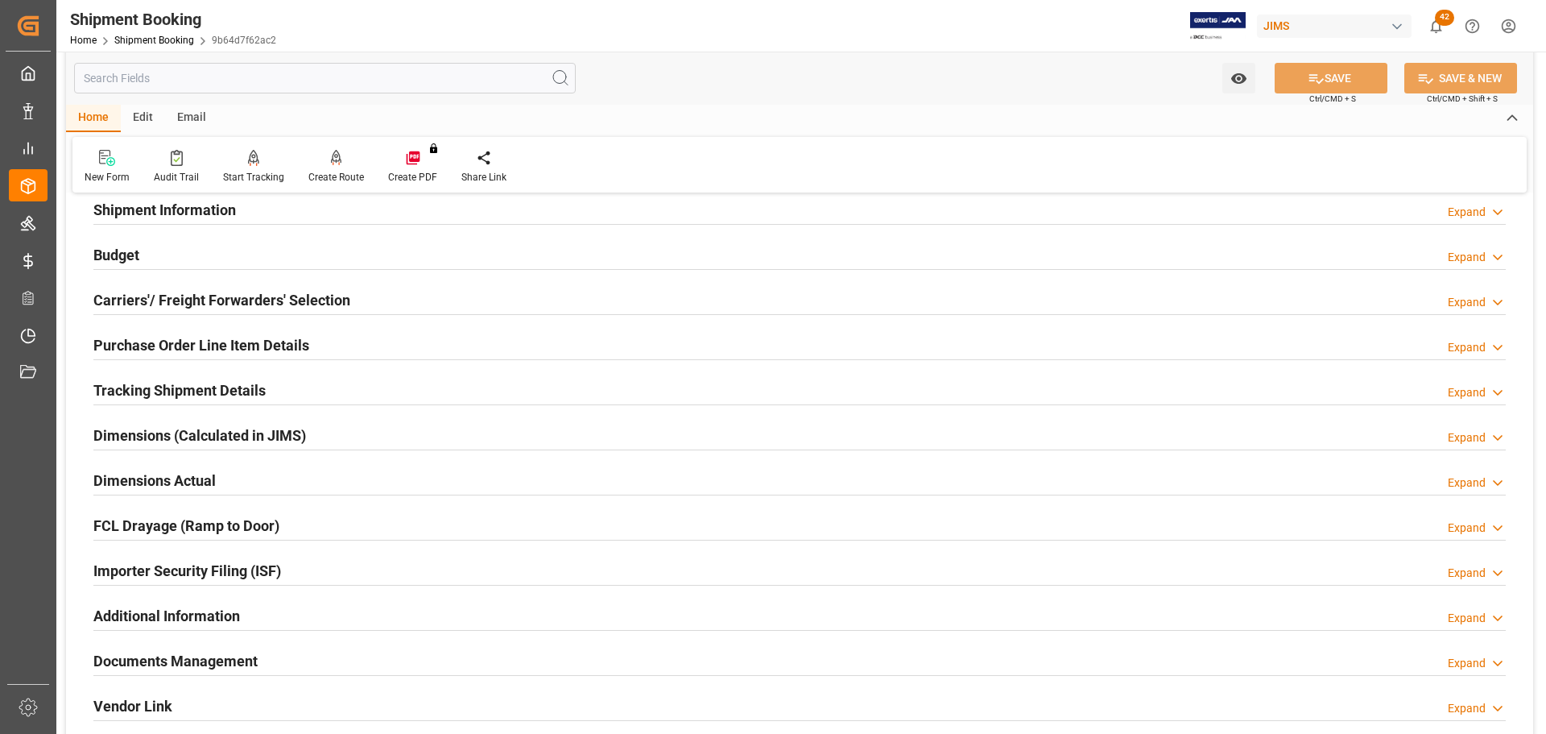
scroll to position [0, 0]
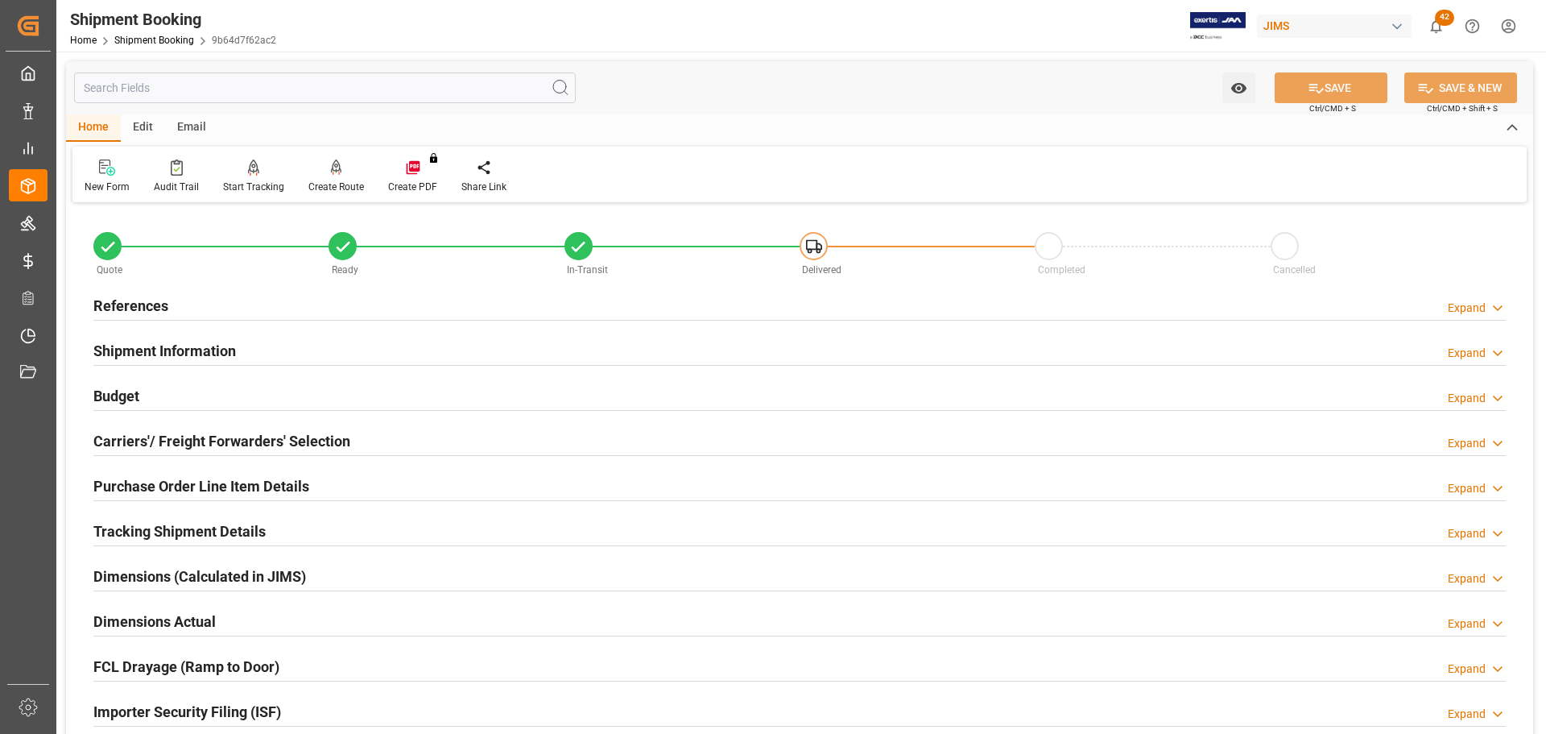
click at [192, 308] on div "References Expand" at bounding box center [799, 304] width 1412 height 31
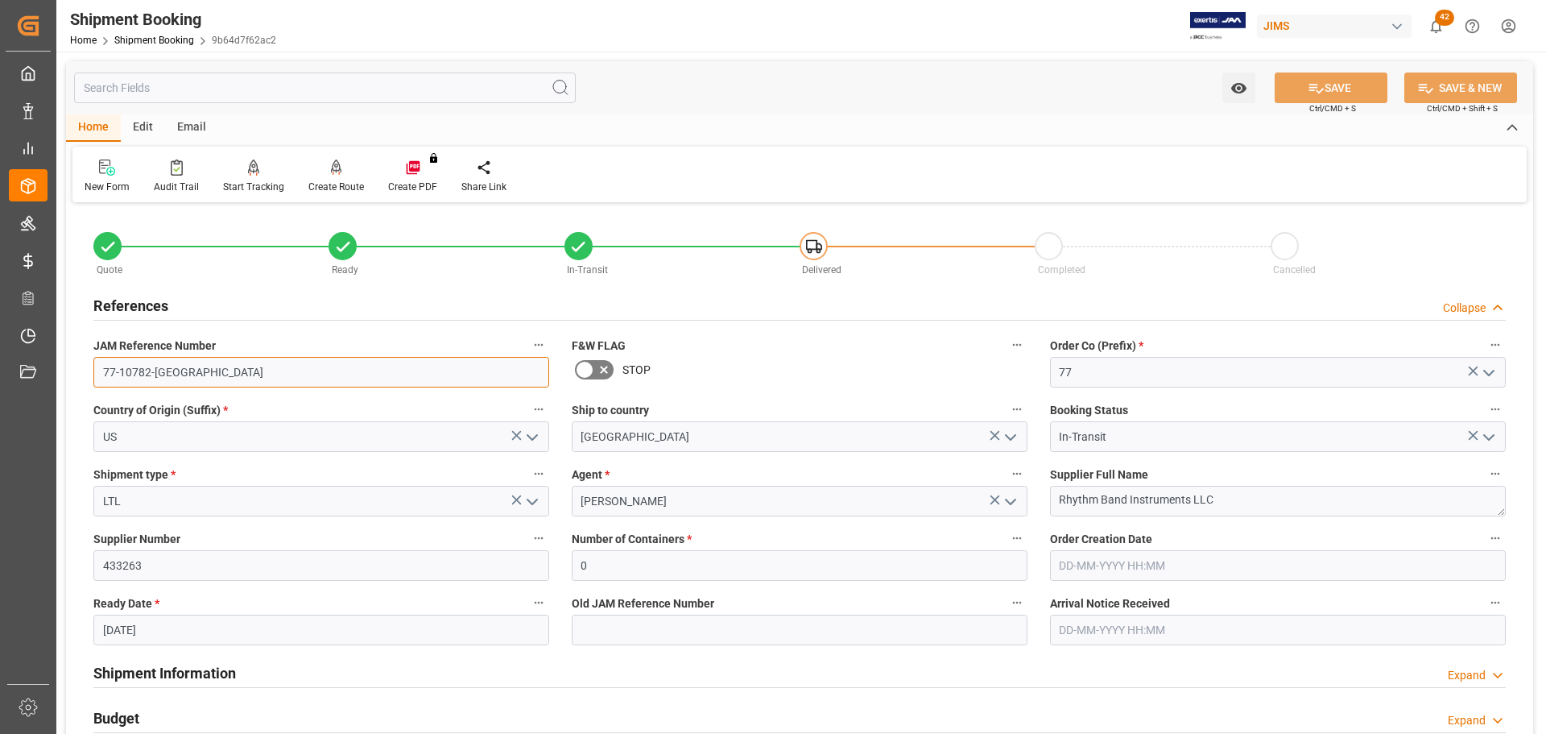
drag, startPoint x: 187, startPoint y: 370, endPoint x: 60, endPoint y: 372, distance: 127.2
click at [60, 372] on div "Watch Option SAVE Ctrl/CMD + S SAVE & NEW Ctrl/CMD + Shift + S Home Edit Email …" at bounding box center [799, 700] width 1486 height 1297
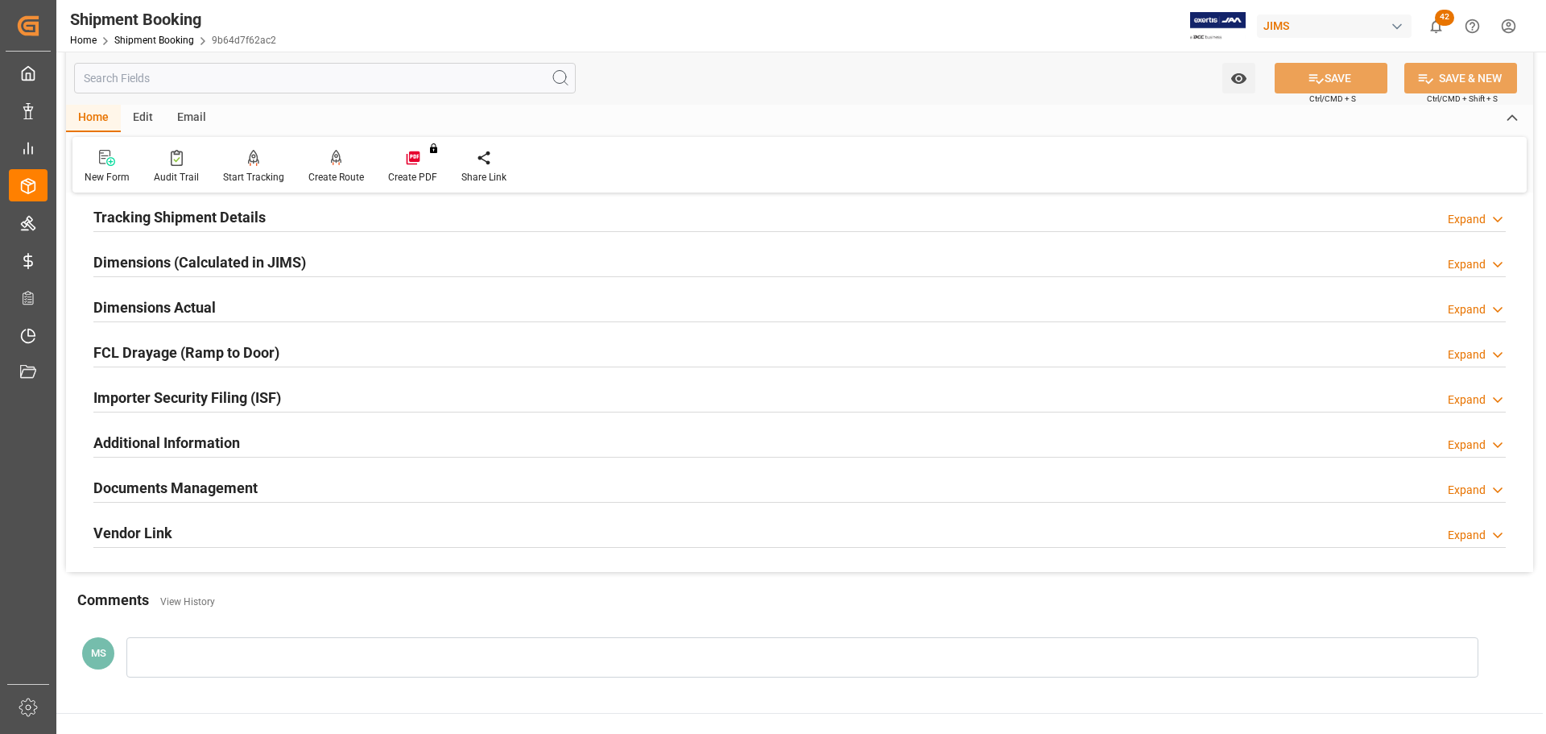
click at [313, 495] on div "Documents Management Expand" at bounding box center [799, 486] width 1412 height 31
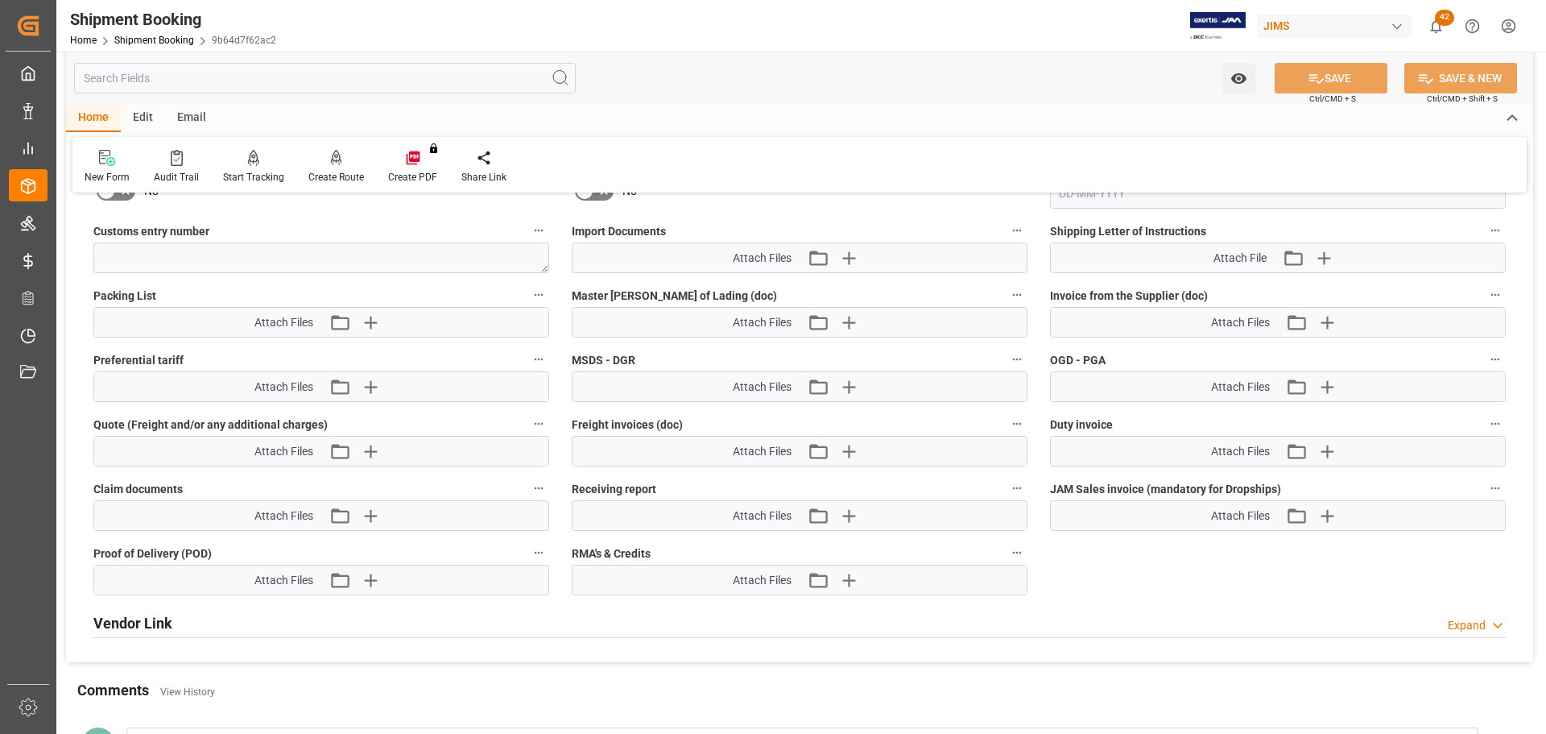
scroll to position [1200, 0]
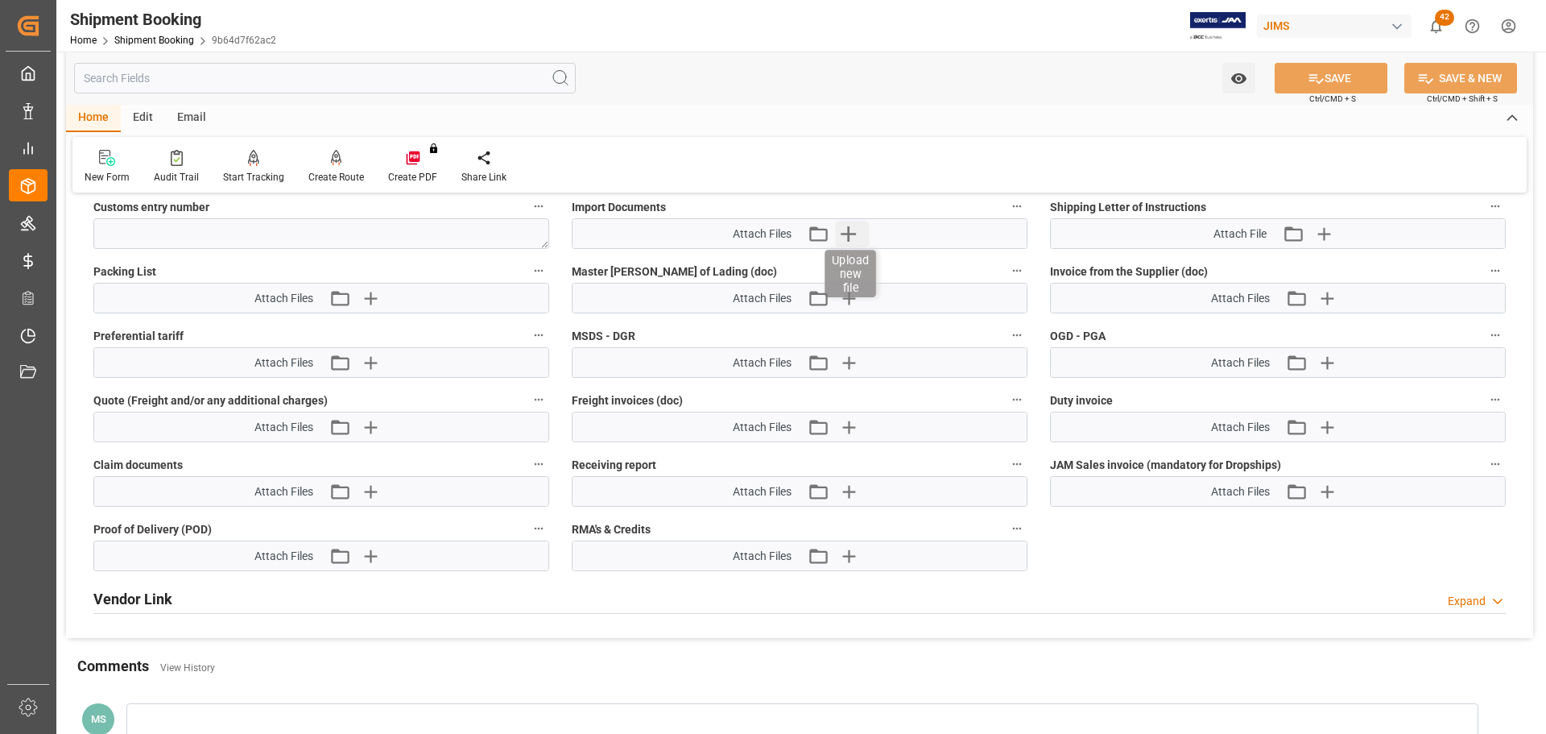
click at [850, 229] on icon "button" at bounding box center [848, 233] width 15 height 15
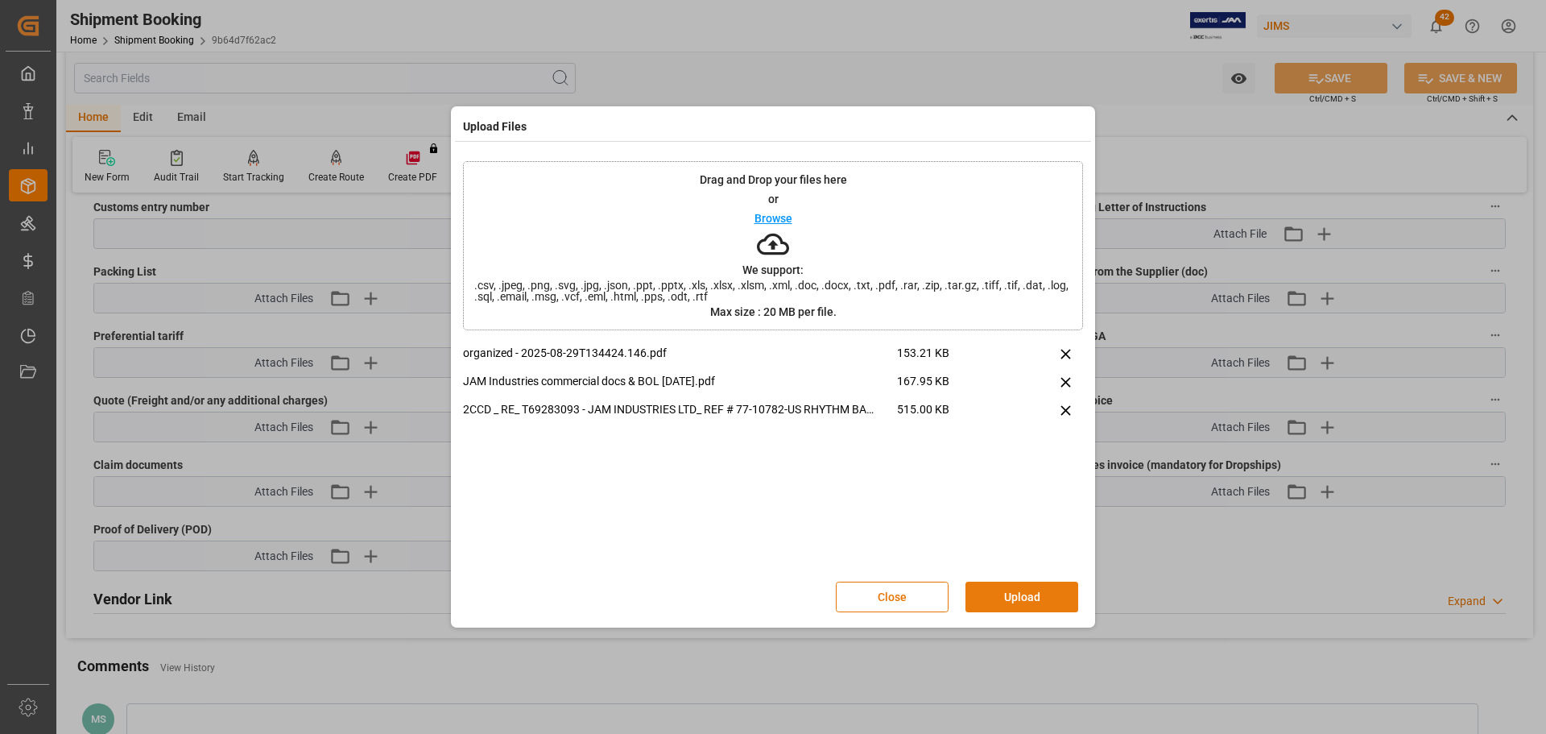
click at [1036, 590] on button "Upload" at bounding box center [1021, 596] width 113 height 31
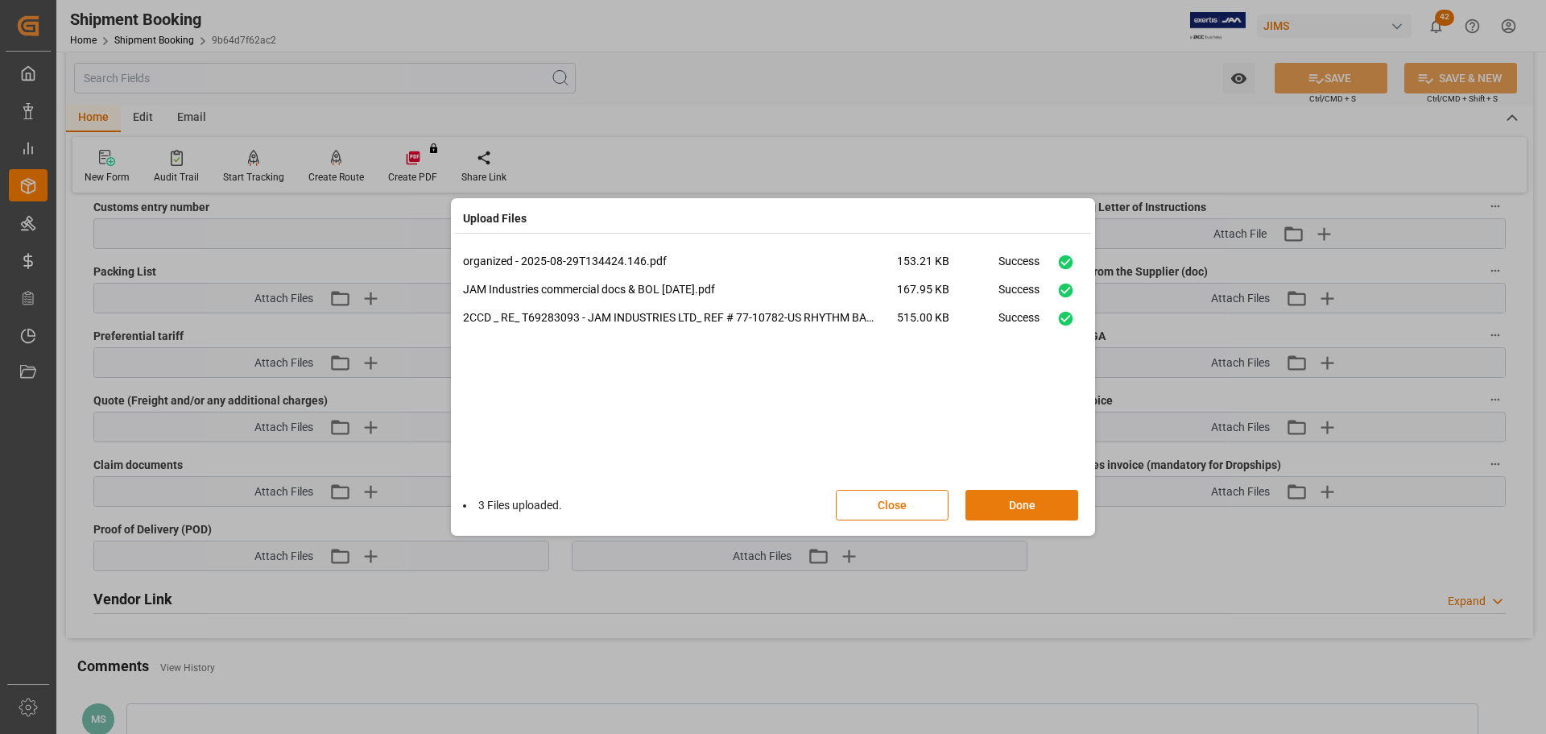
click at [1030, 511] on button "Done" at bounding box center [1021, 505] width 113 height 31
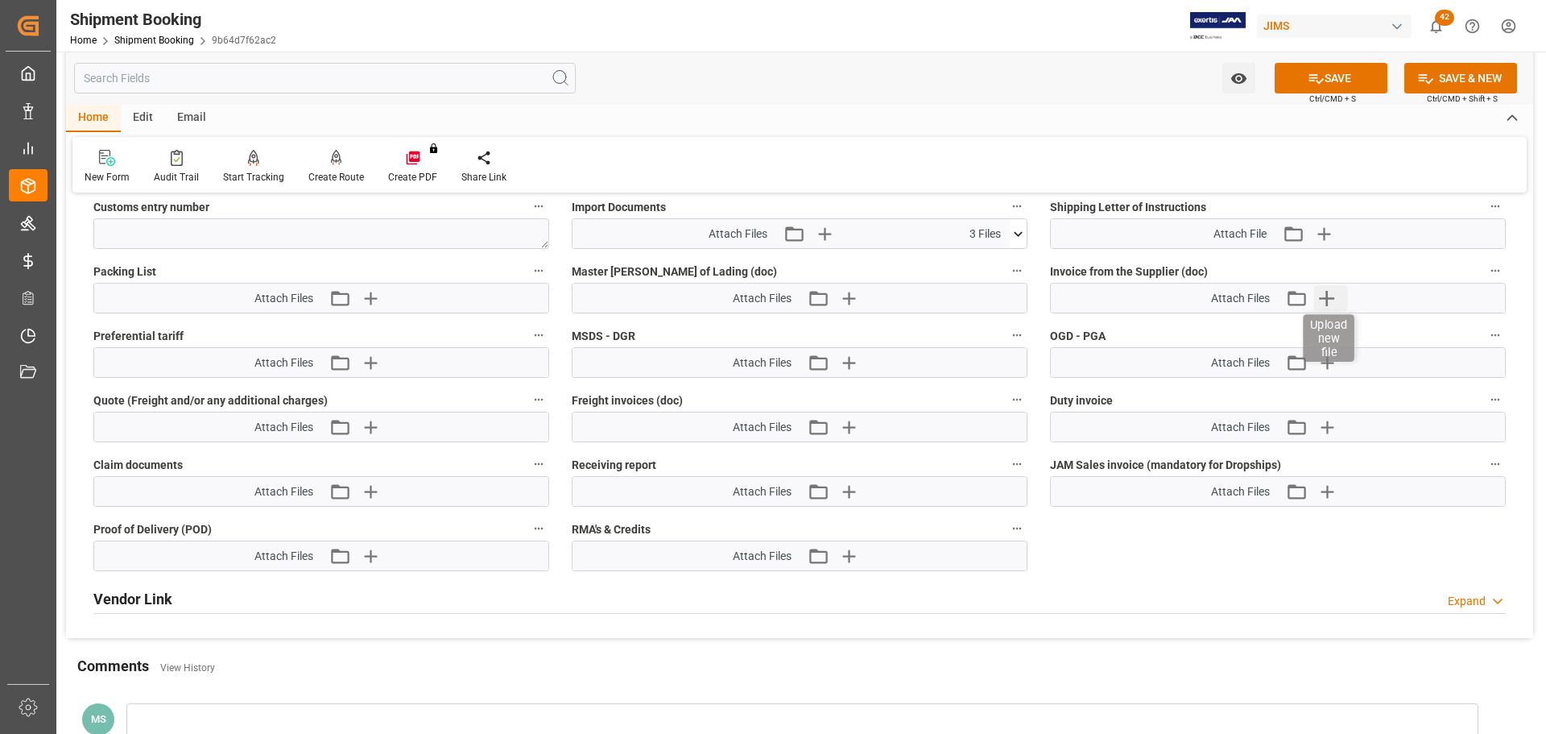
click at [1317, 296] on icon "button" at bounding box center [1326, 298] width 26 height 26
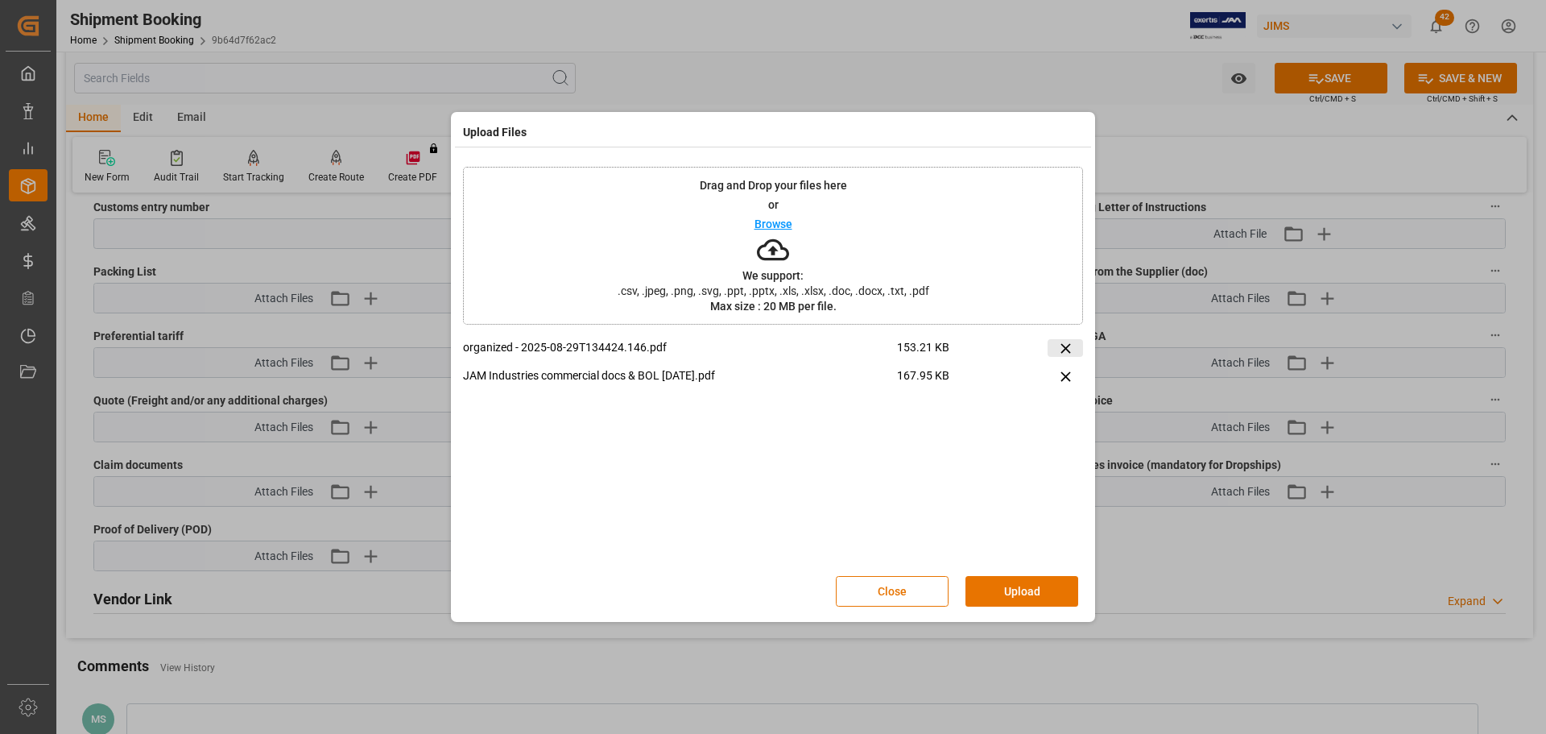
click at [1068, 353] on icon at bounding box center [1065, 348] width 17 height 17
click at [1044, 585] on button "Upload" at bounding box center [1021, 591] width 113 height 31
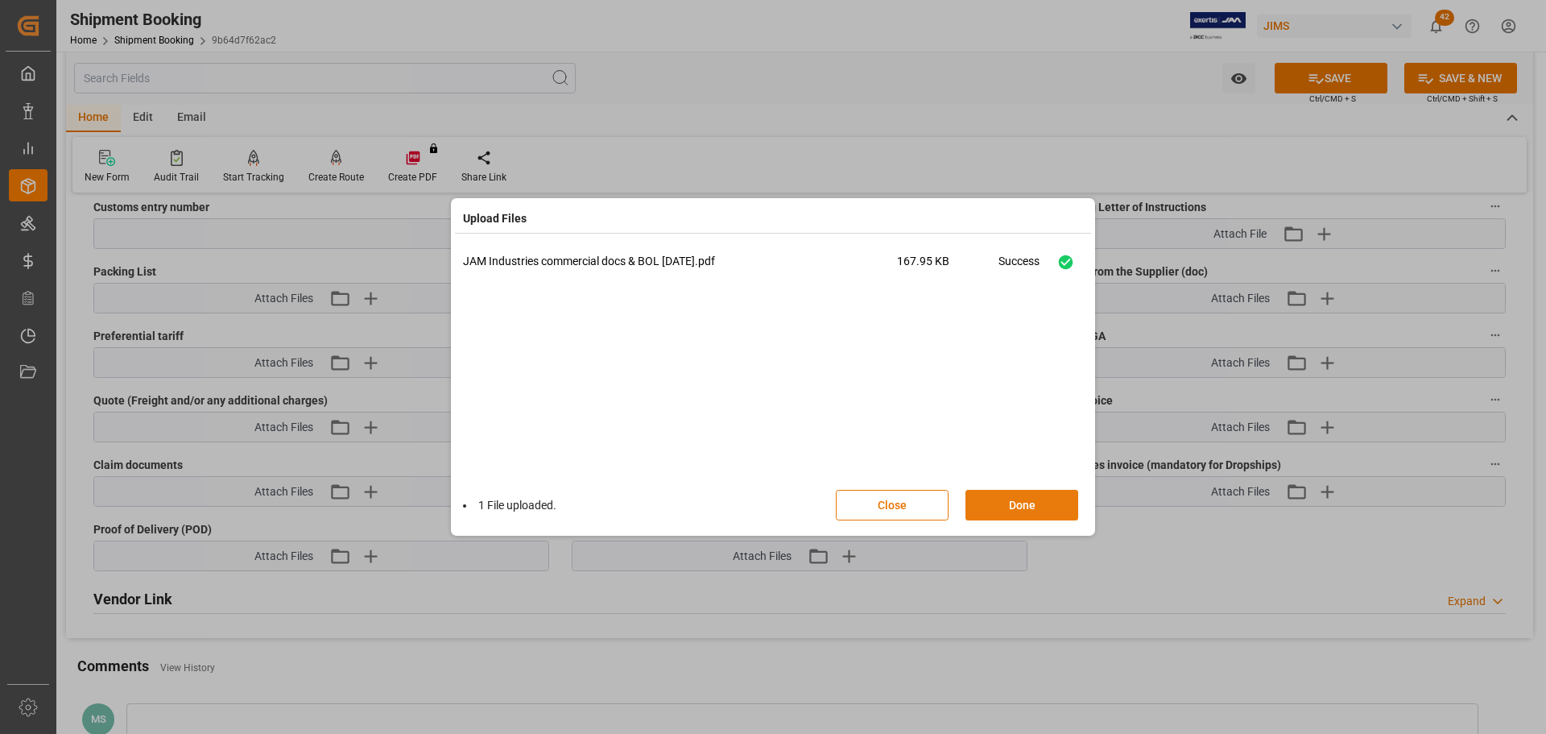
click at [1020, 502] on button "Done" at bounding box center [1021, 505] width 113 height 31
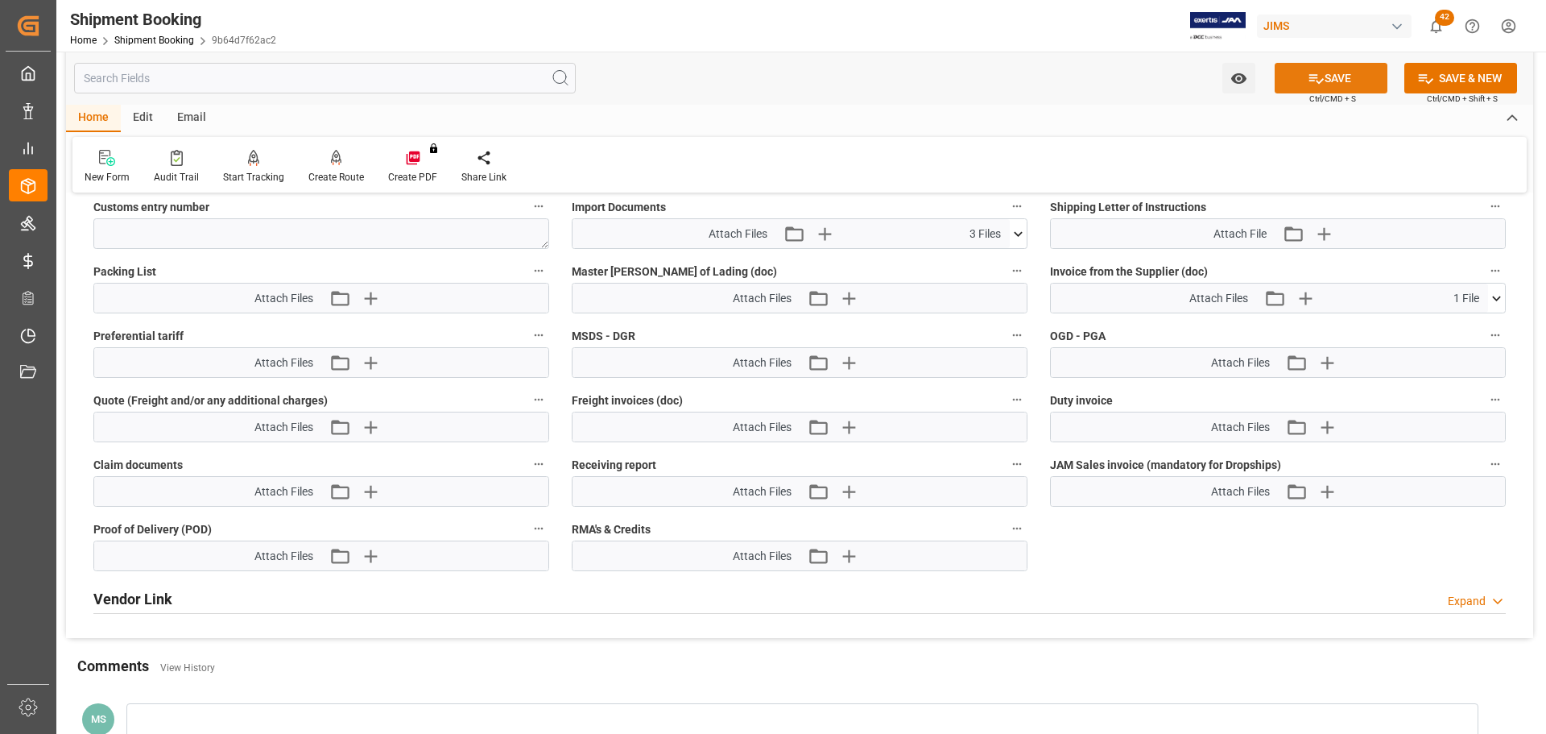
click at [1339, 71] on button "SAVE" at bounding box center [1331, 78] width 113 height 31
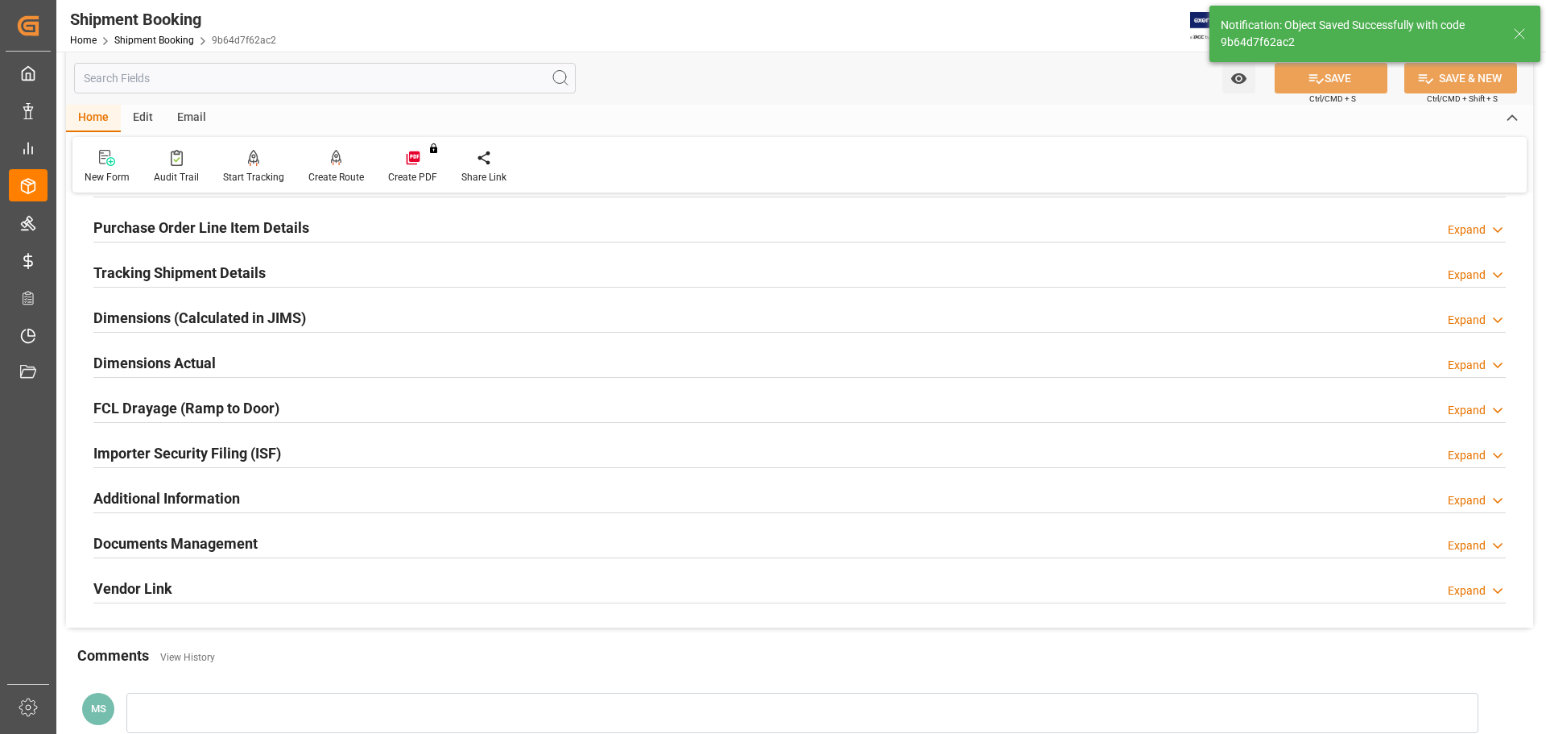
scroll to position [409, 0]
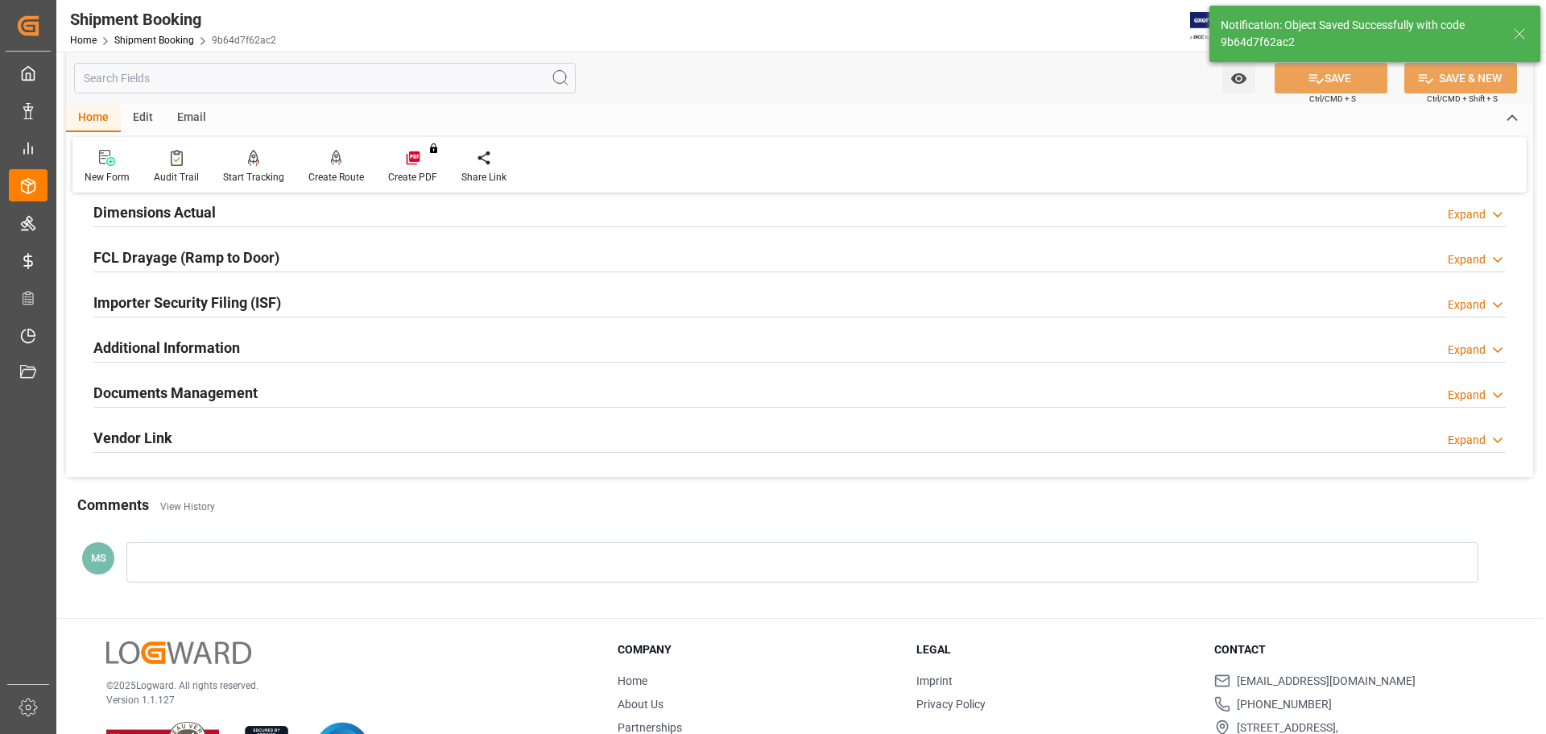
click at [320, 391] on div "Documents Management Expand" at bounding box center [799, 391] width 1412 height 31
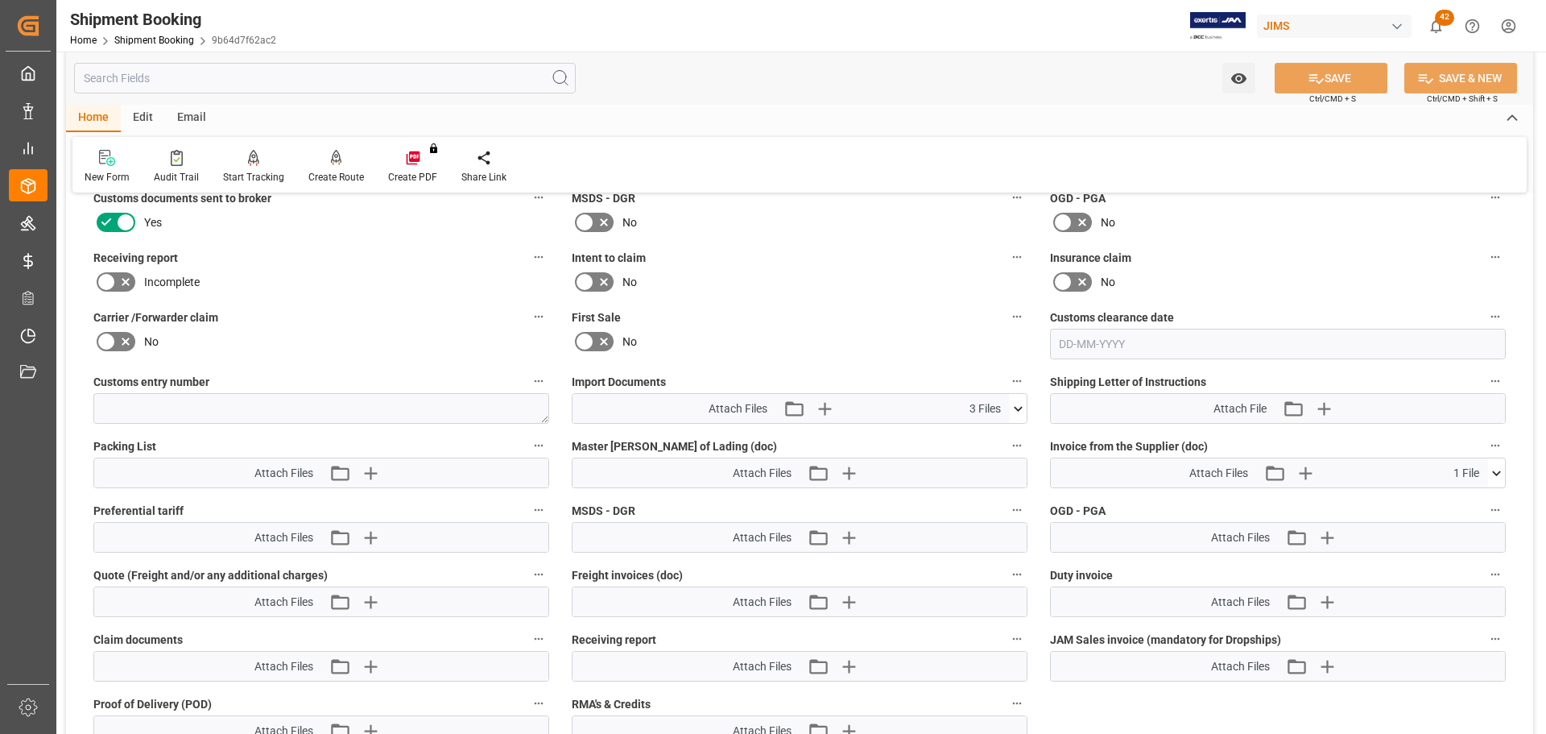
scroll to position [731, 0]
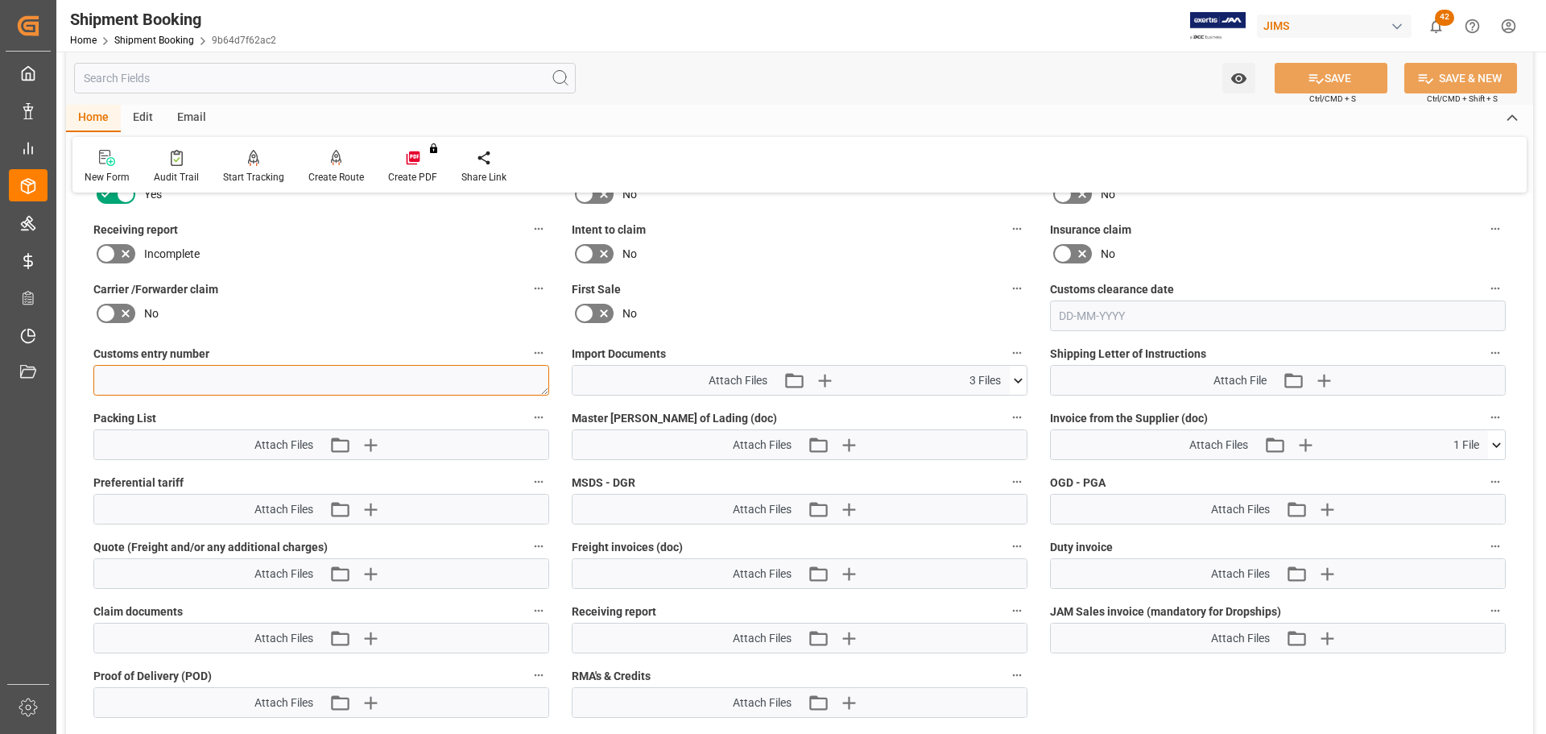
click at [192, 384] on textarea at bounding box center [321, 380] width 456 height 31
paste textarea "69283093"
type textarea "69283093"
click at [1349, 74] on button "SAVE" at bounding box center [1331, 78] width 113 height 31
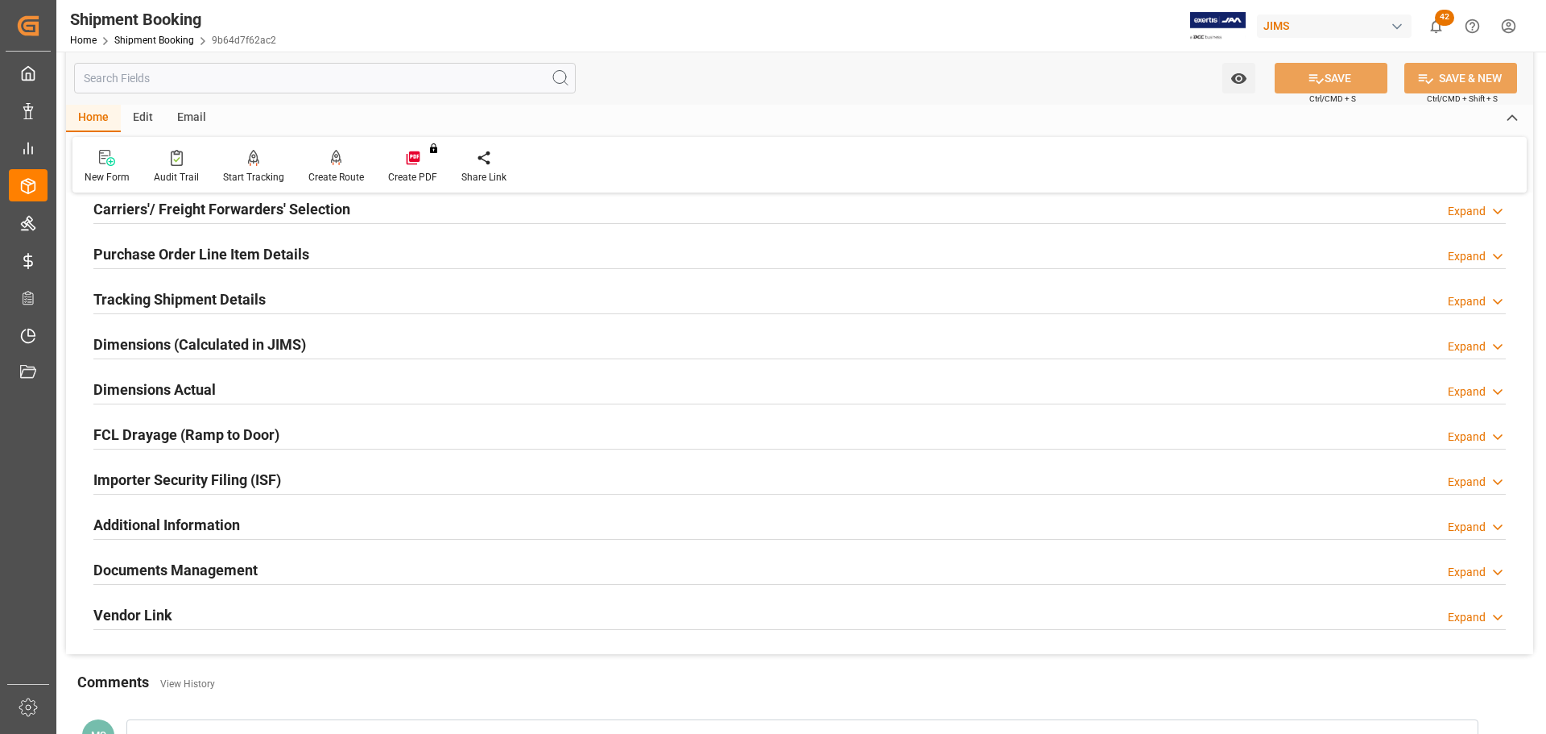
scroll to position [395, 0]
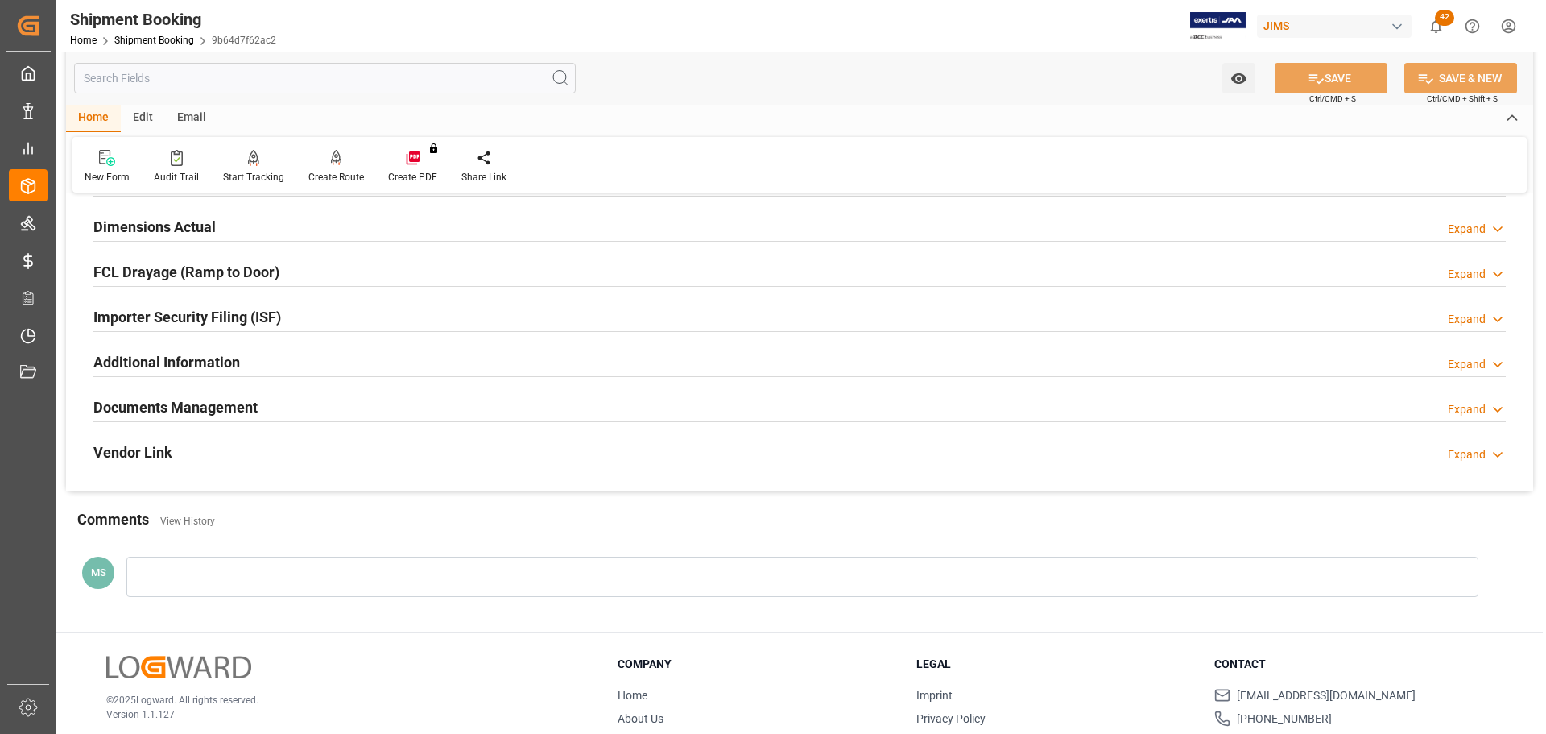
click at [245, 407] on h2 "Documents Management" at bounding box center [175, 407] width 164 height 22
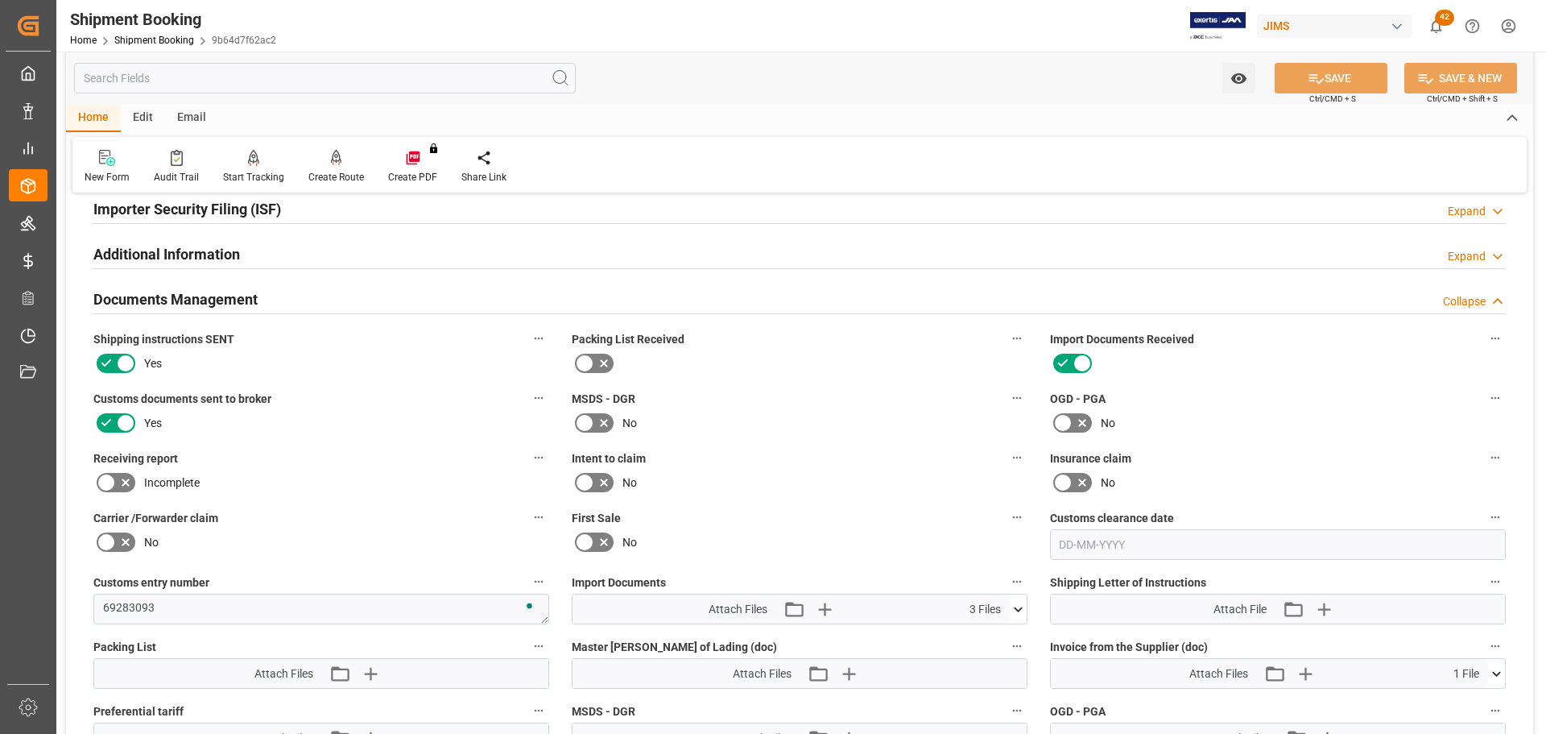
scroll to position [475, 0]
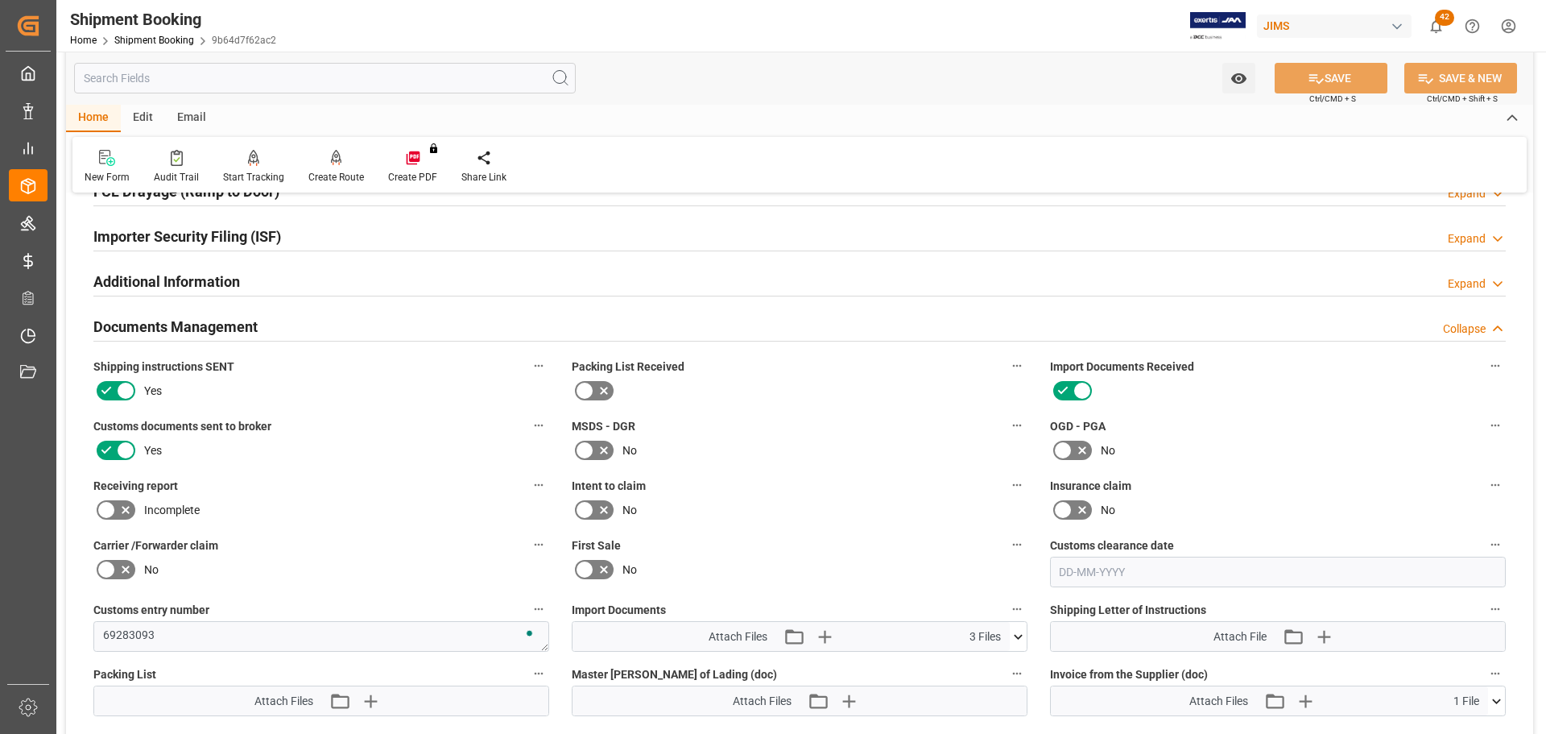
click at [241, 331] on h2 "Documents Management" at bounding box center [175, 327] width 164 height 22
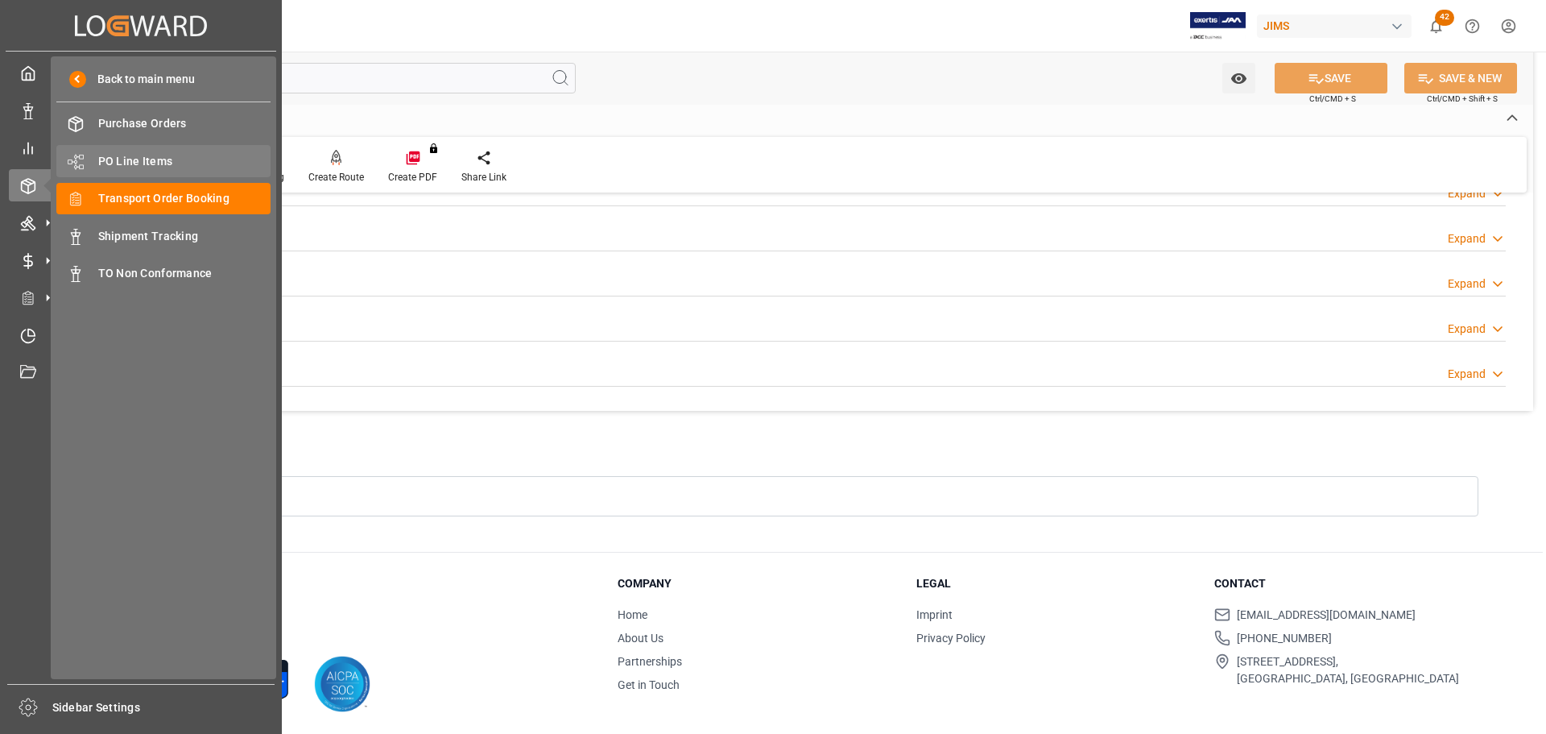
click at [144, 163] on span "PO Line Items" at bounding box center [184, 161] width 173 height 17
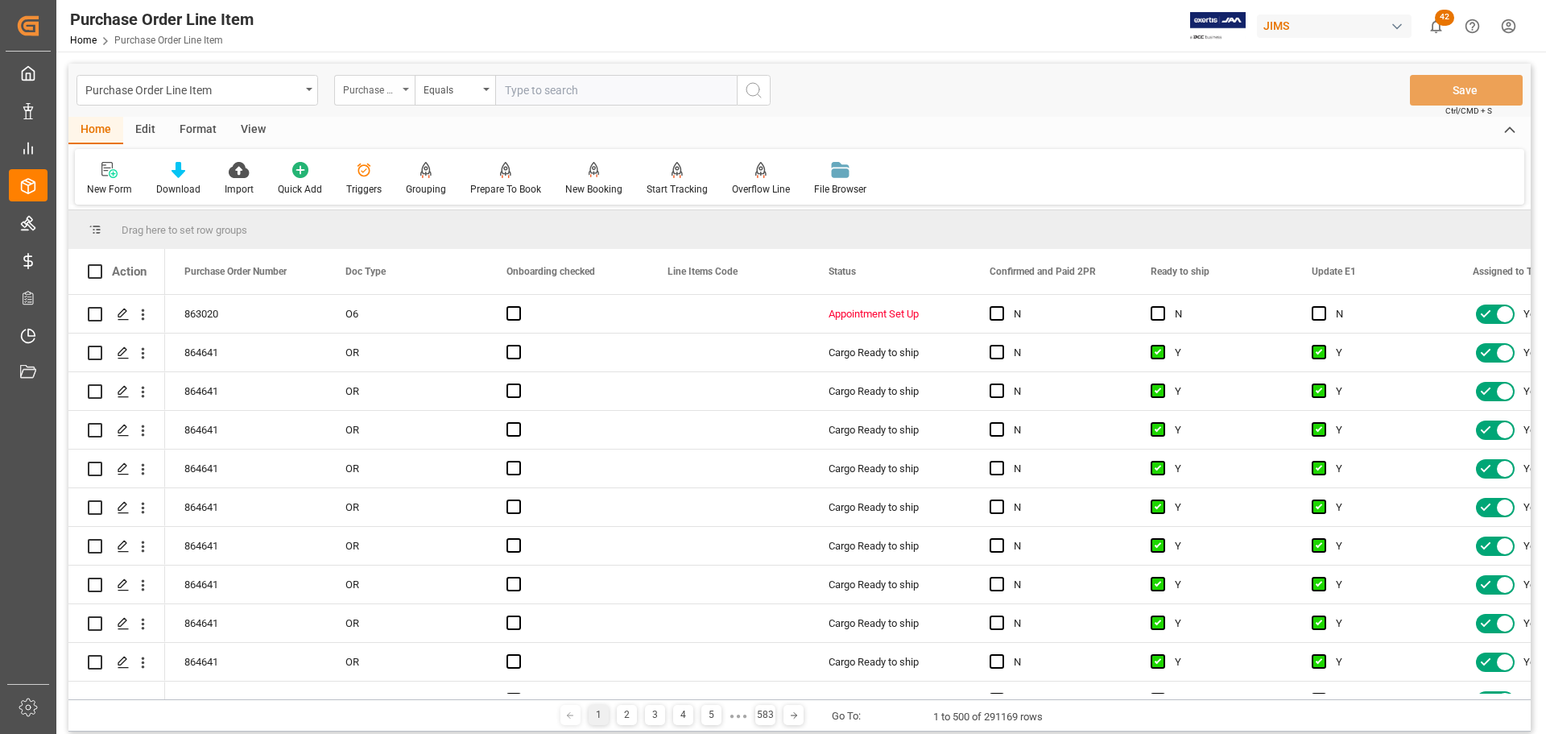
click at [397, 89] on div "Purchase Order Number" at bounding box center [370, 88] width 55 height 19
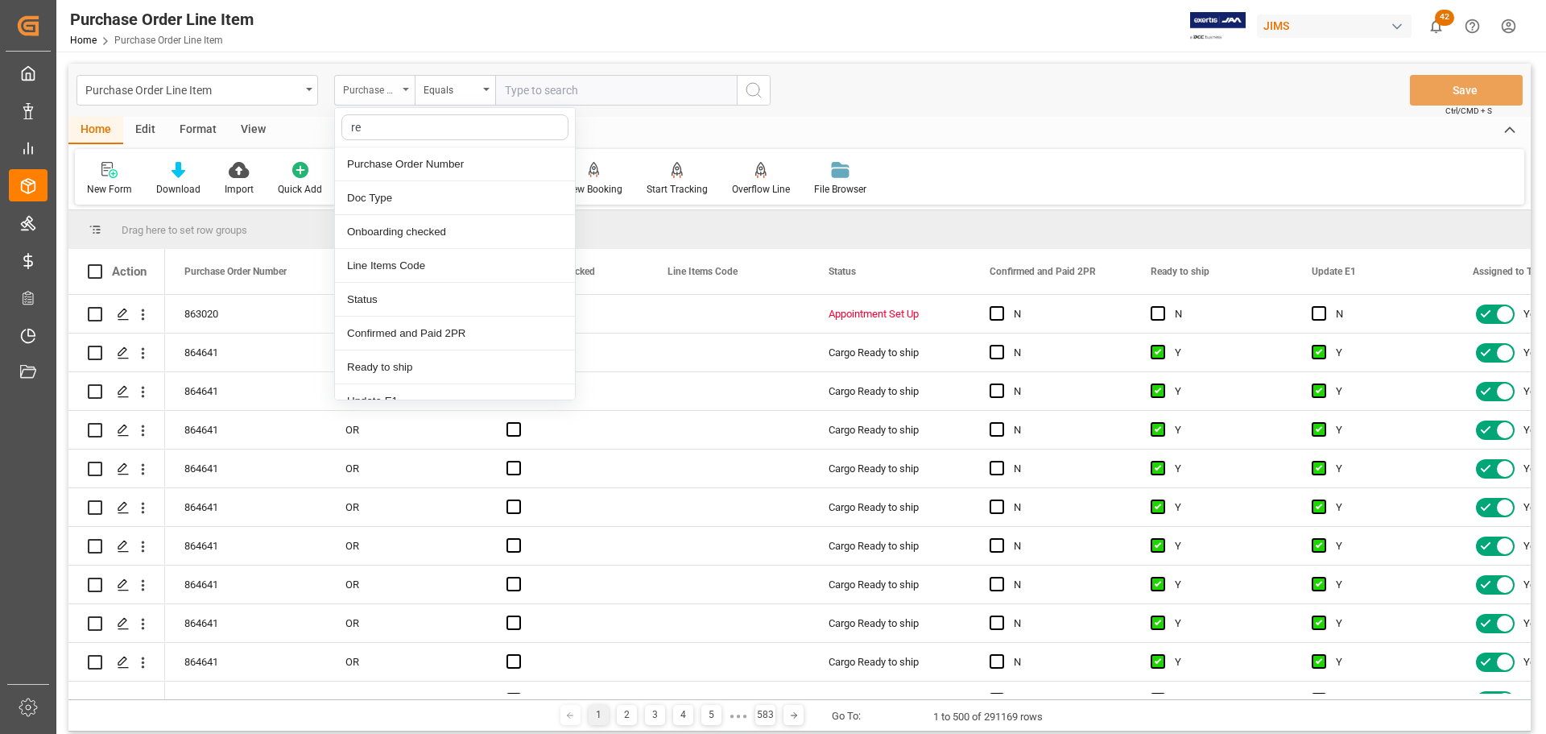
type input "ref"
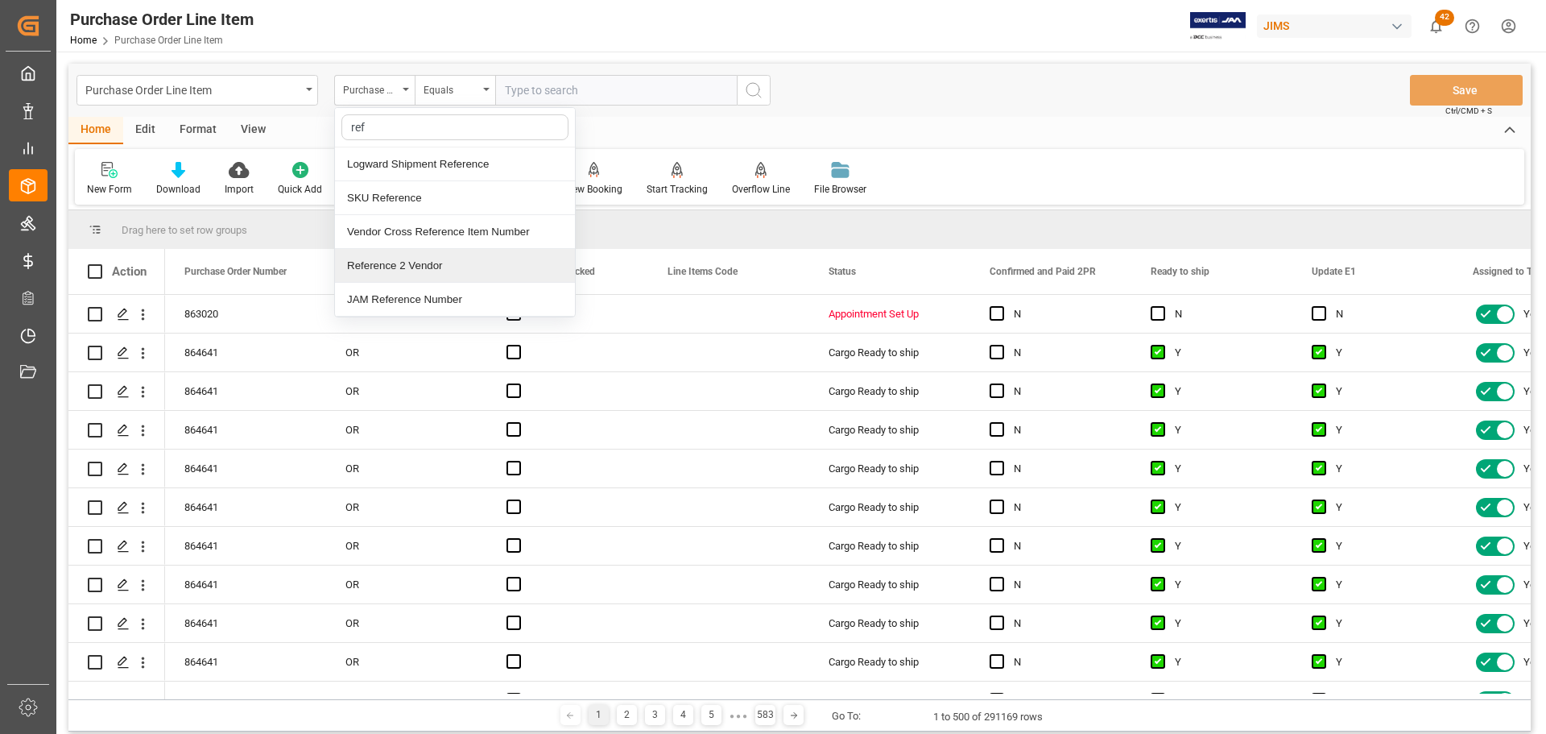
click at [382, 258] on div "Reference 2 Vendor" at bounding box center [455, 266] width 240 height 34
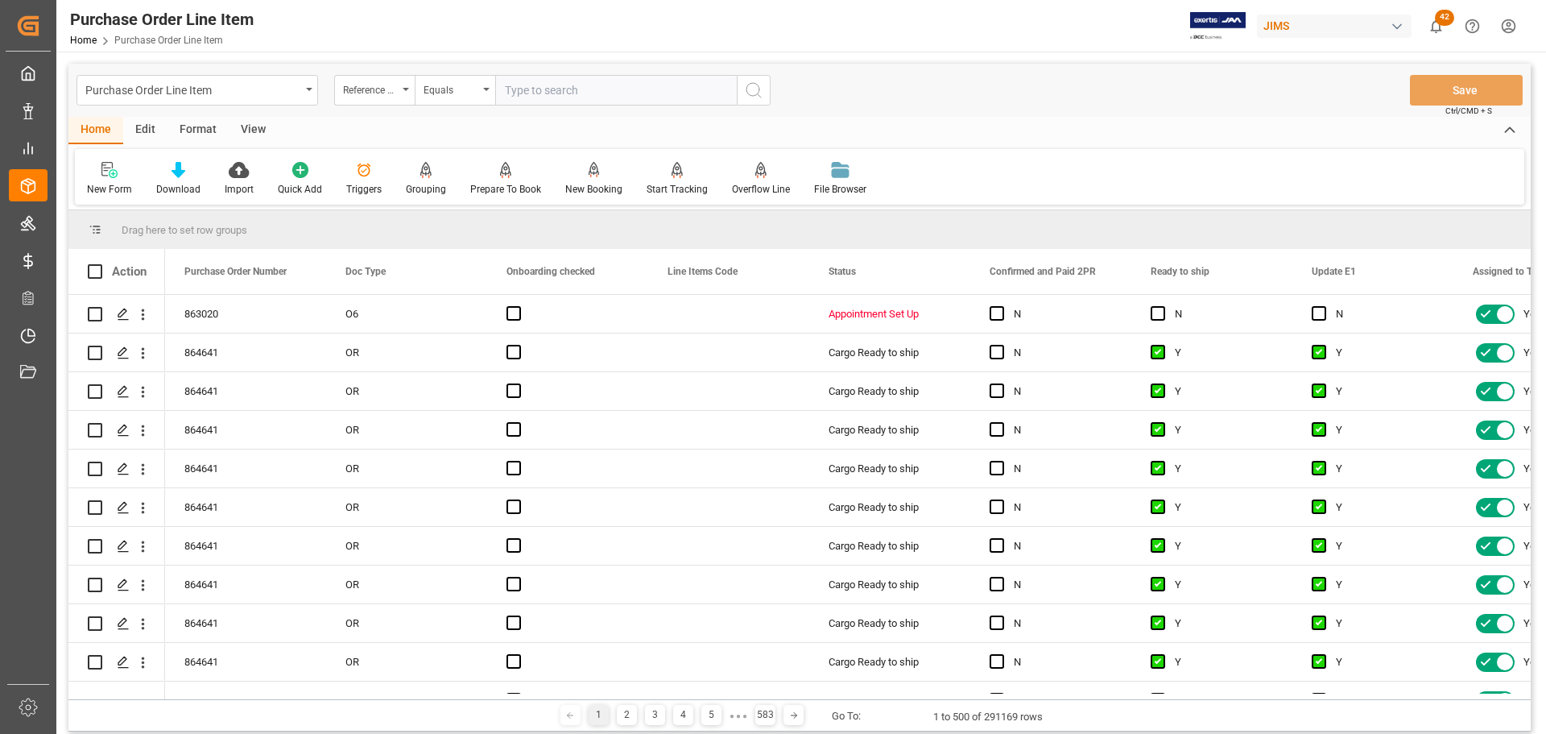
click at [592, 93] on input "text" at bounding box center [616, 90] width 242 height 31
paste input "77-10782-[GEOGRAPHIC_DATA]"
type input "77-10782-[GEOGRAPHIC_DATA]"
click at [751, 89] on icon "search button" at bounding box center [753, 90] width 19 height 19
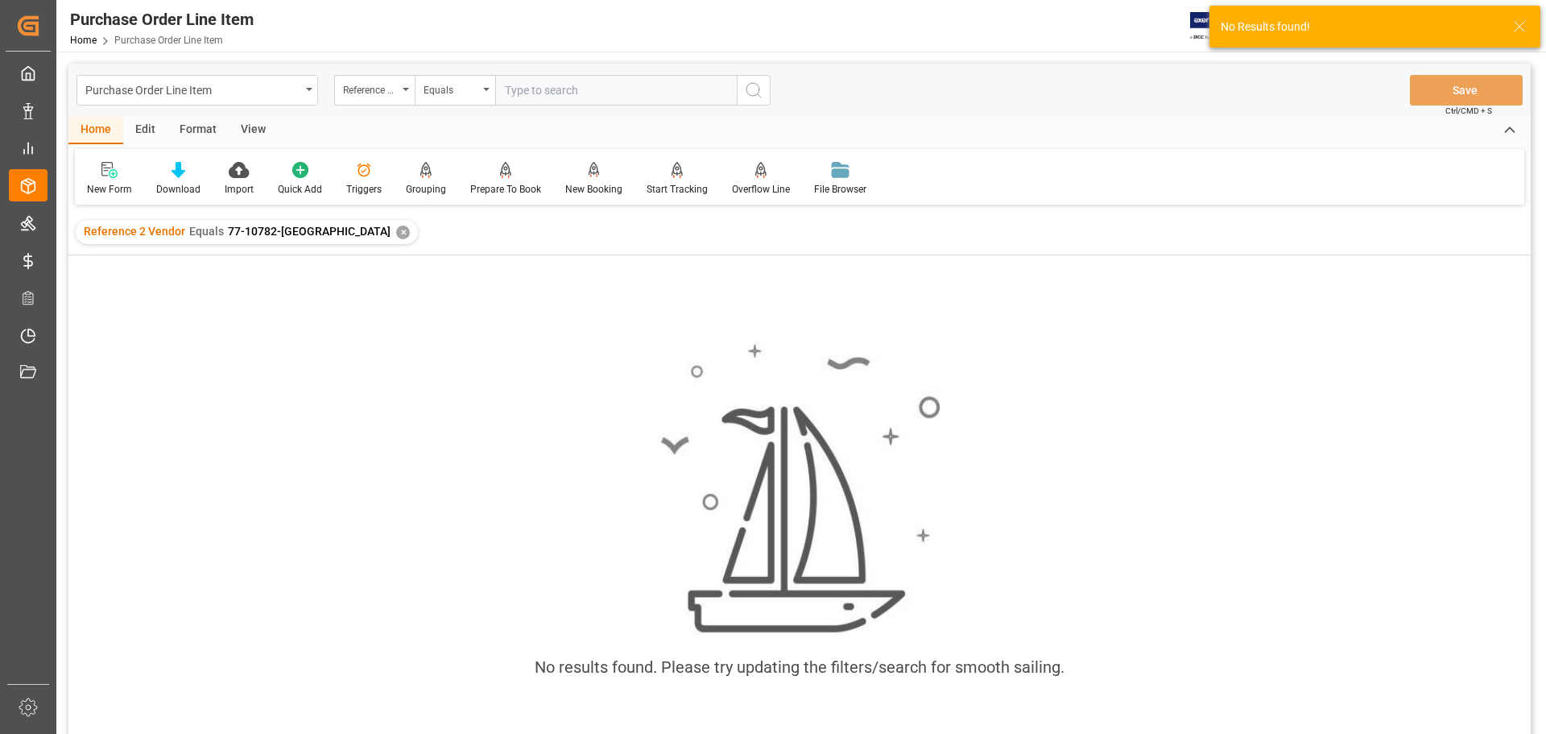
click at [396, 234] on div "✕" at bounding box center [403, 232] width 14 height 14
